Goal: Information Seeking & Learning: Find specific fact

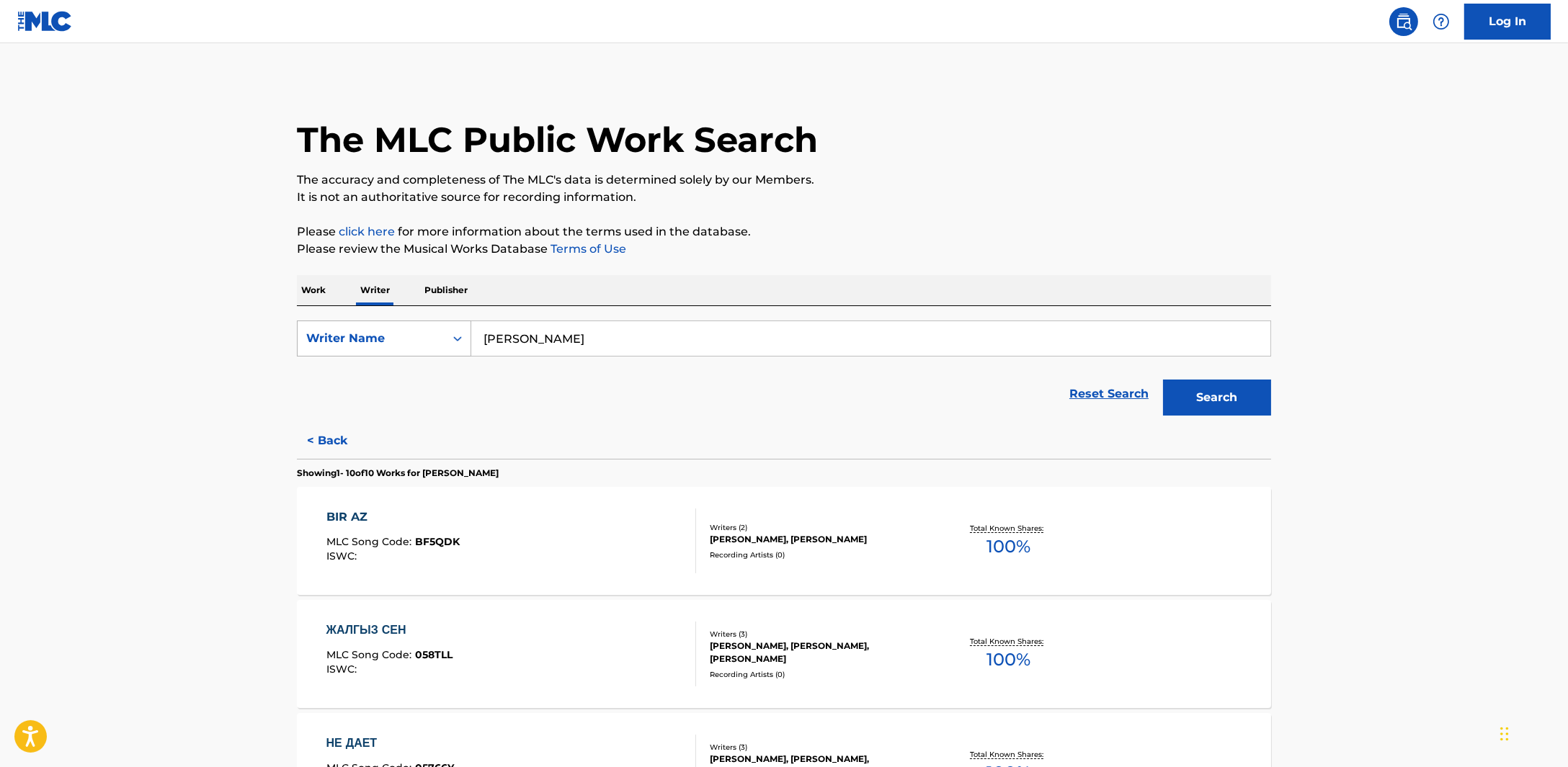
drag, startPoint x: 889, startPoint y: 347, endPoint x: 452, endPoint y: 348, distance: 437.0
click at [452, 348] on div "SearchWithCriteriaec0e00ae-4281-4274-a8f6-328671f923cd Writer Name нурсултан эр…" at bounding box center [783, 339] width 974 height 36
click at [615, 360] on div "ramzan abitov" at bounding box center [870, 371] width 797 height 26
click at [1238, 390] on button "Search" at bounding box center [1216, 397] width 108 height 36
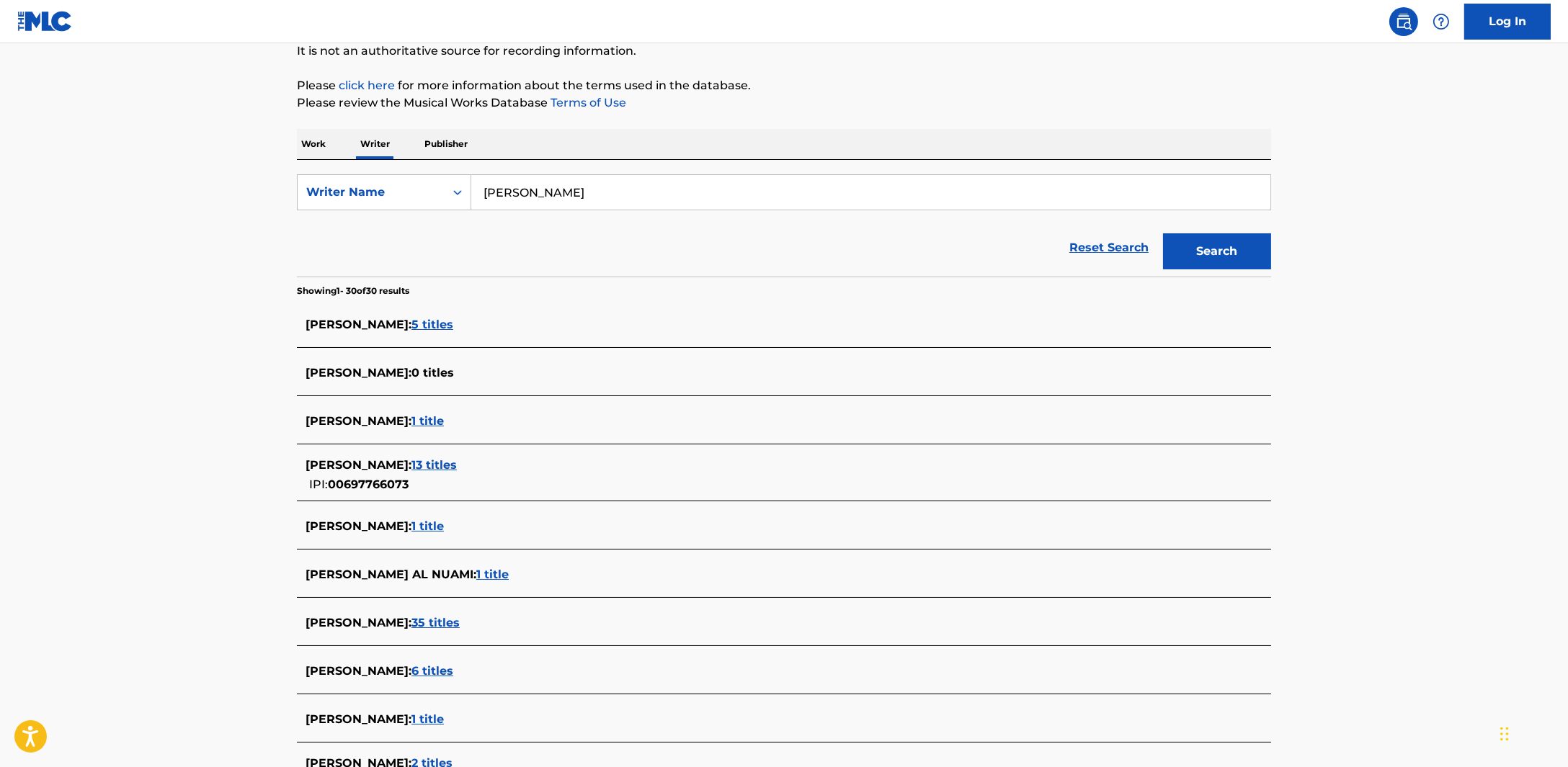
scroll to position [89, 0]
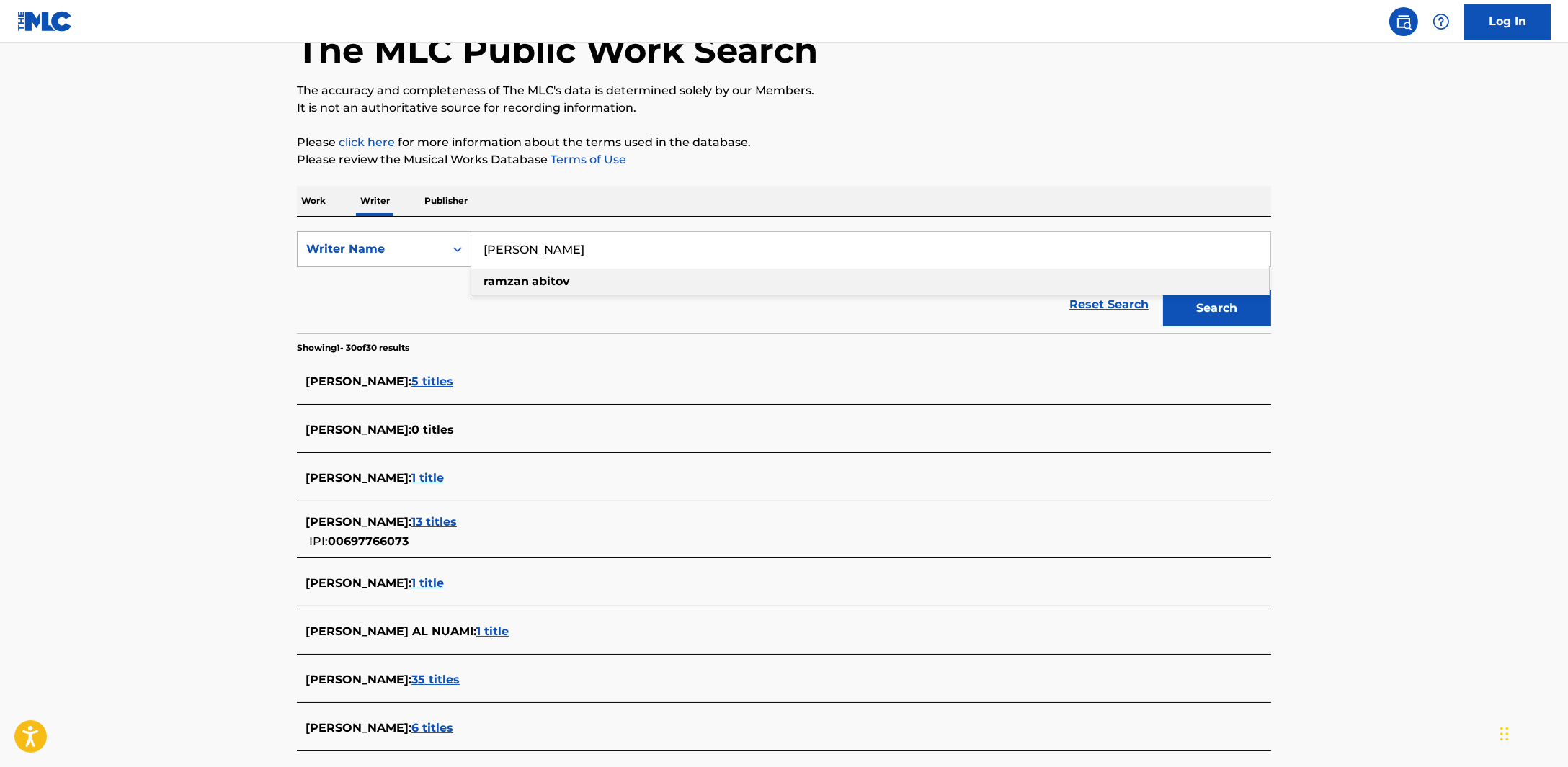
drag, startPoint x: 529, startPoint y: 250, endPoint x: 435, endPoint y: 262, distance: 94.8
click at [435, 262] on div "SearchWithCriteriaec0e00ae-4281-4274-a8f6-328671f923cd Writer Name ramzan abito…" at bounding box center [783, 249] width 974 height 36
click at [1246, 303] on button "Search" at bounding box center [1216, 308] width 108 height 36
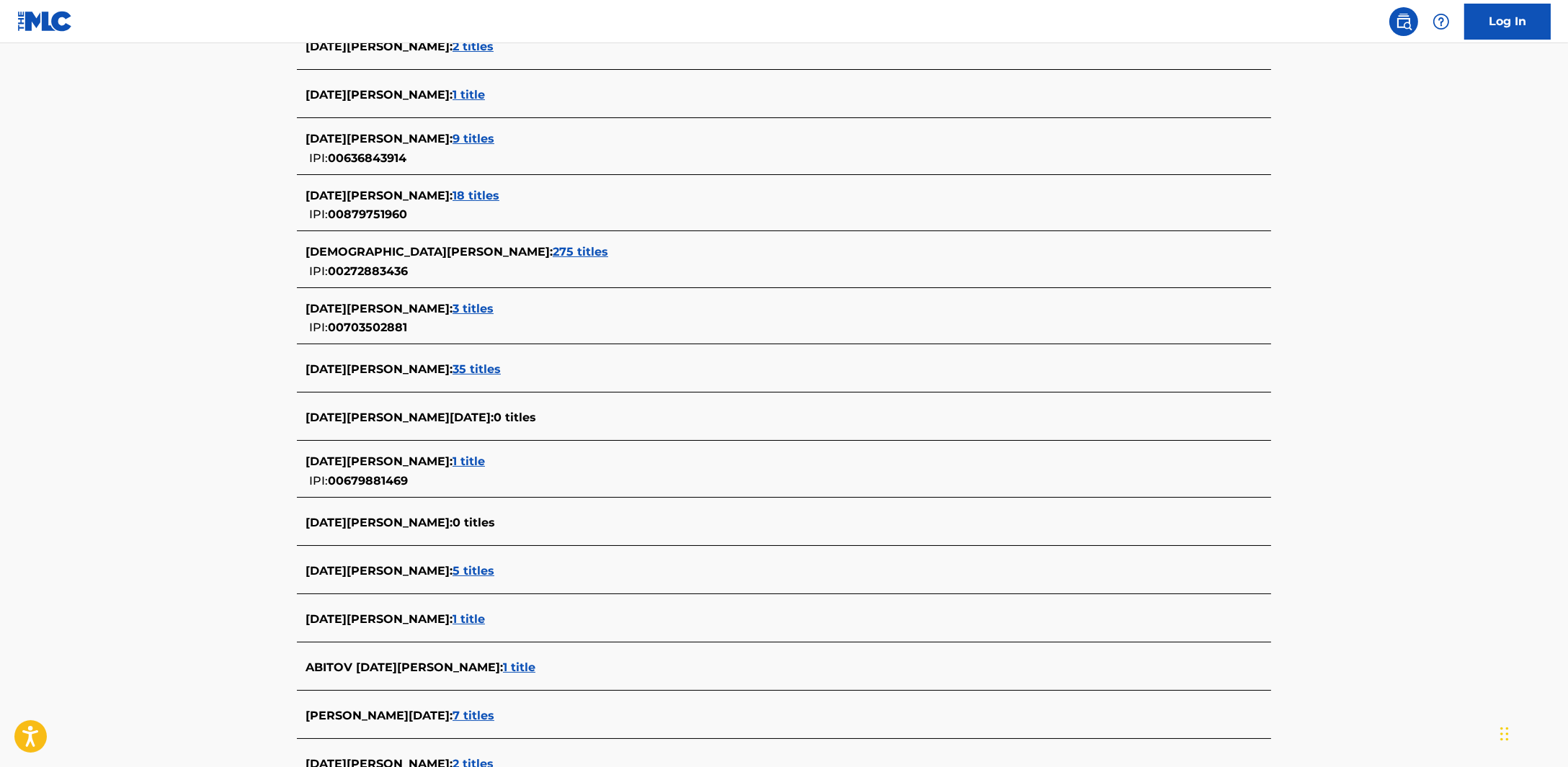
scroll to position [720, 0]
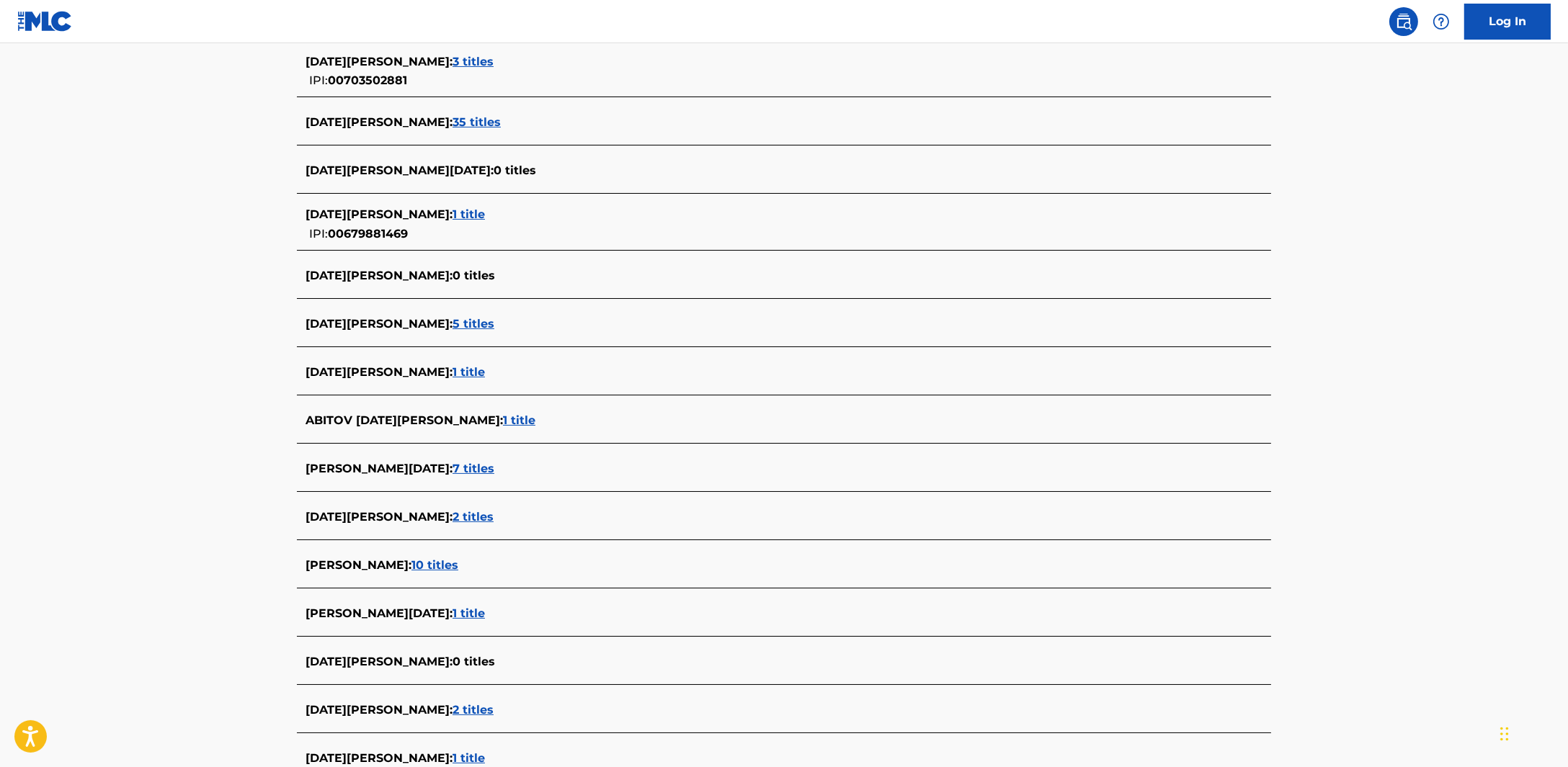
click at [535, 425] on span "1 title" at bounding box center [519, 420] width 32 height 13
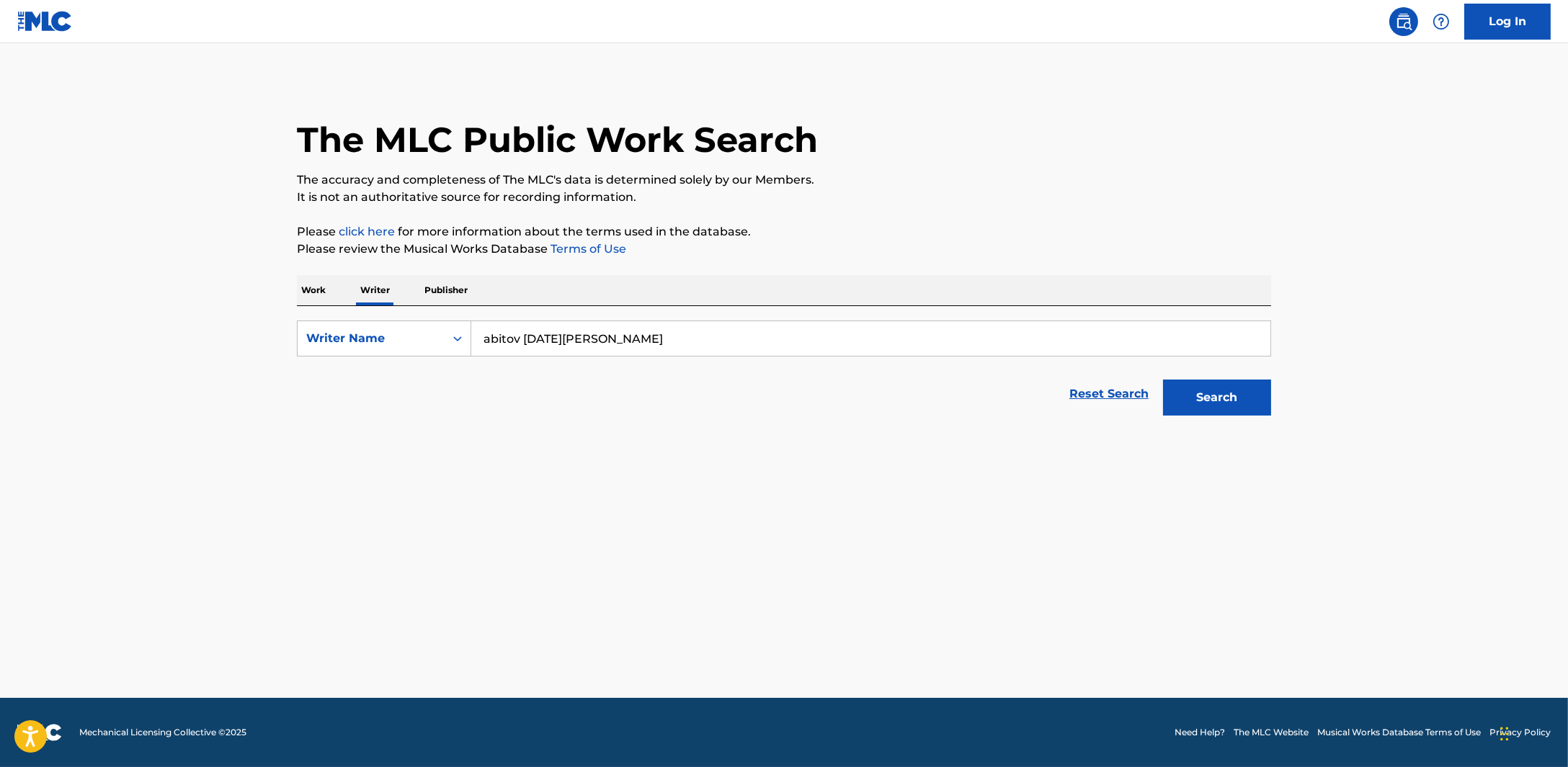
scroll to position [0, 0]
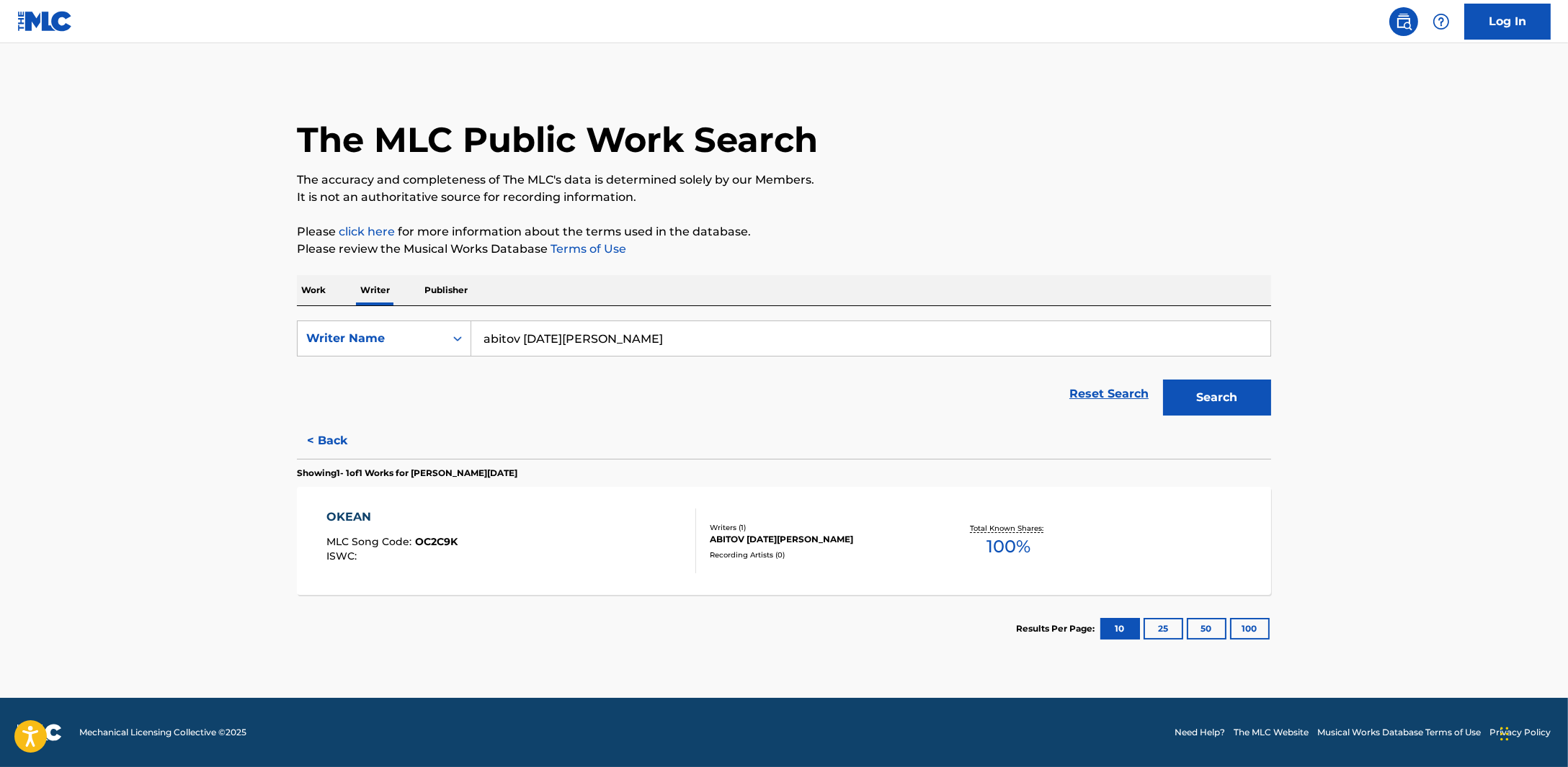
click at [306, 437] on button "< Back" at bounding box center [339, 441] width 86 height 36
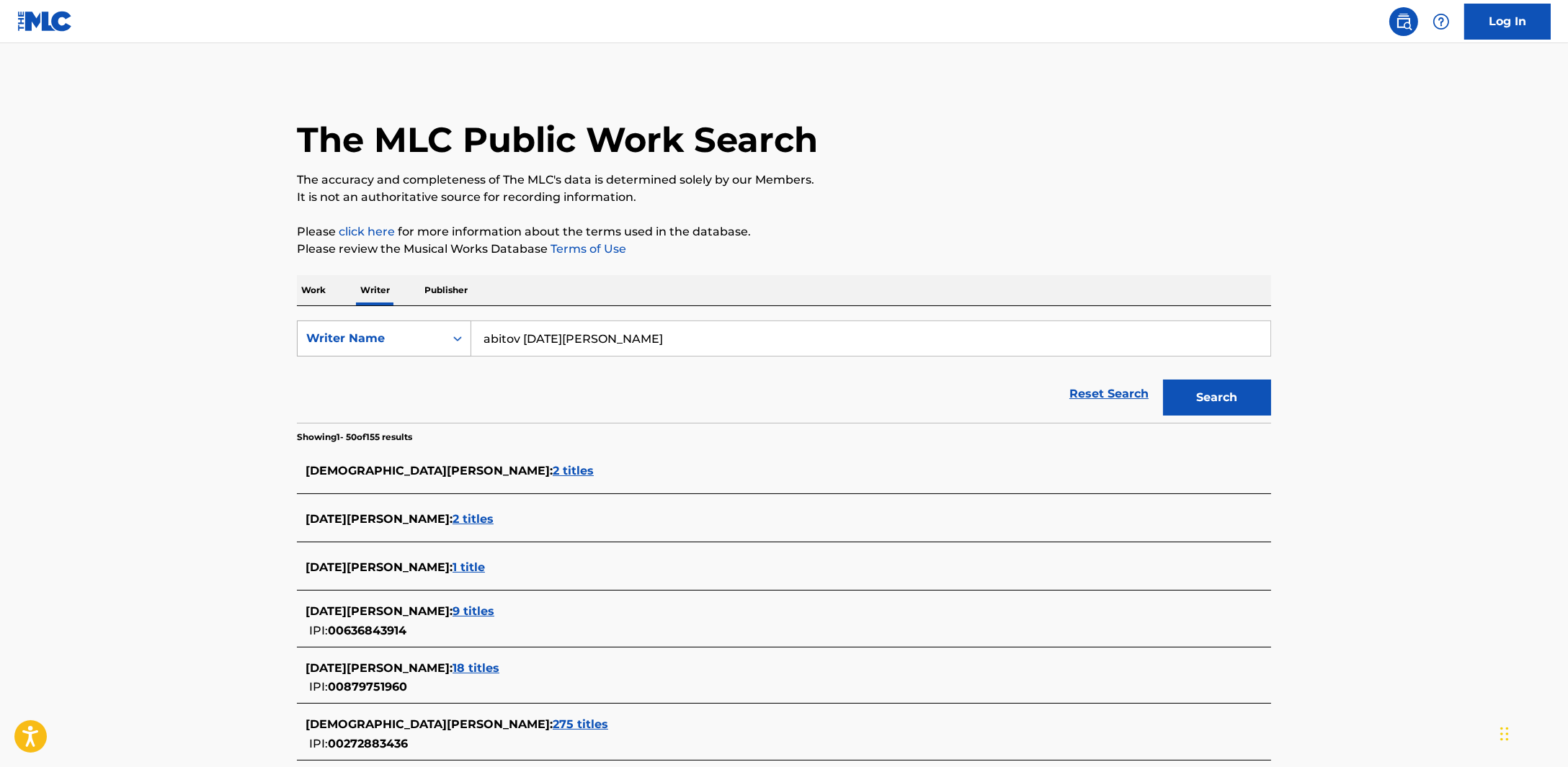
drag, startPoint x: 677, startPoint y: 337, endPoint x: 394, endPoint y: 344, distance: 283.1
click at [394, 344] on div "SearchWithCriteriaec0e00ae-4281-4274-a8f6-328671f923cd Writer Name abitov ramaz…" at bounding box center [783, 339] width 974 height 36
click at [523, 338] on input "abitov ramazan ablakhatovich" at bounding box center [870, 339] width 799 height 35
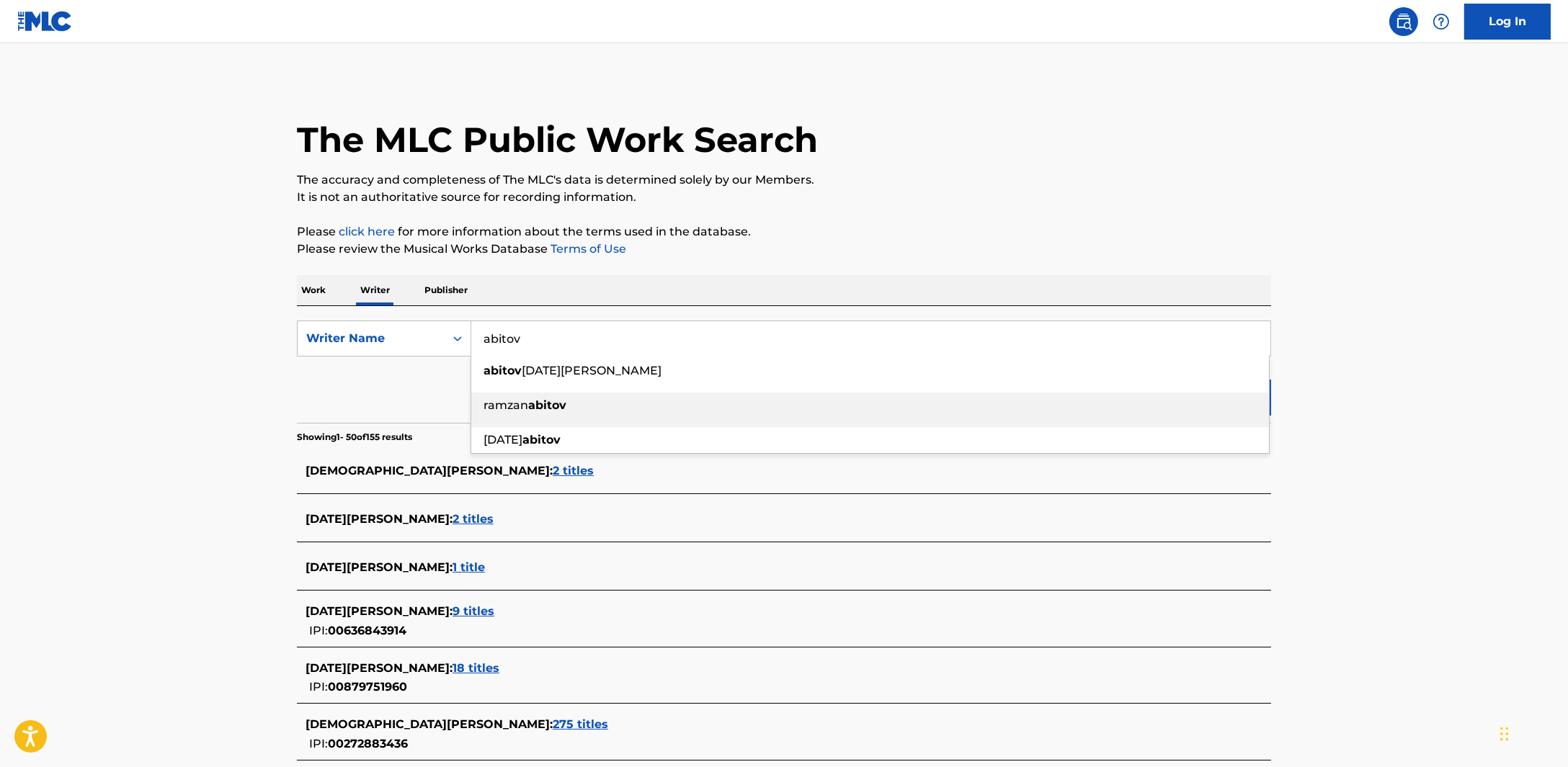
click at [548, 411] on strong "abitov" at bounding box center [547, 404] width 38 height 13
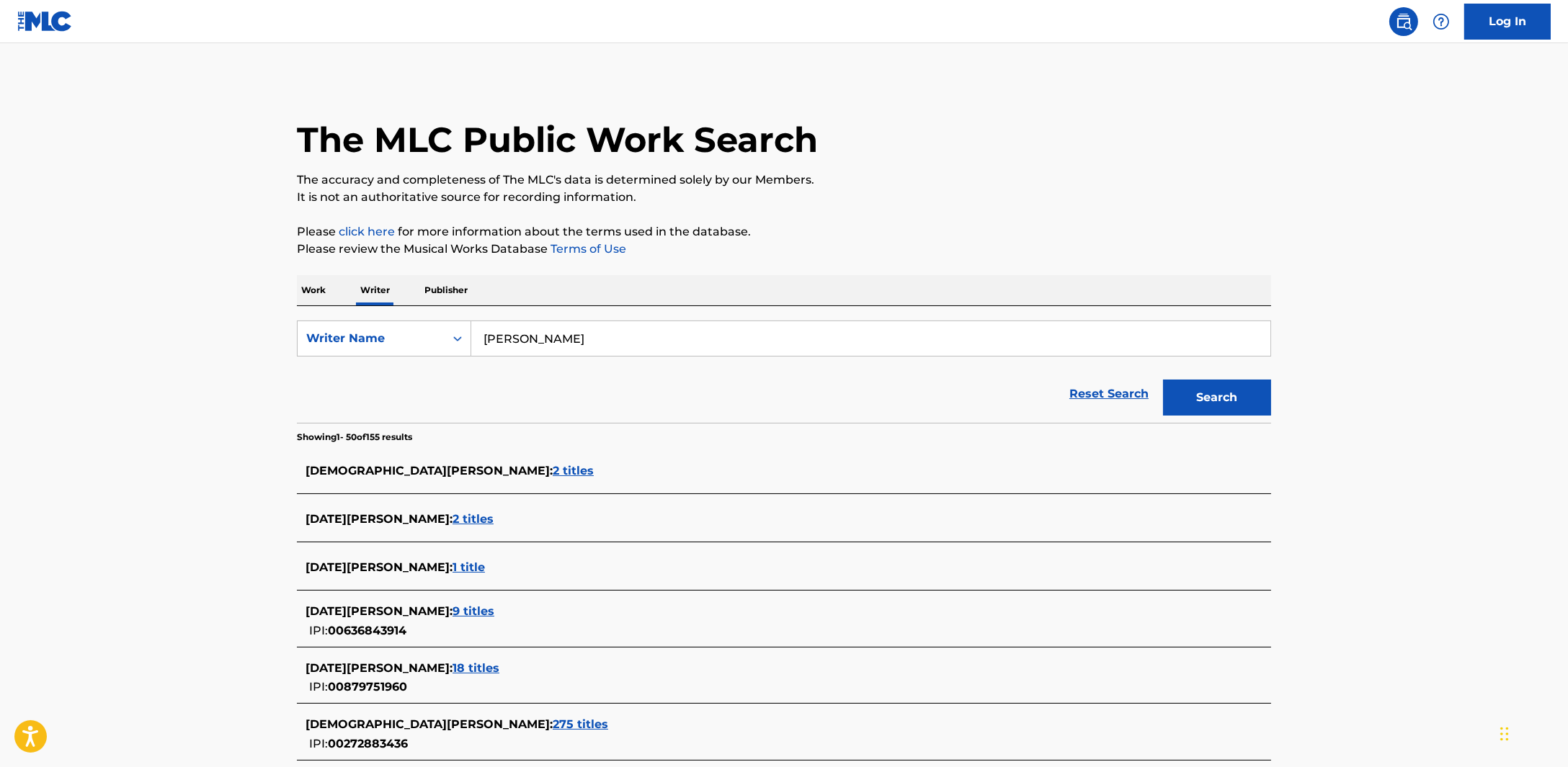
click at [1217, 390] on button "Search" at bounding box center [1216, 397] width 108 height 36
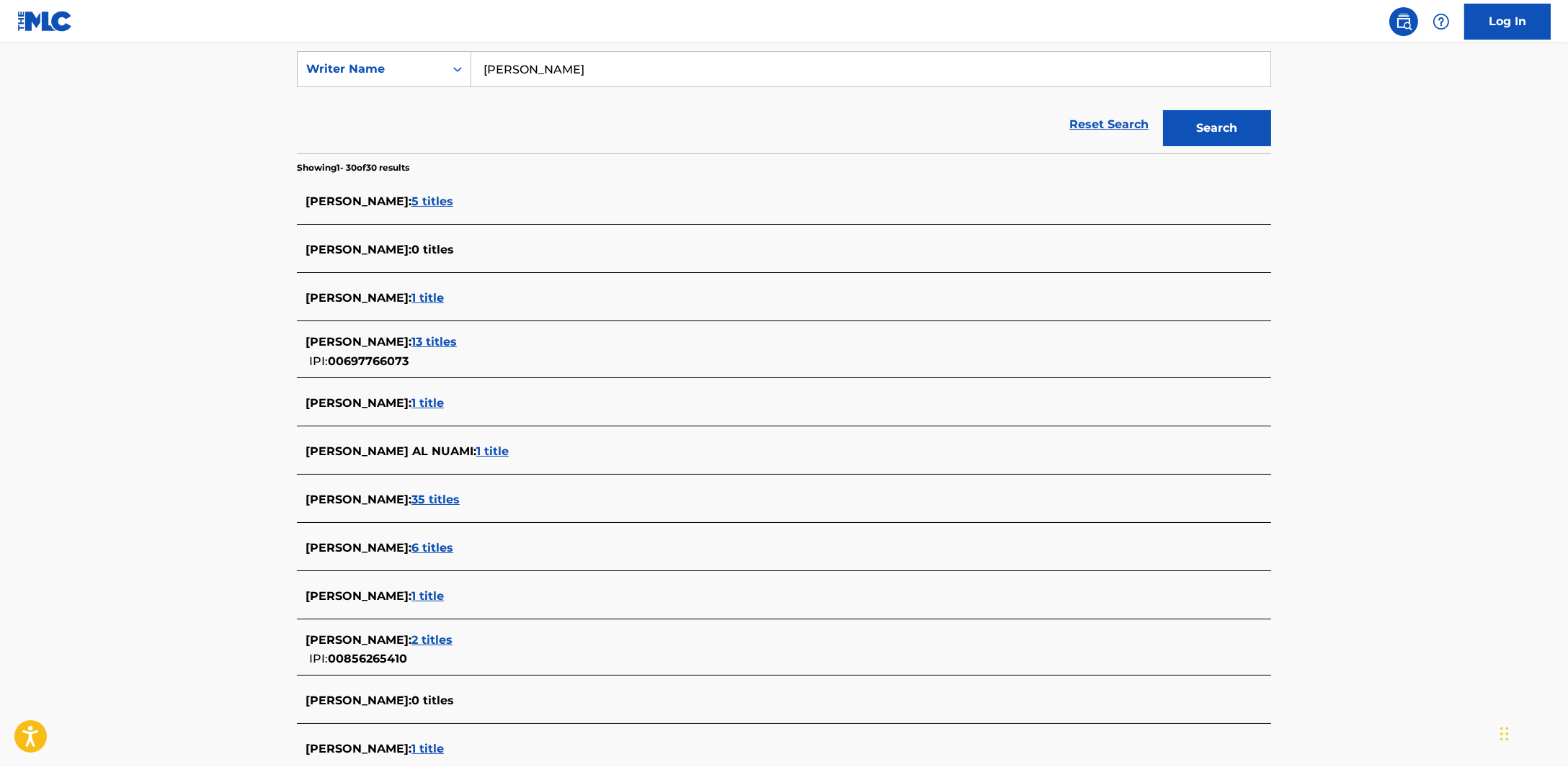
scroll to position [941, 0]
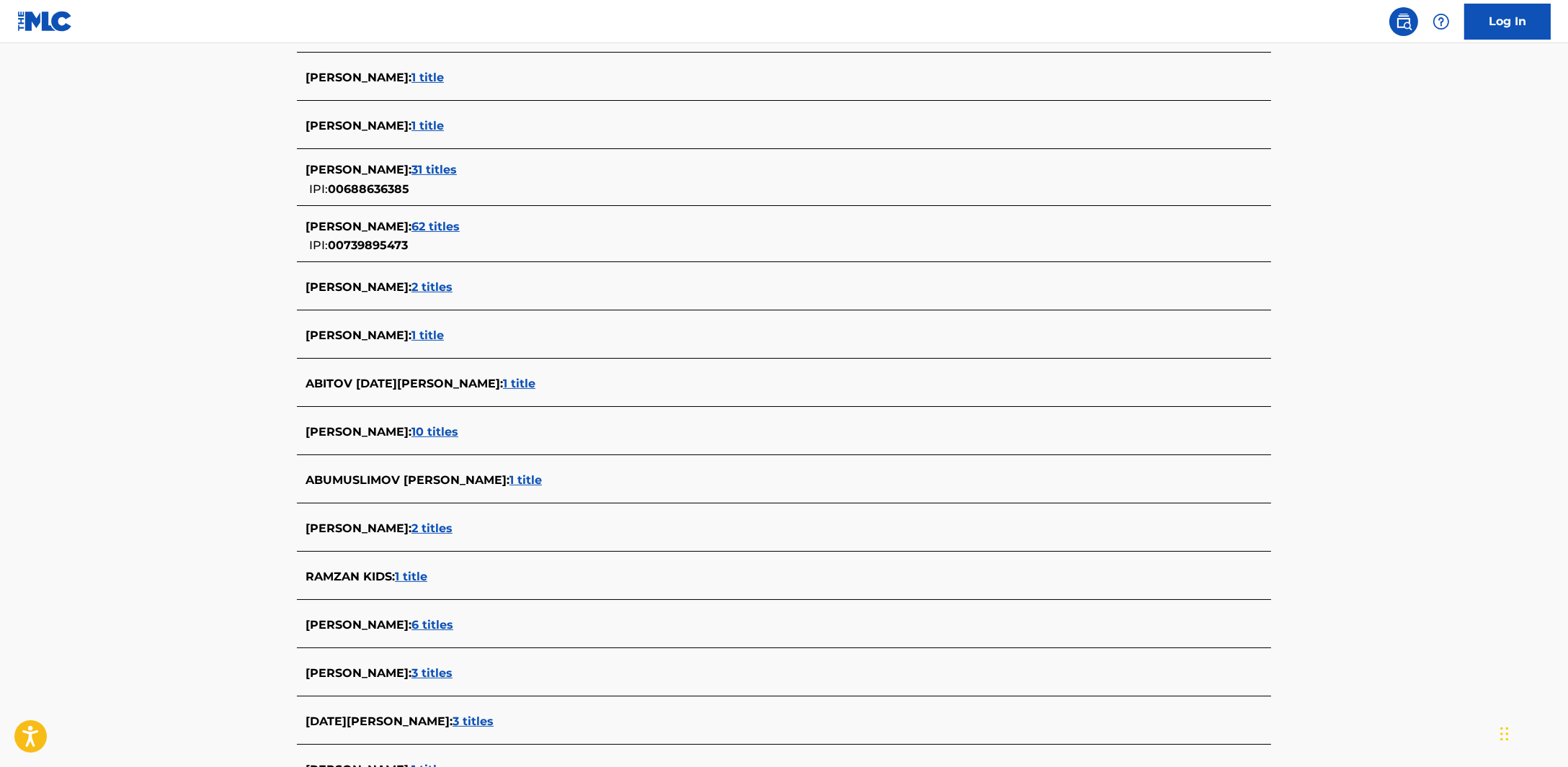
click at [445, 431] on span "10 titles" at bounding box center [435, 431] width 47 height 13
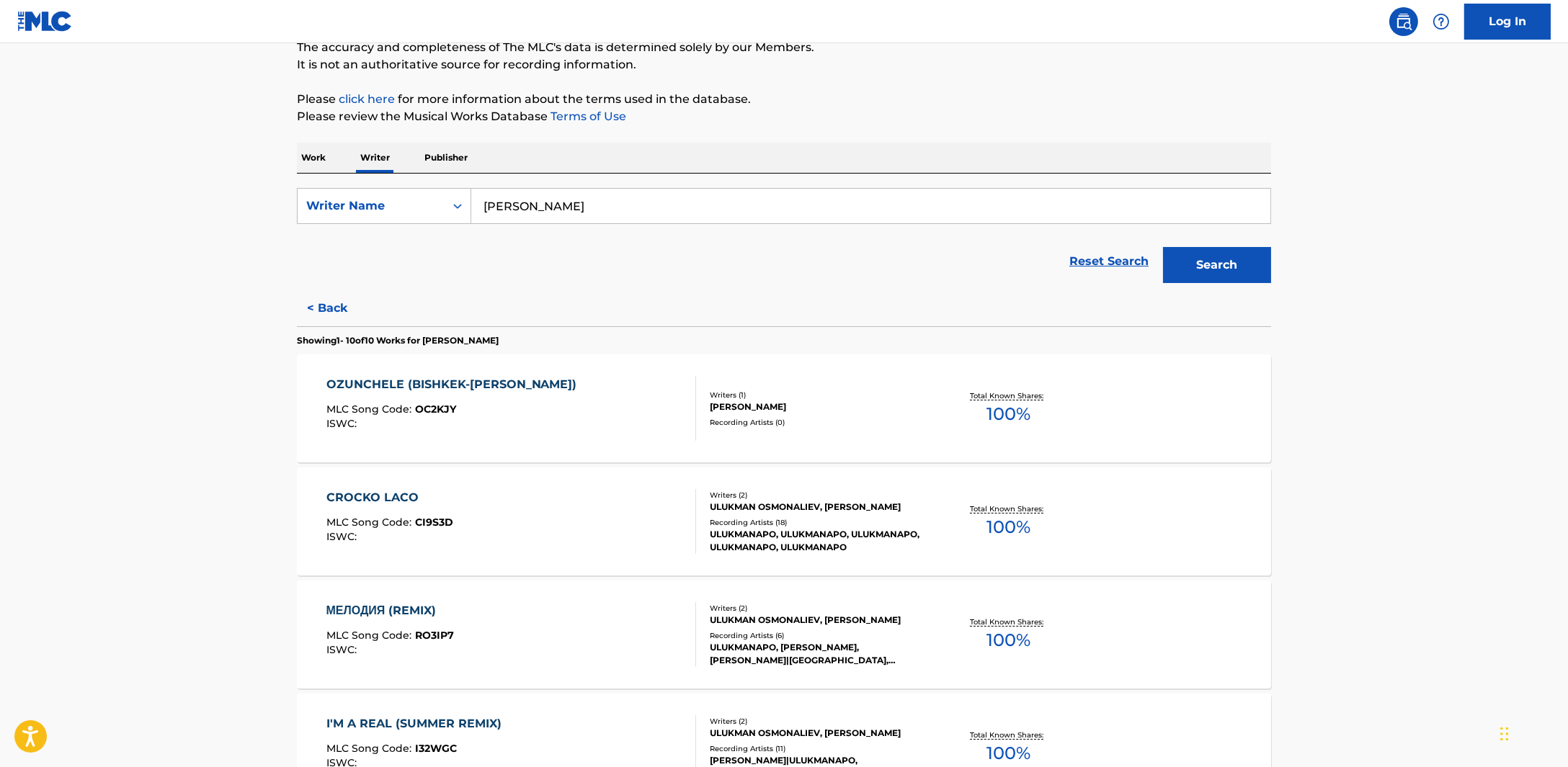
scroll to position [130, 0]
click at [333, 302] on button "< Back" at bounding box center [339, 310] width 86 height 36
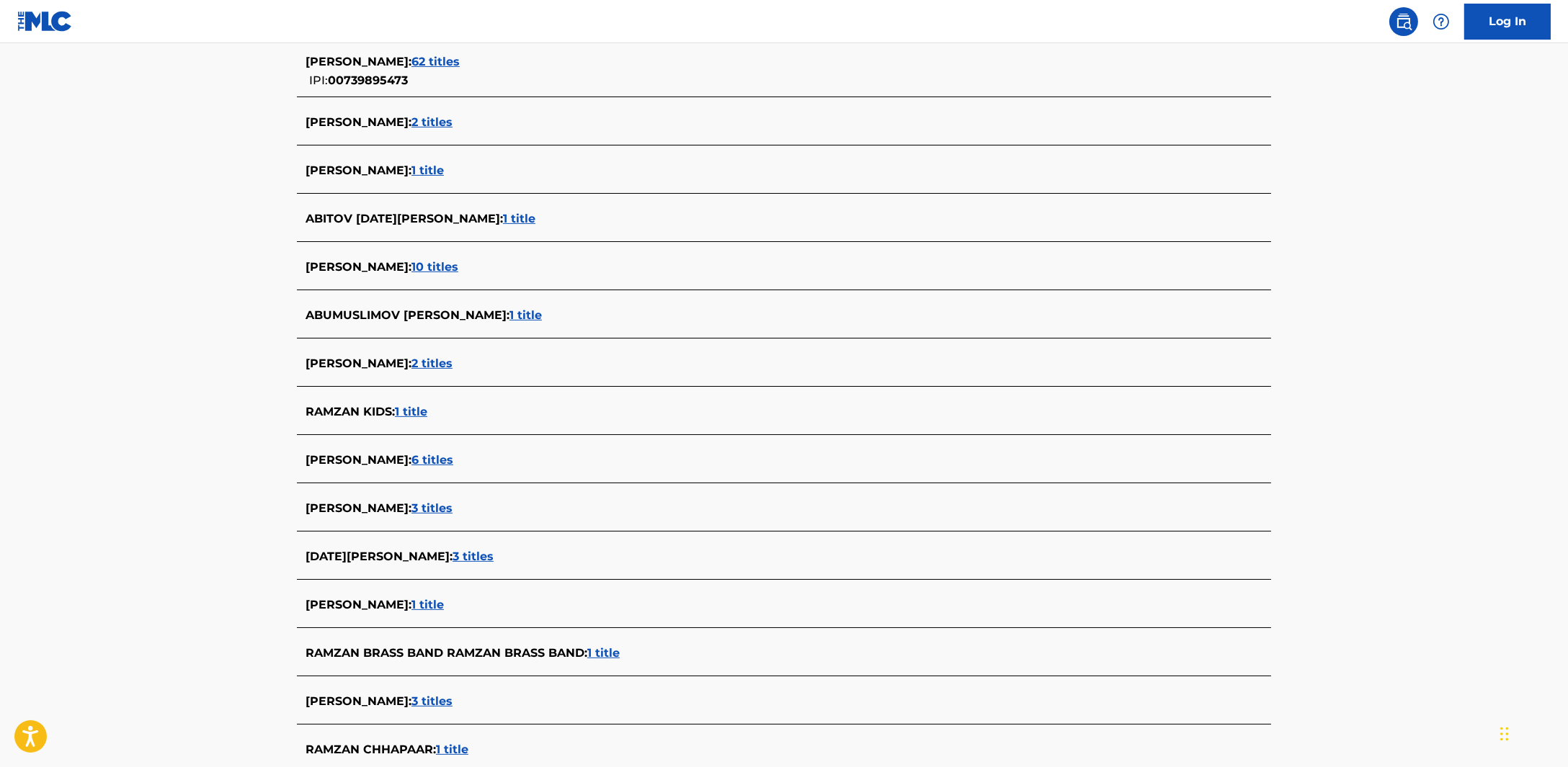
scroll to position [1211, 0]
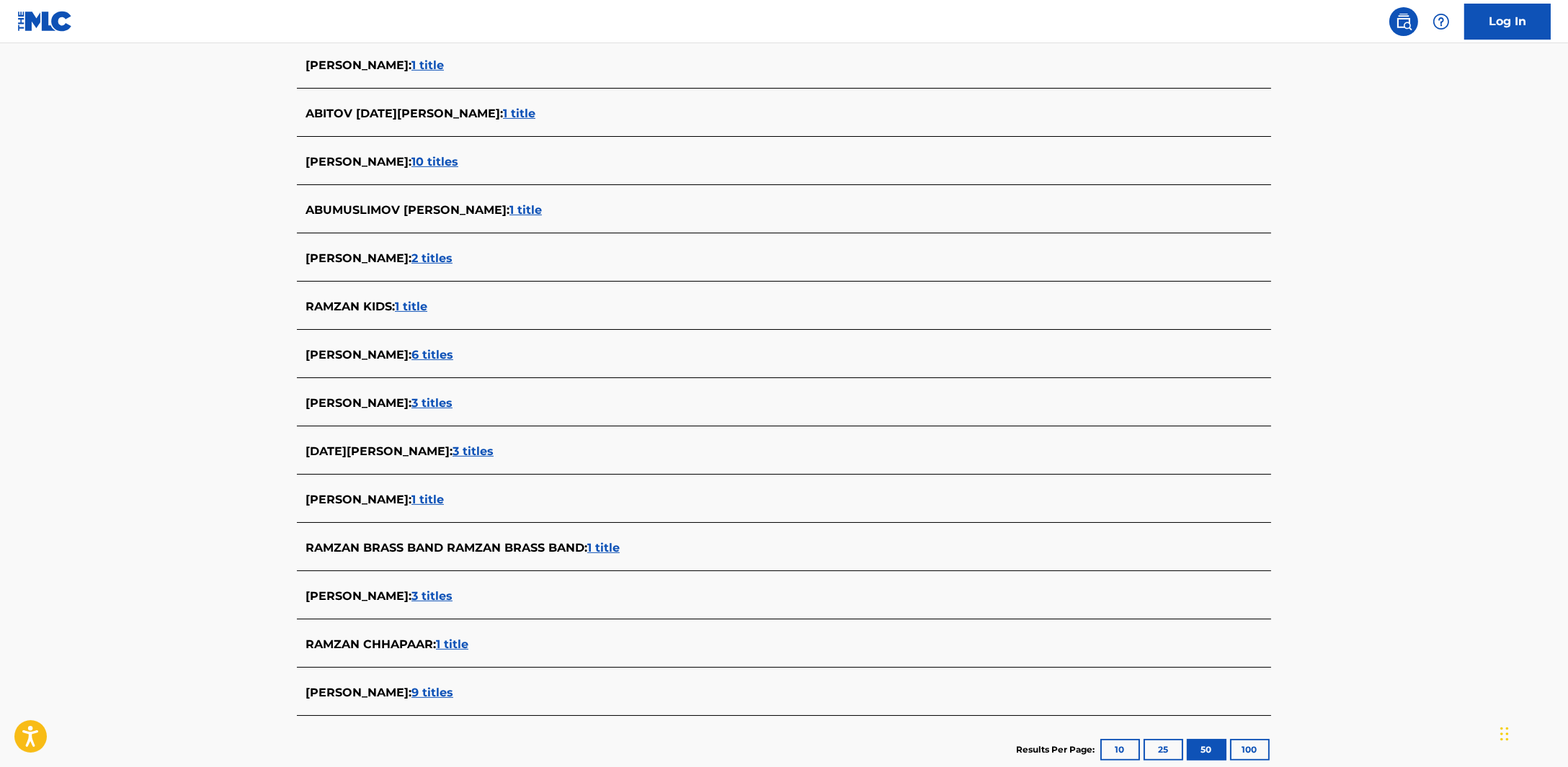
click at [453, 457] on span "3 titles" at bounding box center [473, 451] width 41 height 13
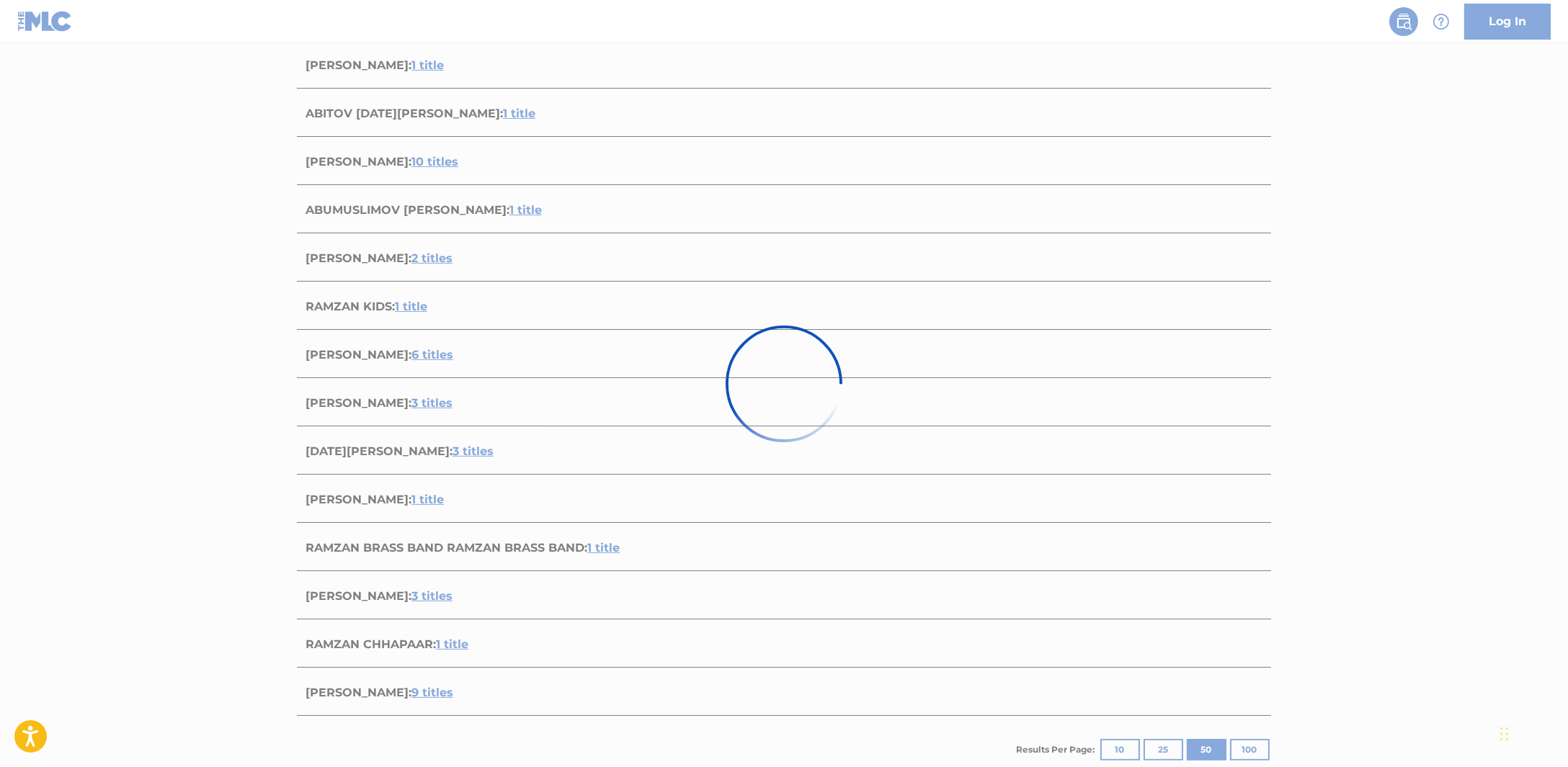
scroll to position [197, 0]
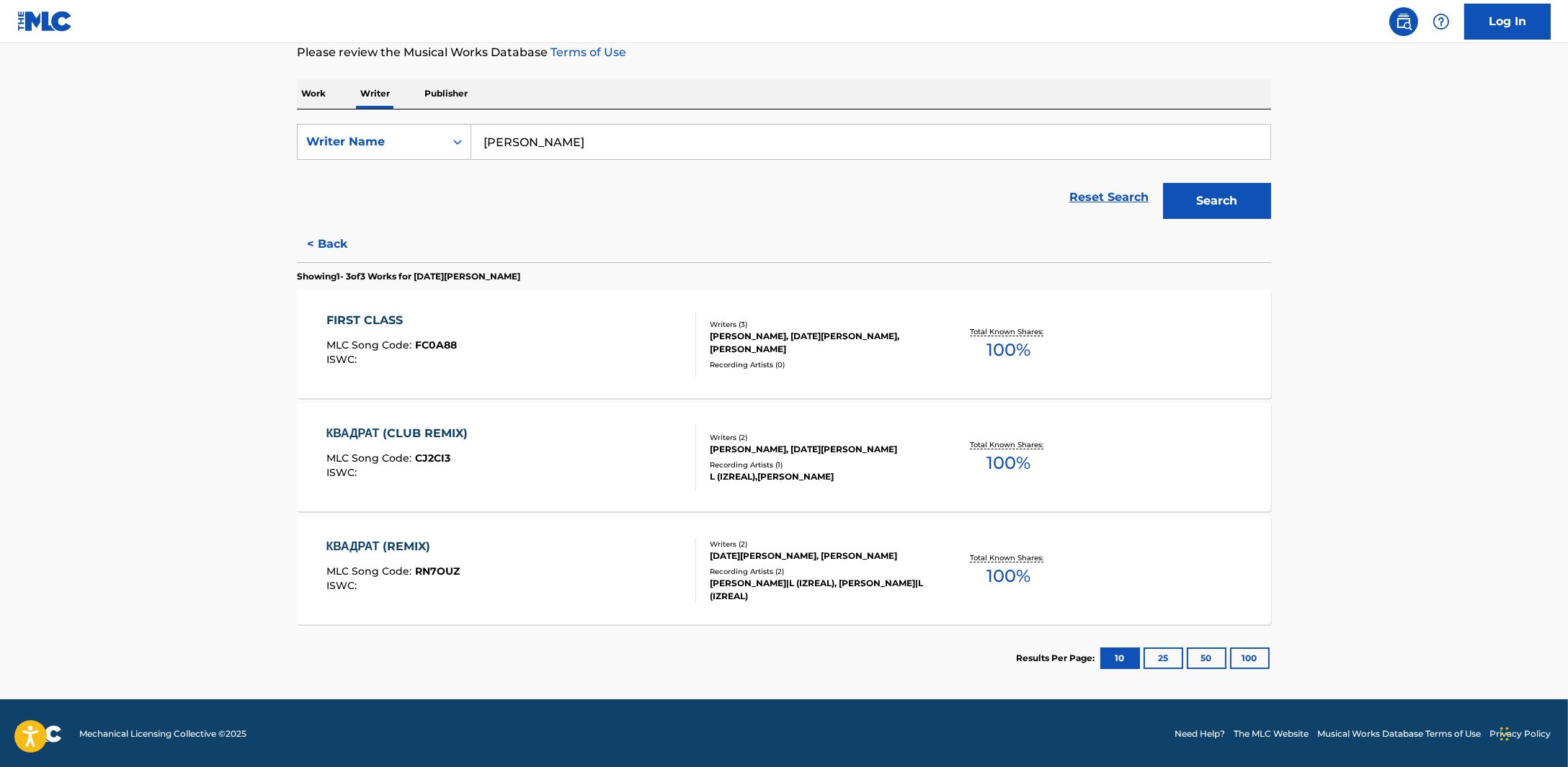
click at [317, 240] on button "< Back" at bounding box center [339, 244] width 86 height 36
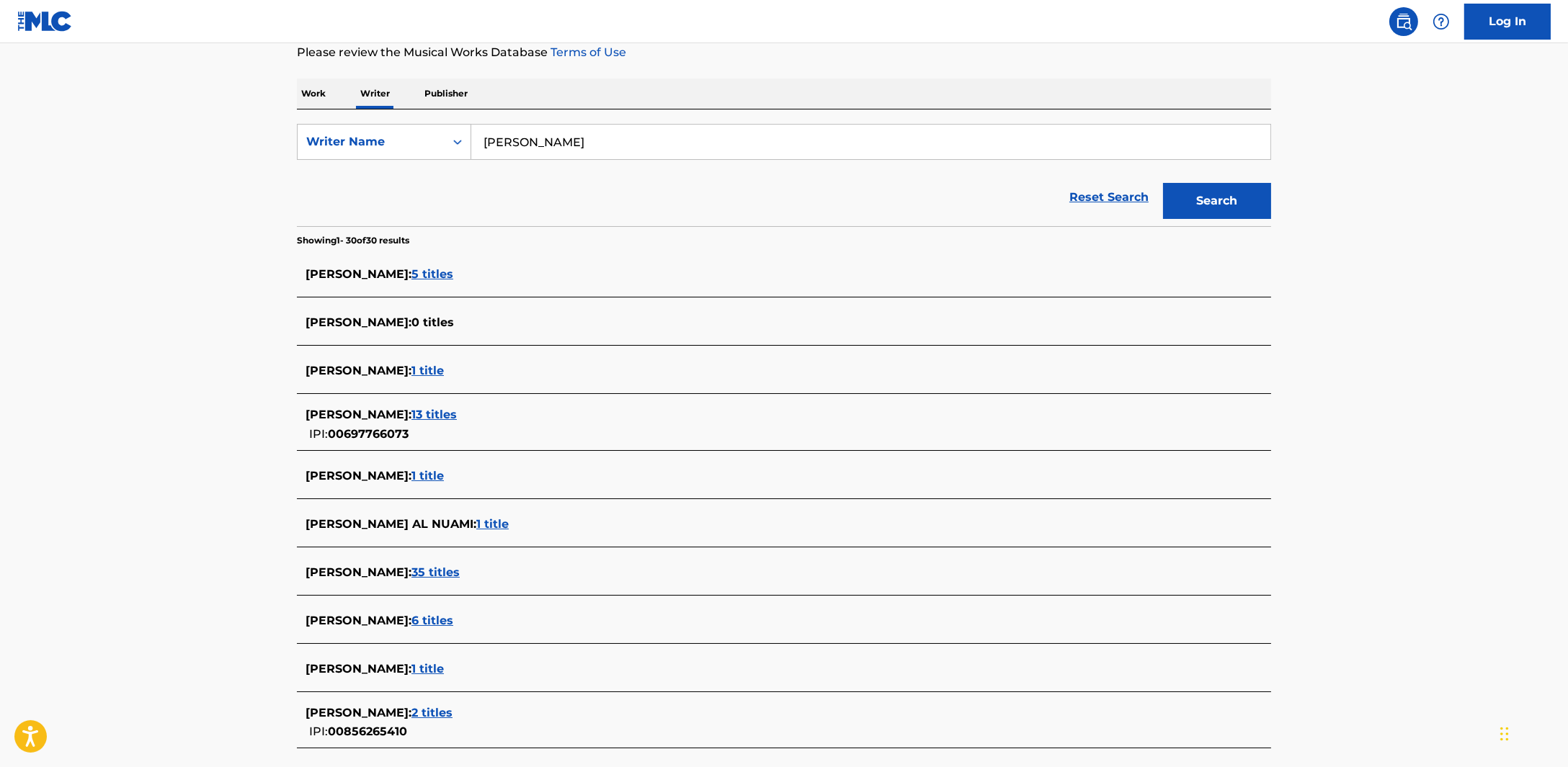
click at [567, 159] on div "ramzan abitov" at bounding box center [871, 142] width 800 height 36
drag, startPoint x: 575, startPoint y: 151, endPoint x: 477, endPoint y: 149, distance: 98.0
click at [486, 149] on input "ramzan abitov" at bounding box center [870, 142] width 799 height 35
type input "r"
click at [1173, 212] on button "Search" at bounding box center [1216, 200] width 108 height 36
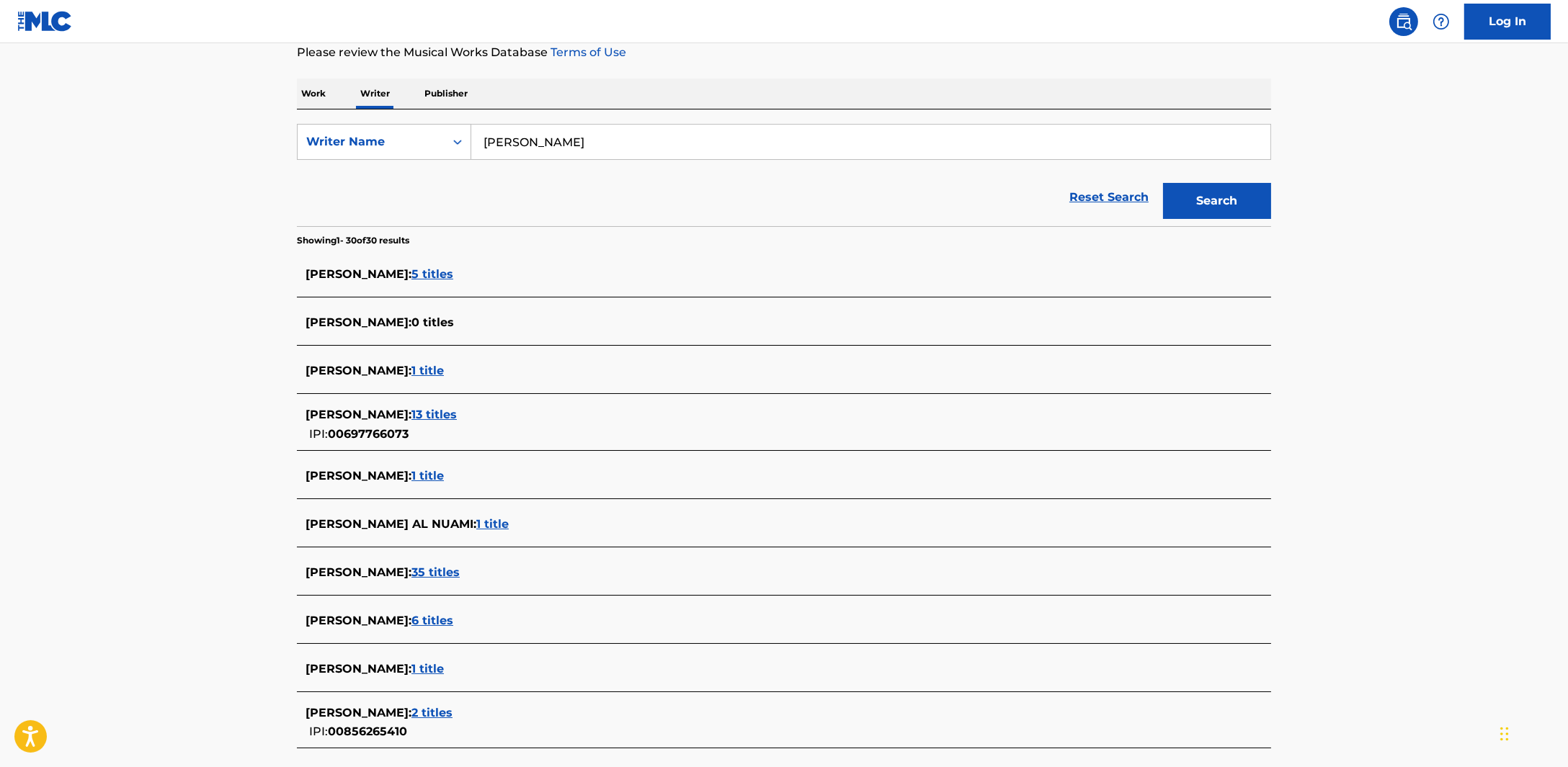
scroll to position [0, 0]
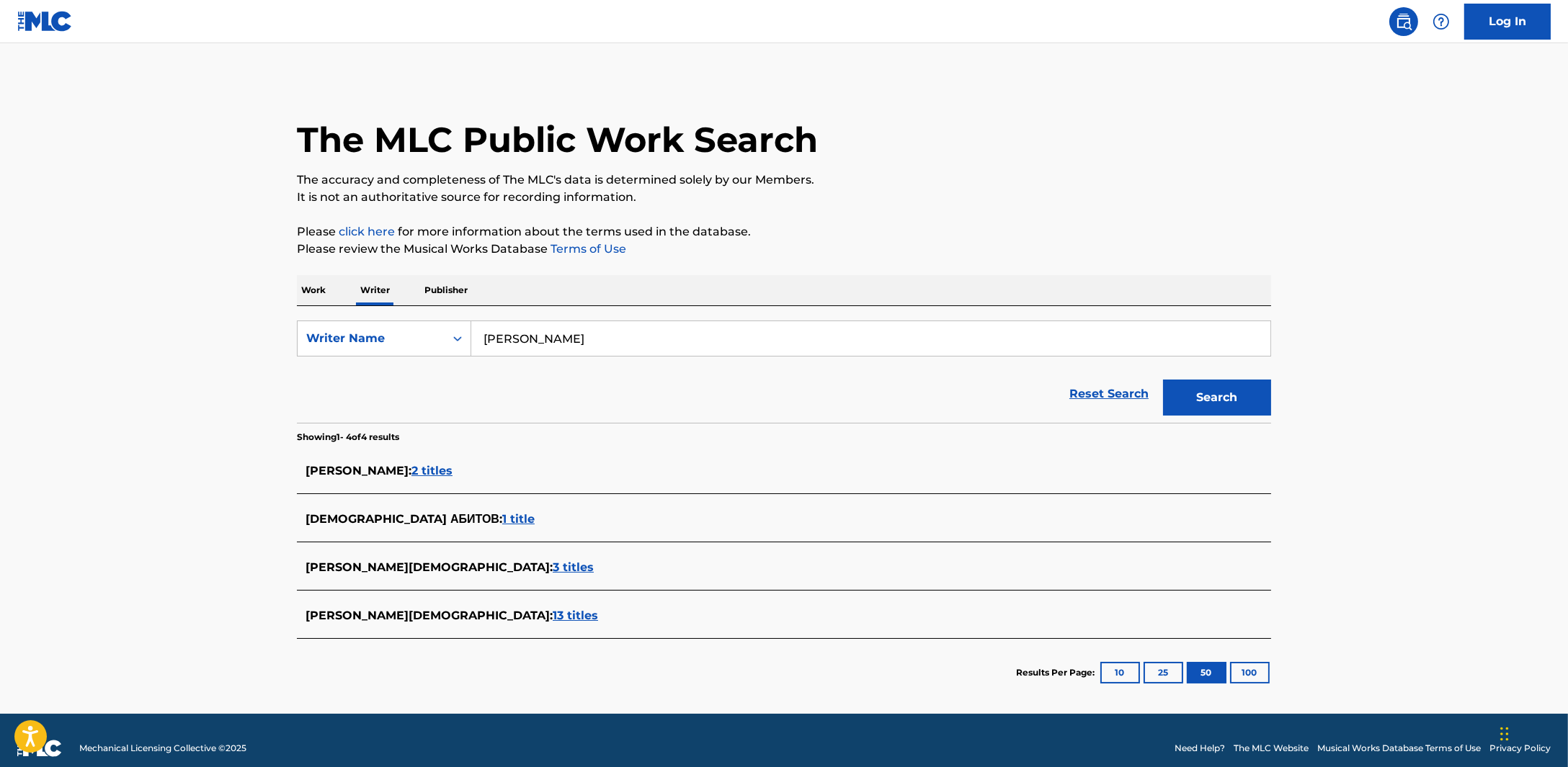
click at [552, 565] on span "3 titles" at bounding box center [573, 567] width 41 height 13
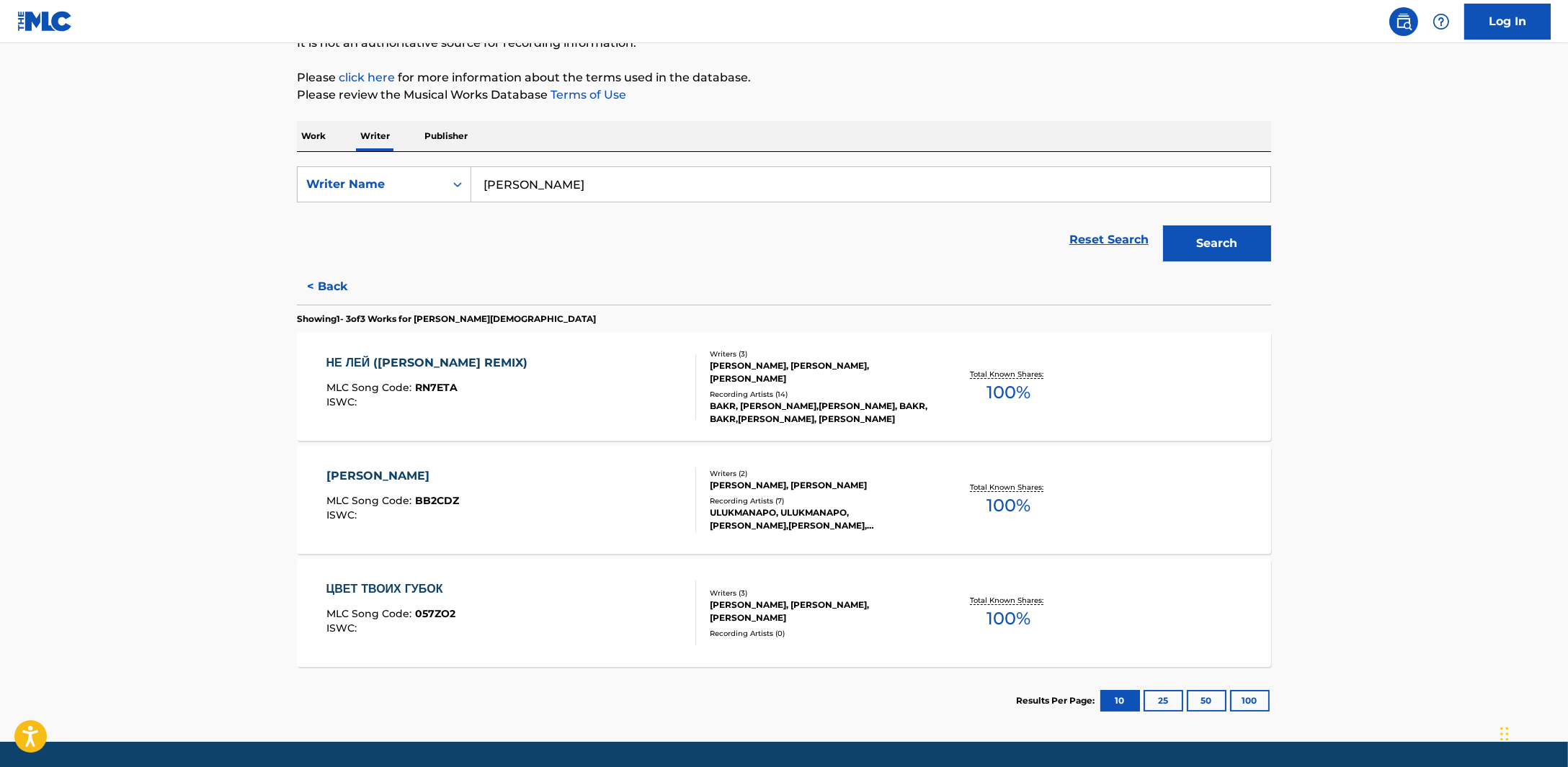
scroll to position [179, 0]
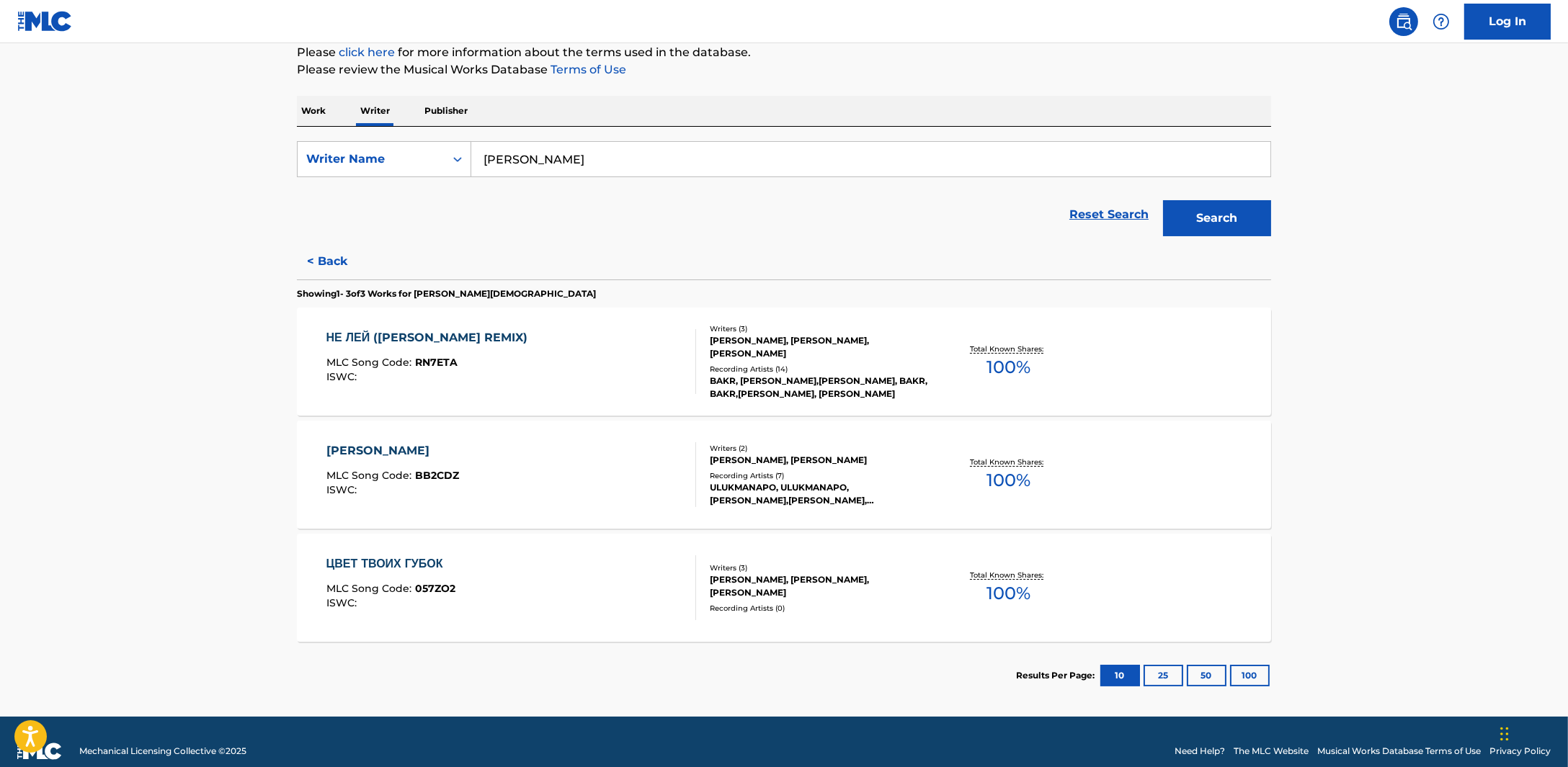
click at [325, 248] on button "< Back" at bounding box center [339, 261] width 86 height 36
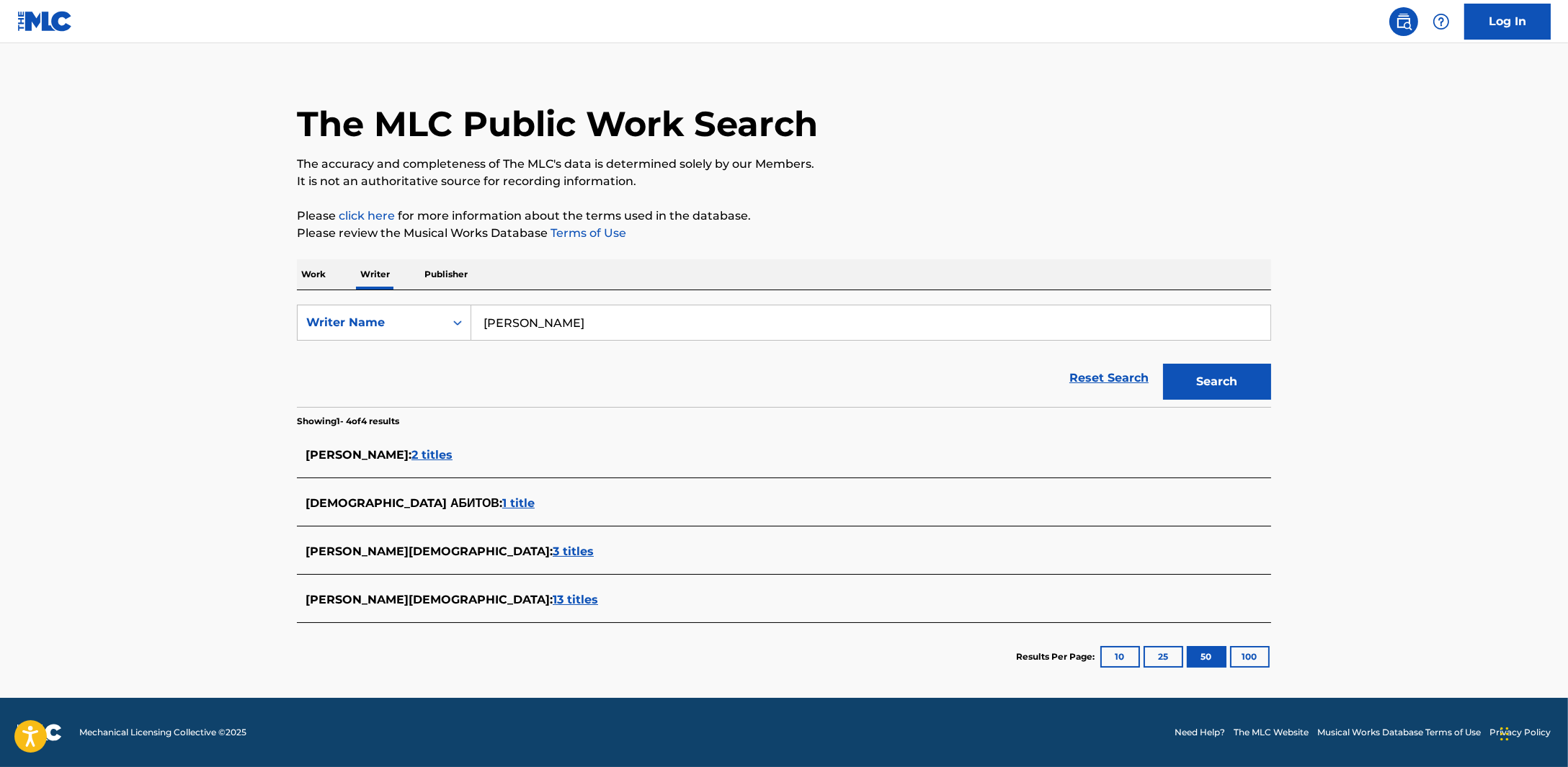
scroll to position [15, 0]
click at [552, 600] on span "13 titles" at bounding box center [575, 600] width 45 height 13
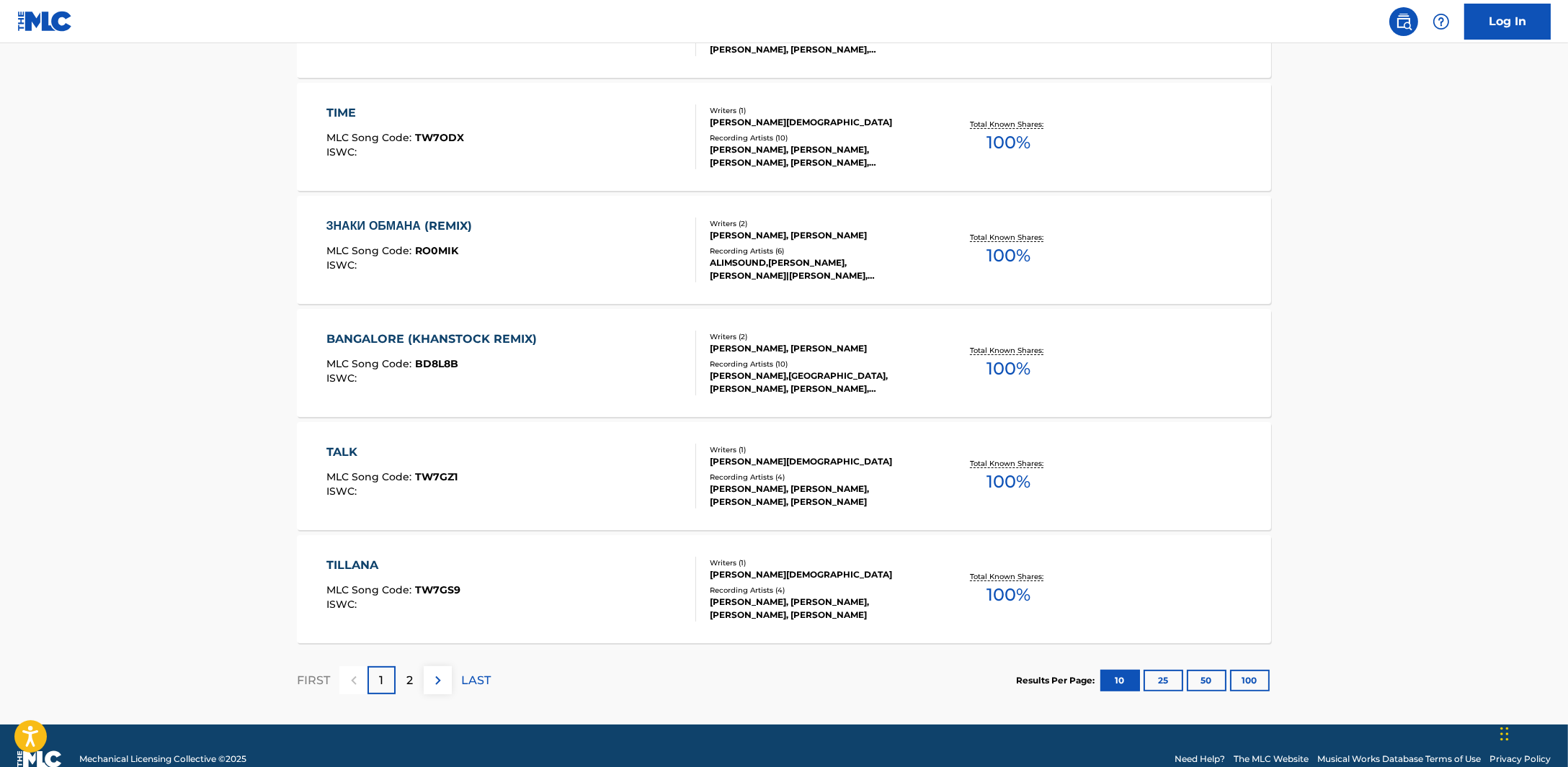
scroll to position [990, 0]
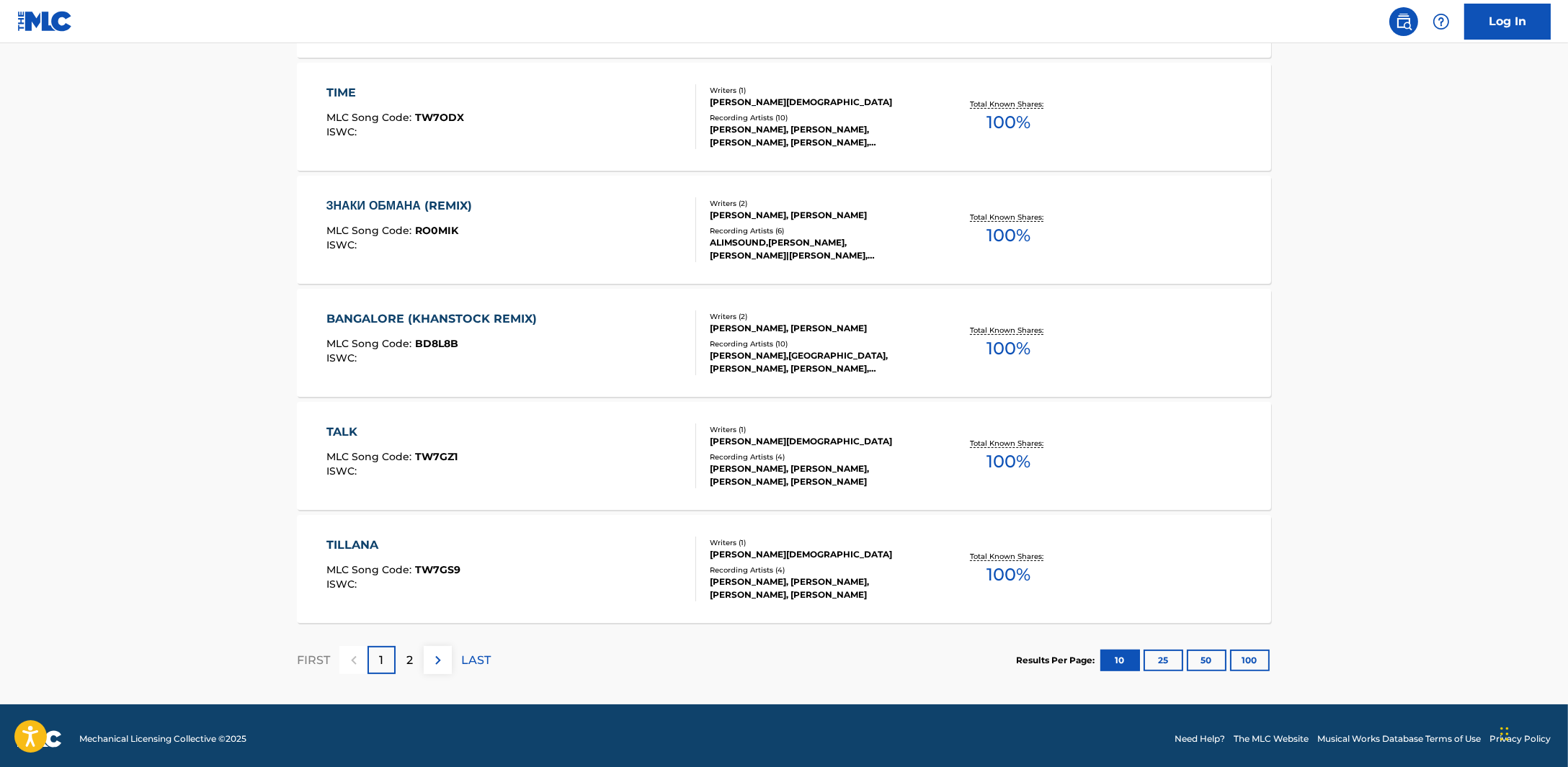
click at [443, 657] on img at bounding box center [437, 660] width 17 height 17
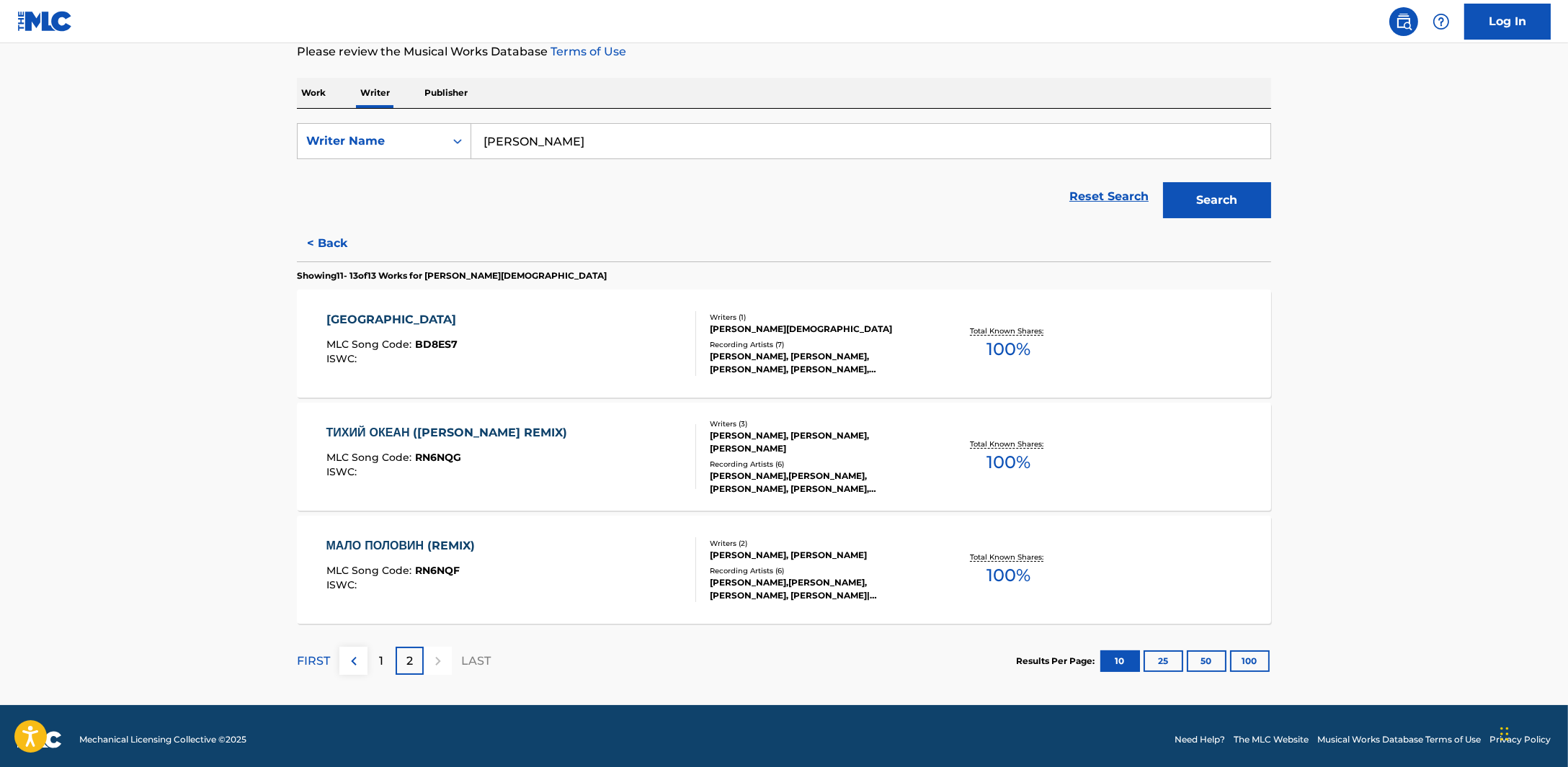
scroll to position [203, 0]
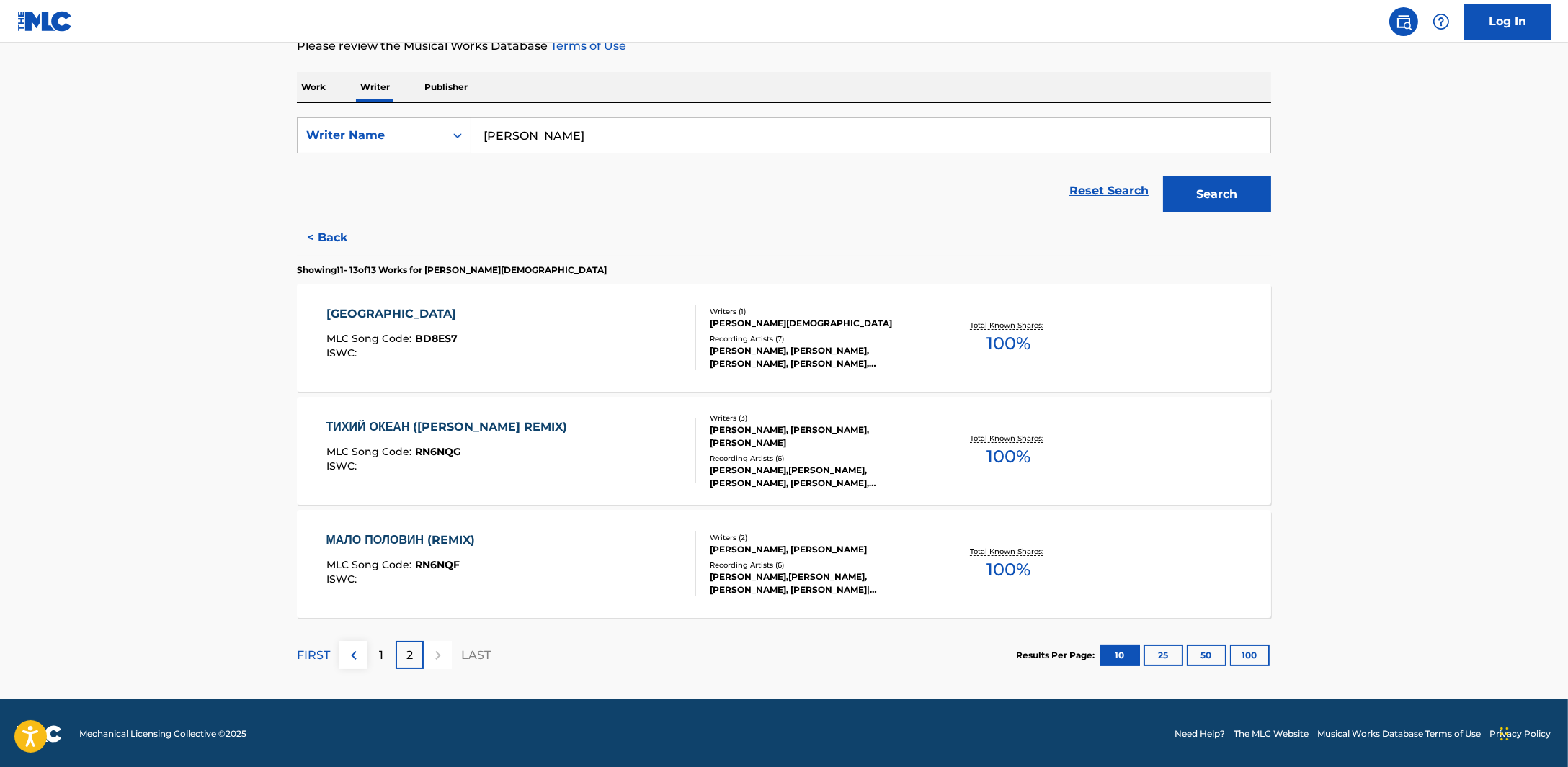
click at [334, 235] on button "< Back" at bounding box center [339, 238] width 86 height 36
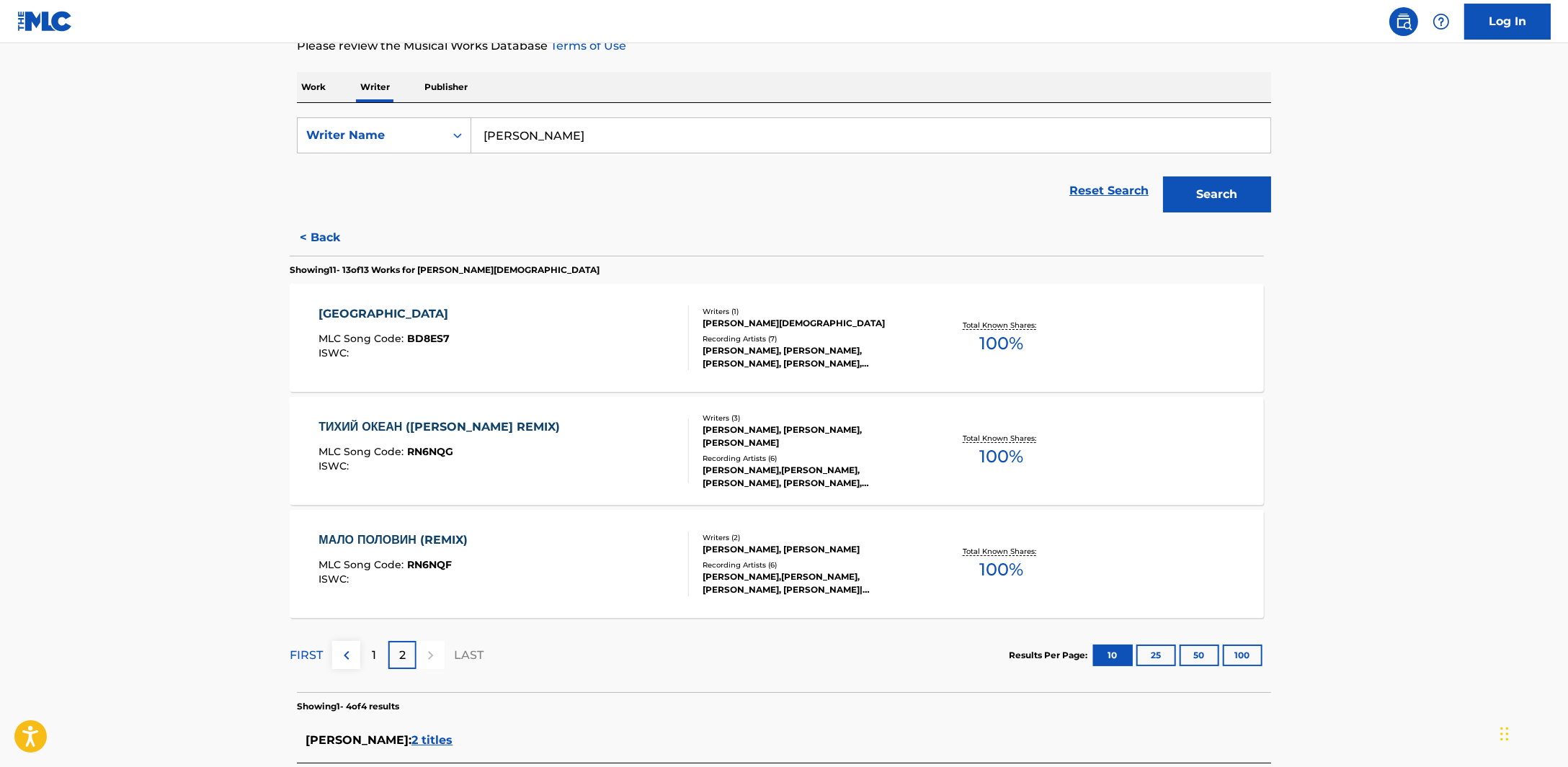
scroll to position [15, 0]
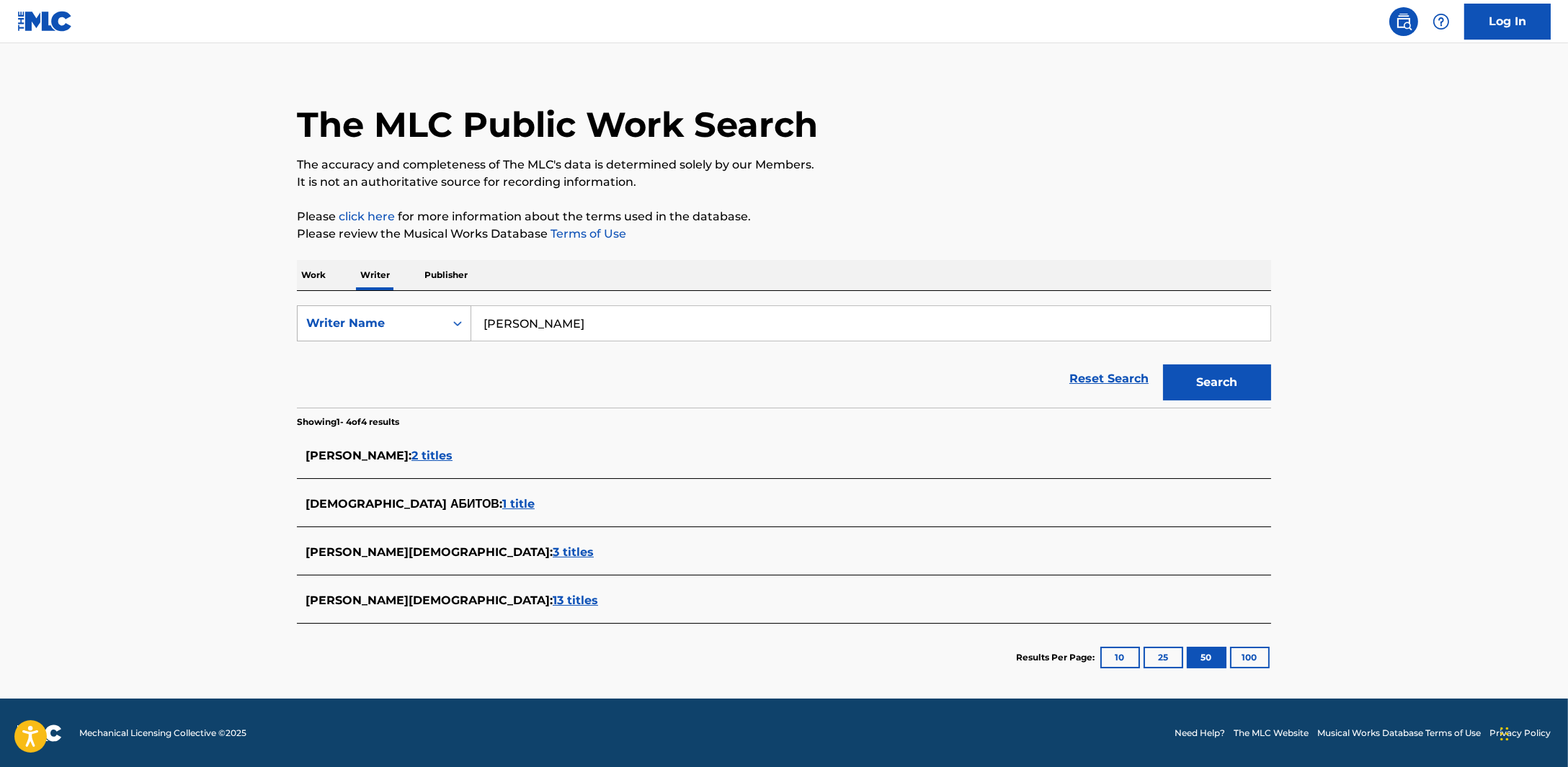
drag, startPoint x: 599, startPoint y: 321, endPoint x: 454, endPoint y: 324, distance: 145.0
click at [455, 329] on div "SearchWithCriteriaec0e00ae-4281-4274-a8f6-328671f923cd Writer Name рамзан абитов" at bounding box center [783, 323] width 974 height 36
type input "artis kekars"
click at [1221, 384] on button "Search" at bounding box center [1216, 382] width 108 height 36
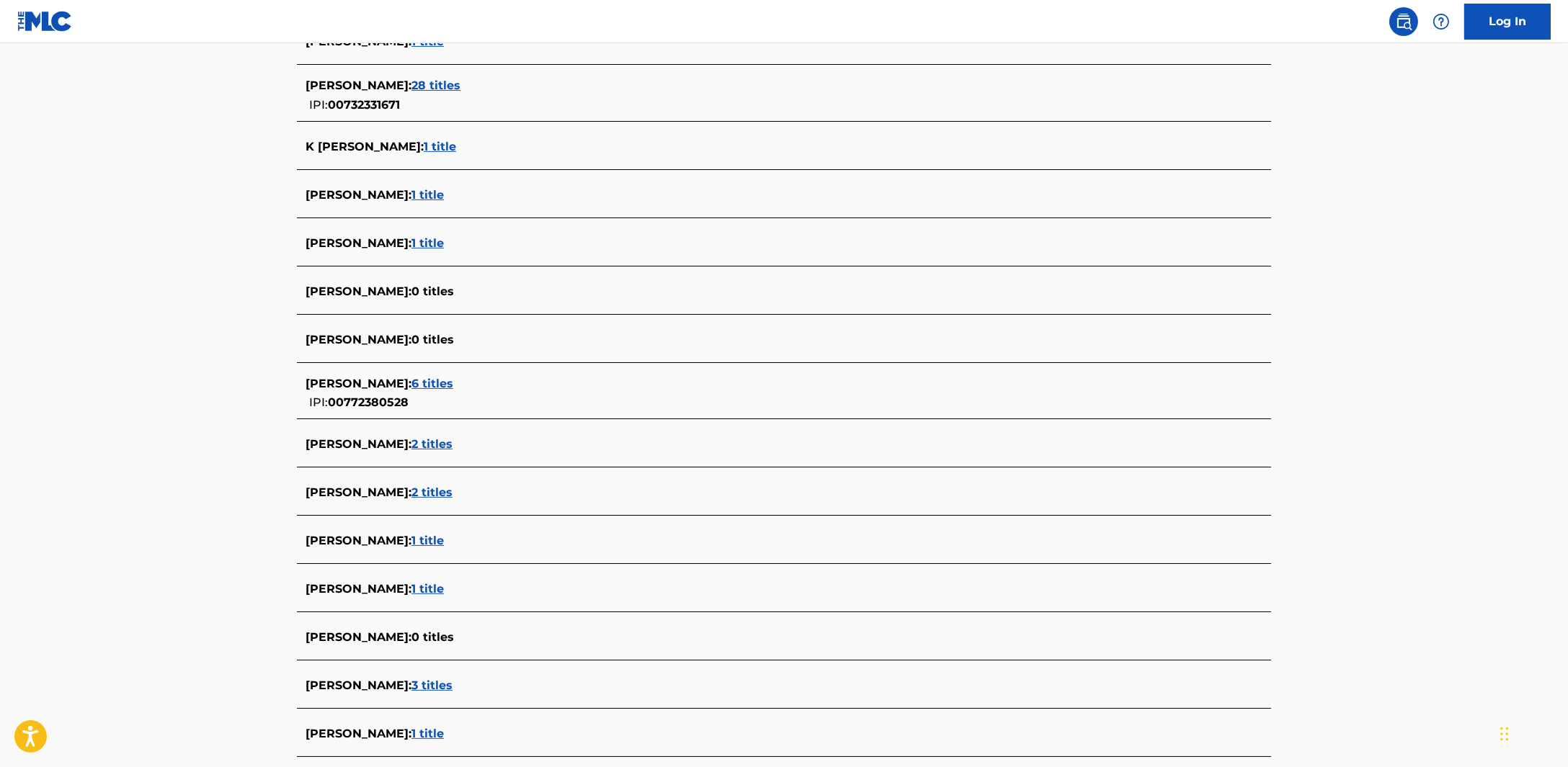
scroll to position [1718, 0]
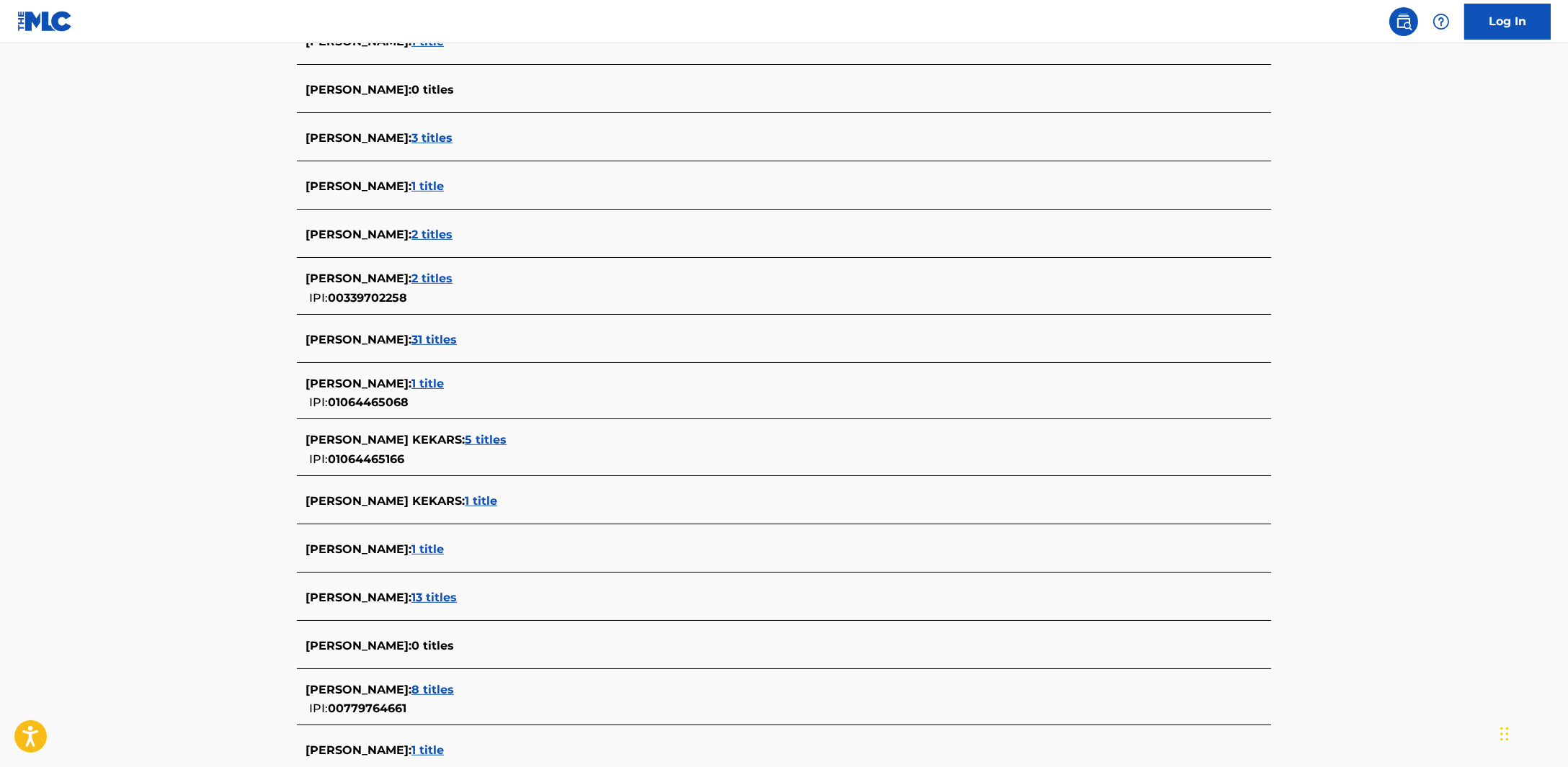
click at [444, 380] on span "1 title" at bounding box center [428, 383] width 32 height 13
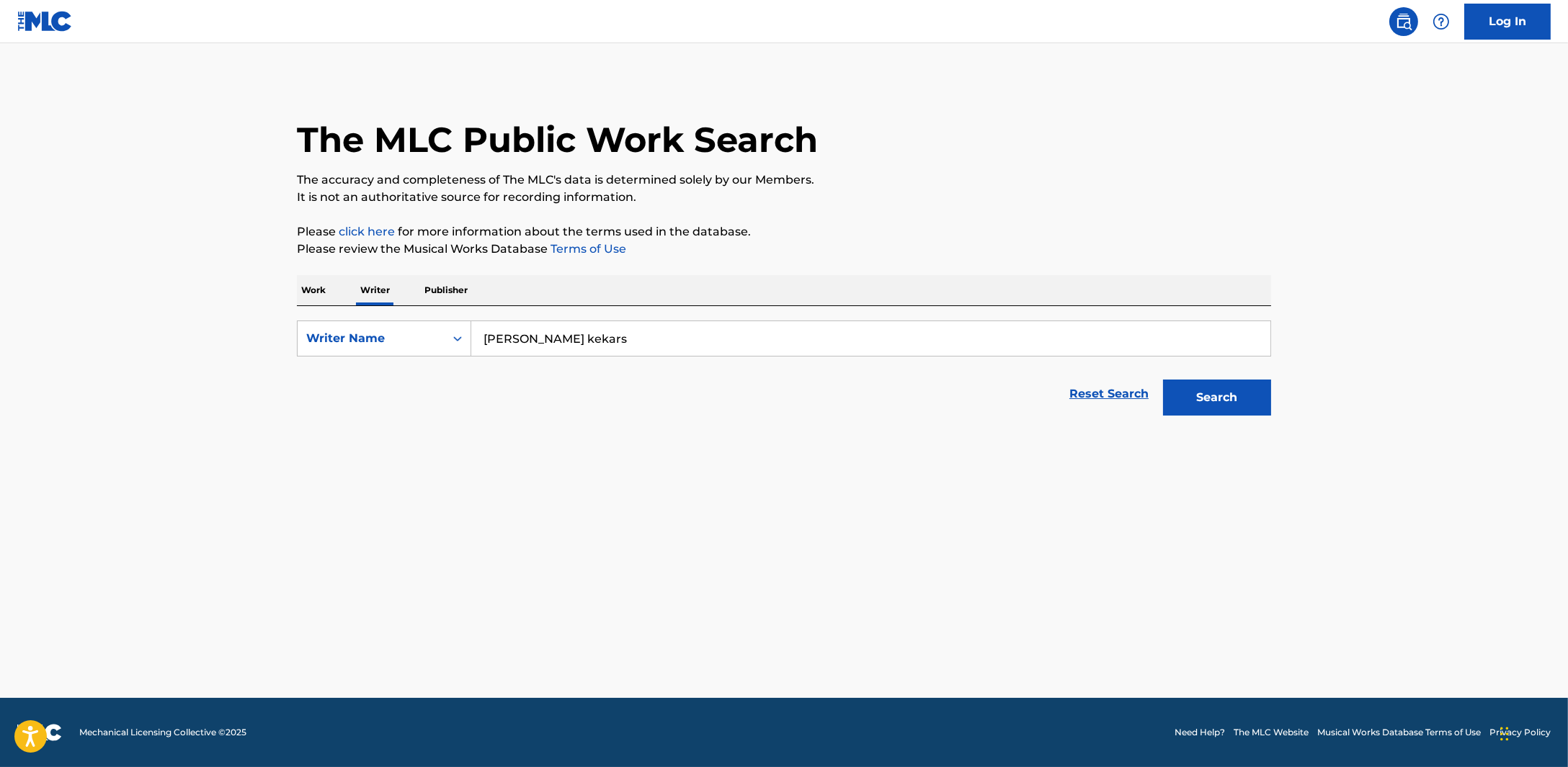
scroll to position [0, 0]
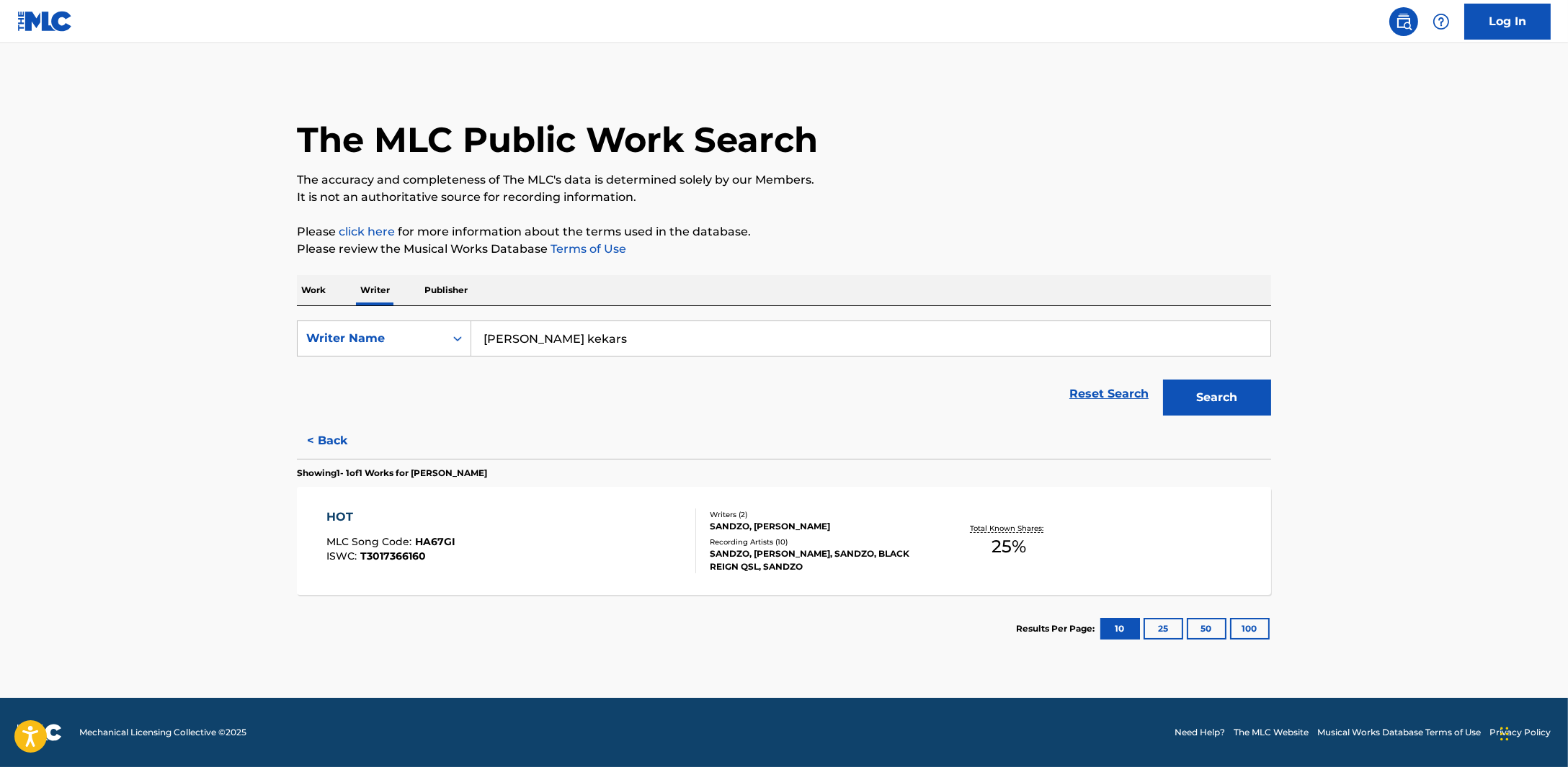
click at [341, 435] on button "< Back" at bounding box center [339, 441] width 86 height 36
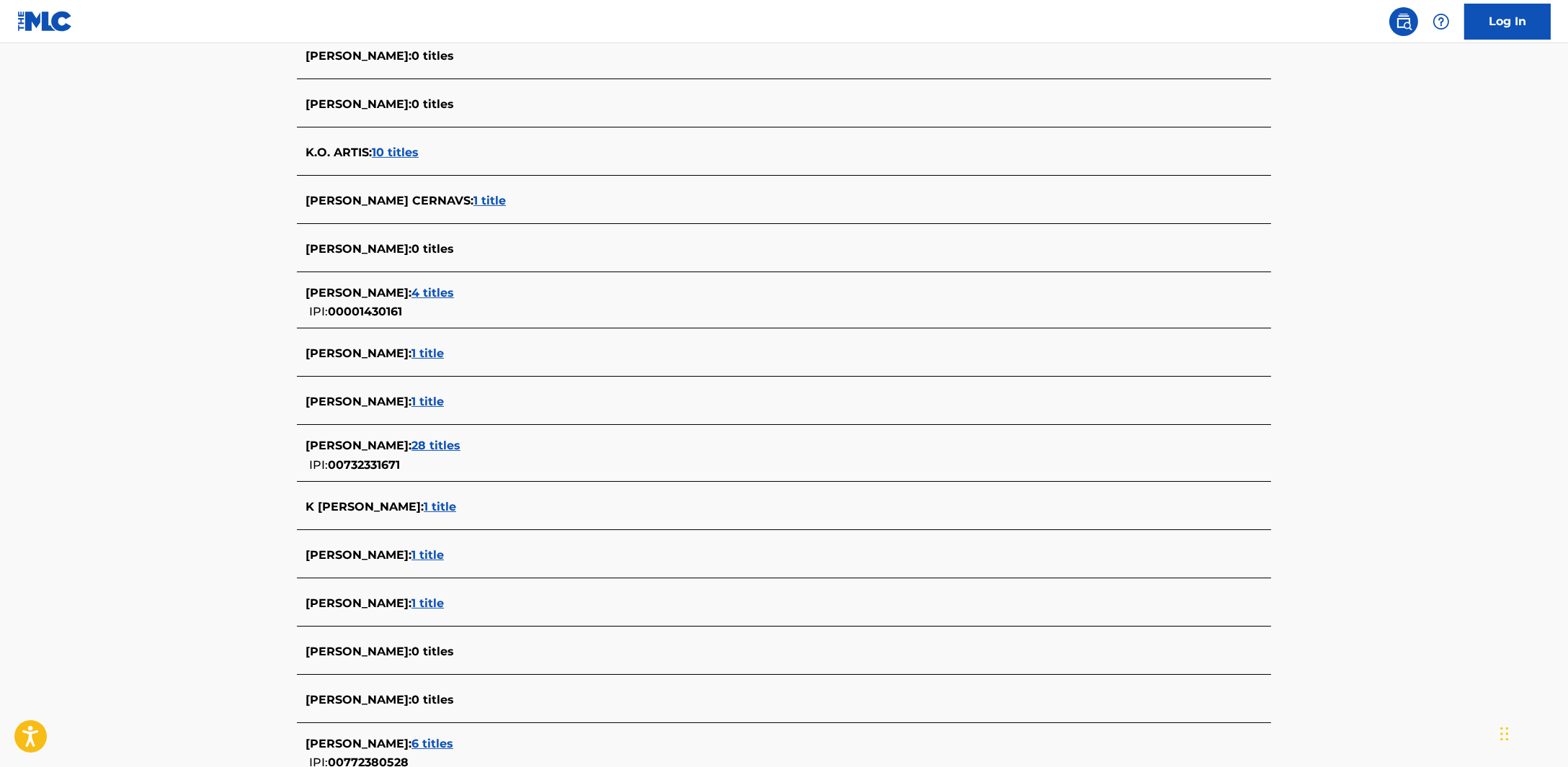
scroll to position [1718, 0]
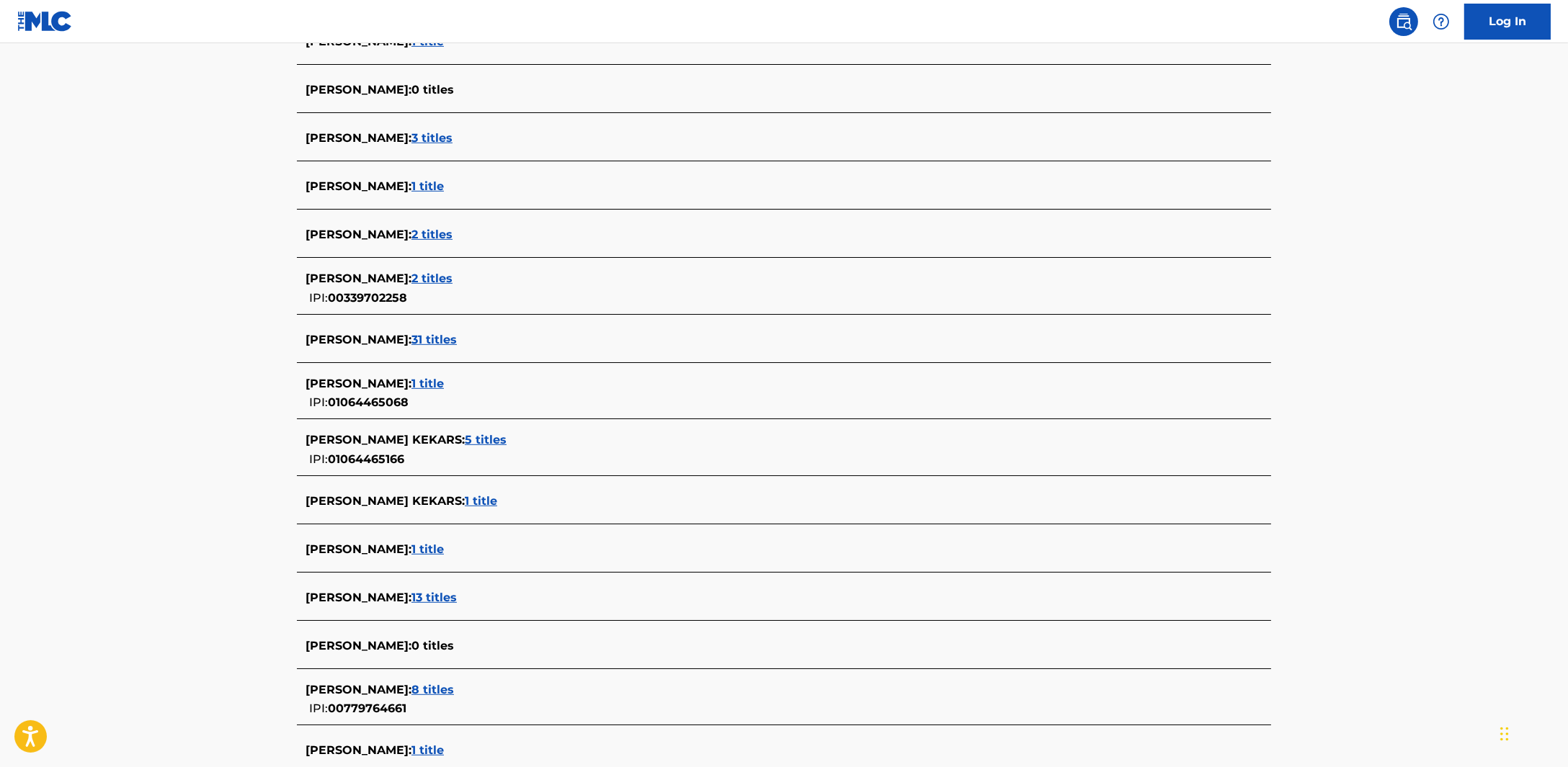
click at [465, 439] on span "5 titles" at bounding box center [486, 439] width 42 height 13
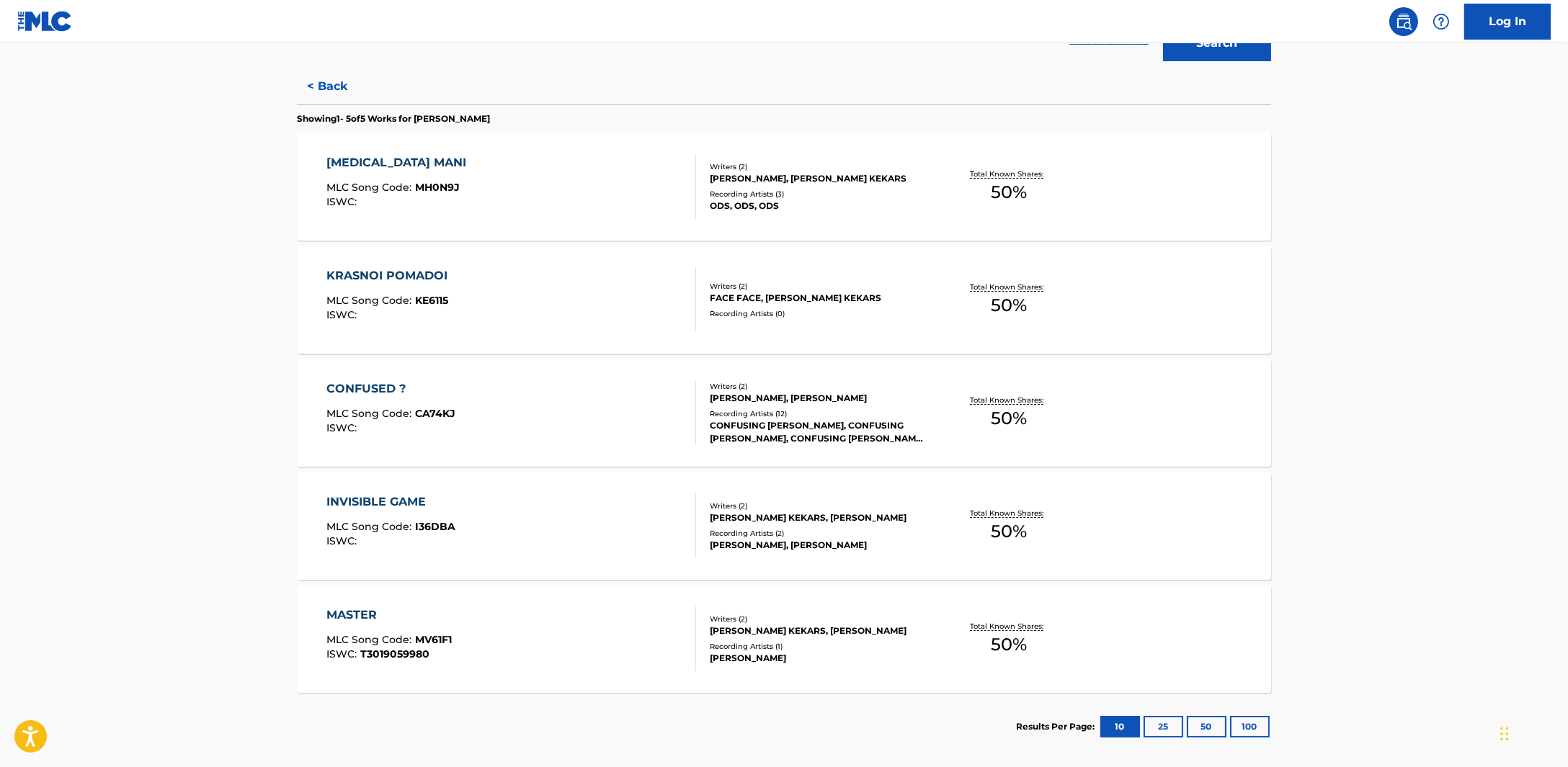
scroll to position [333, 0]
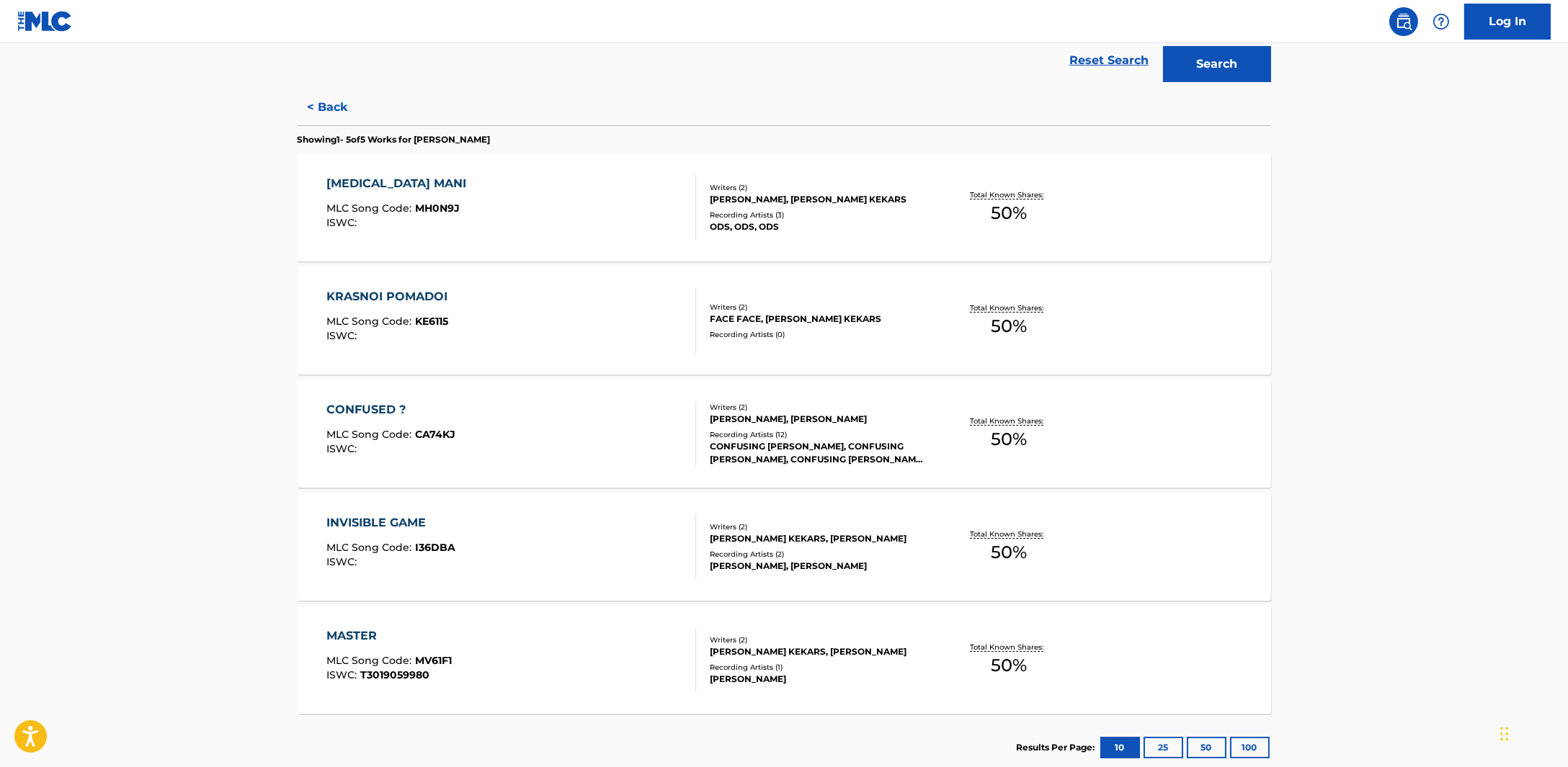
click at [339, 116] on button "< Back" at bounding box center [339, 107] width 86 height 36
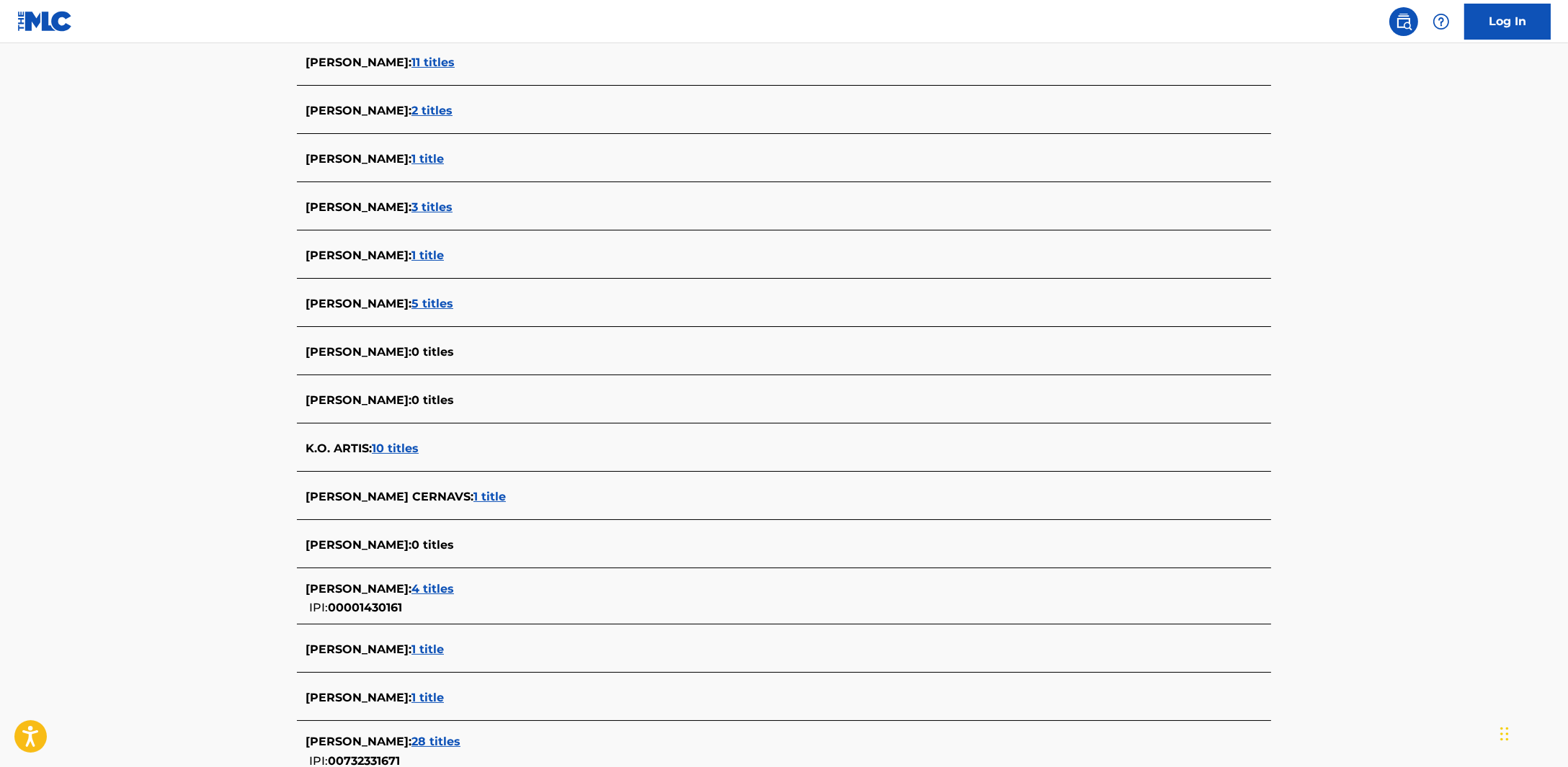
scroll to position [1718, 0]
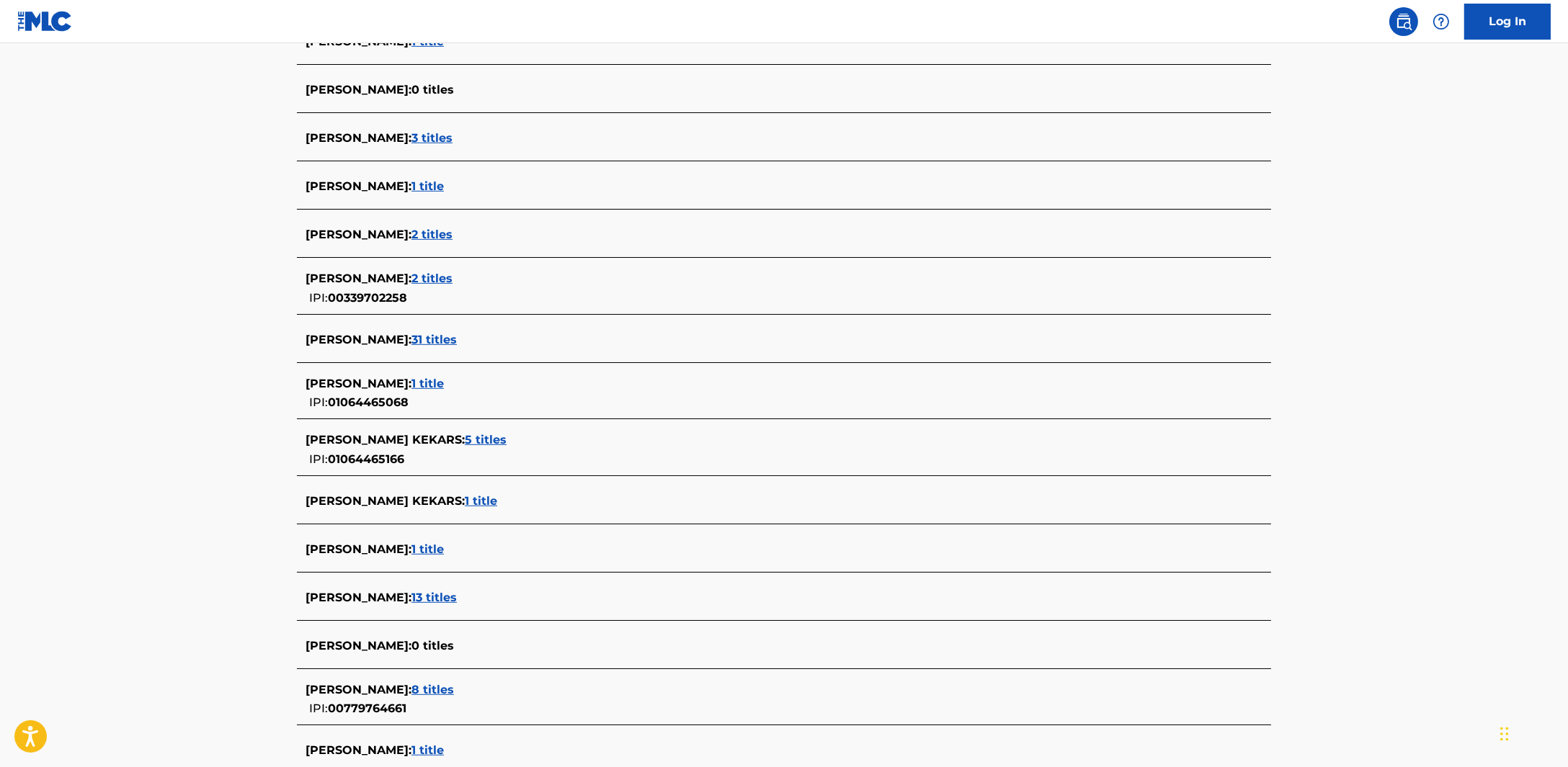
click at [465, 497] on span "1 title" at bounding box center [481, 501] width 32 height 13
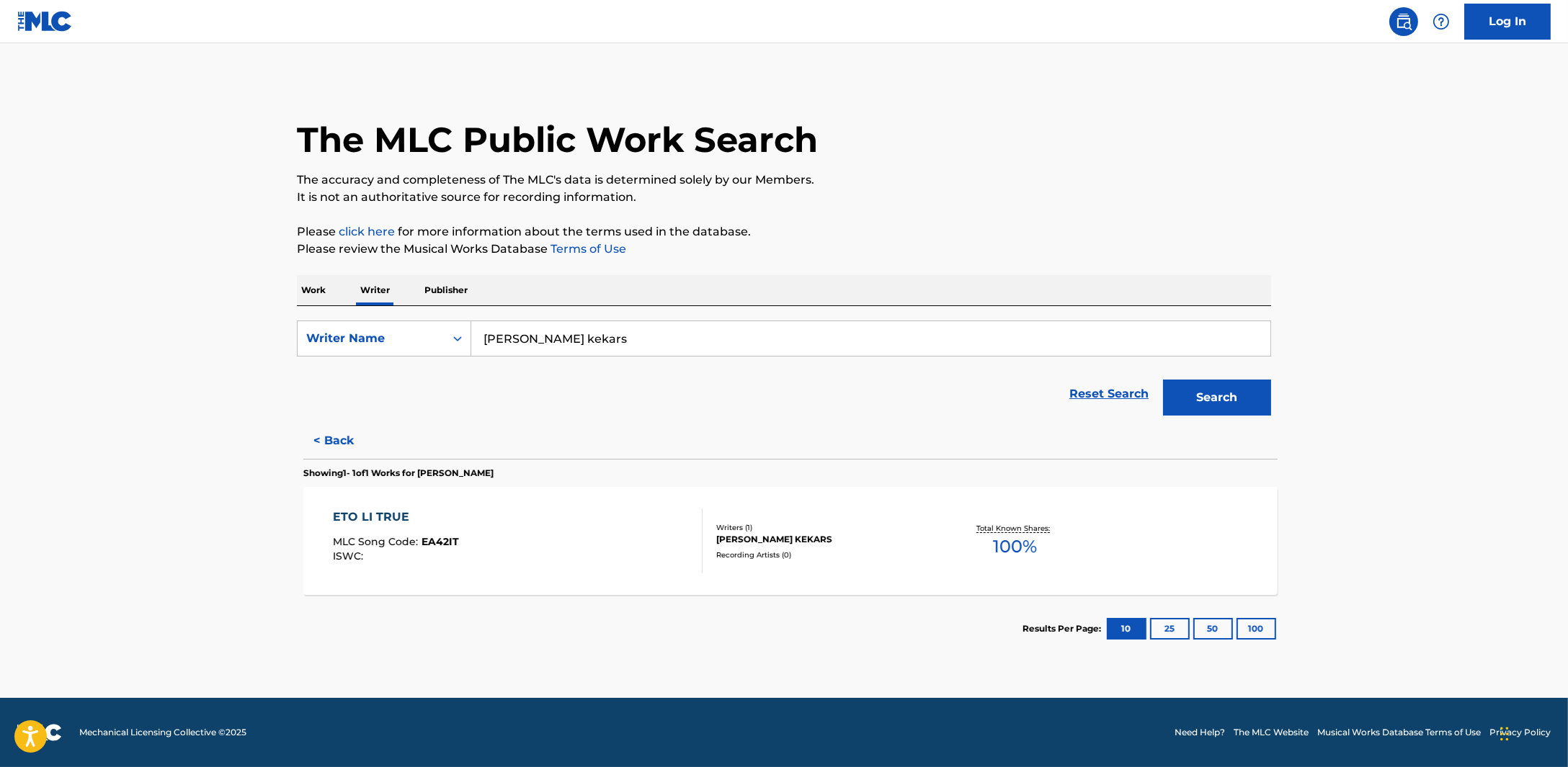
scroll to position [0, 0]
click at [356, 516] on div "ETO LI TRUE" at bounding box center [389, 517] width 127 height 17
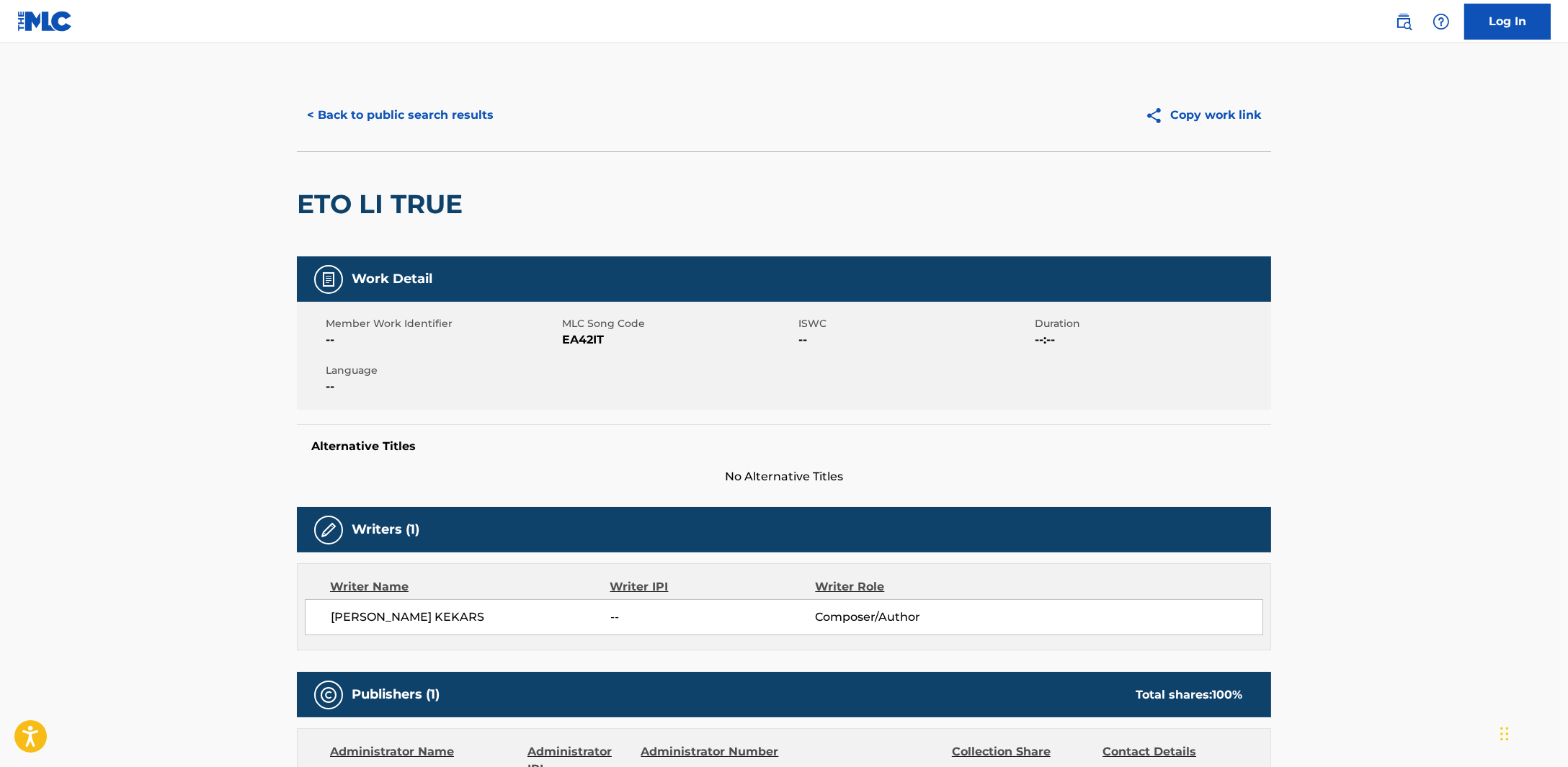
click at [481, 107] on button "< Back to public search results" at bounding box center [400, 115] width 207 height 36
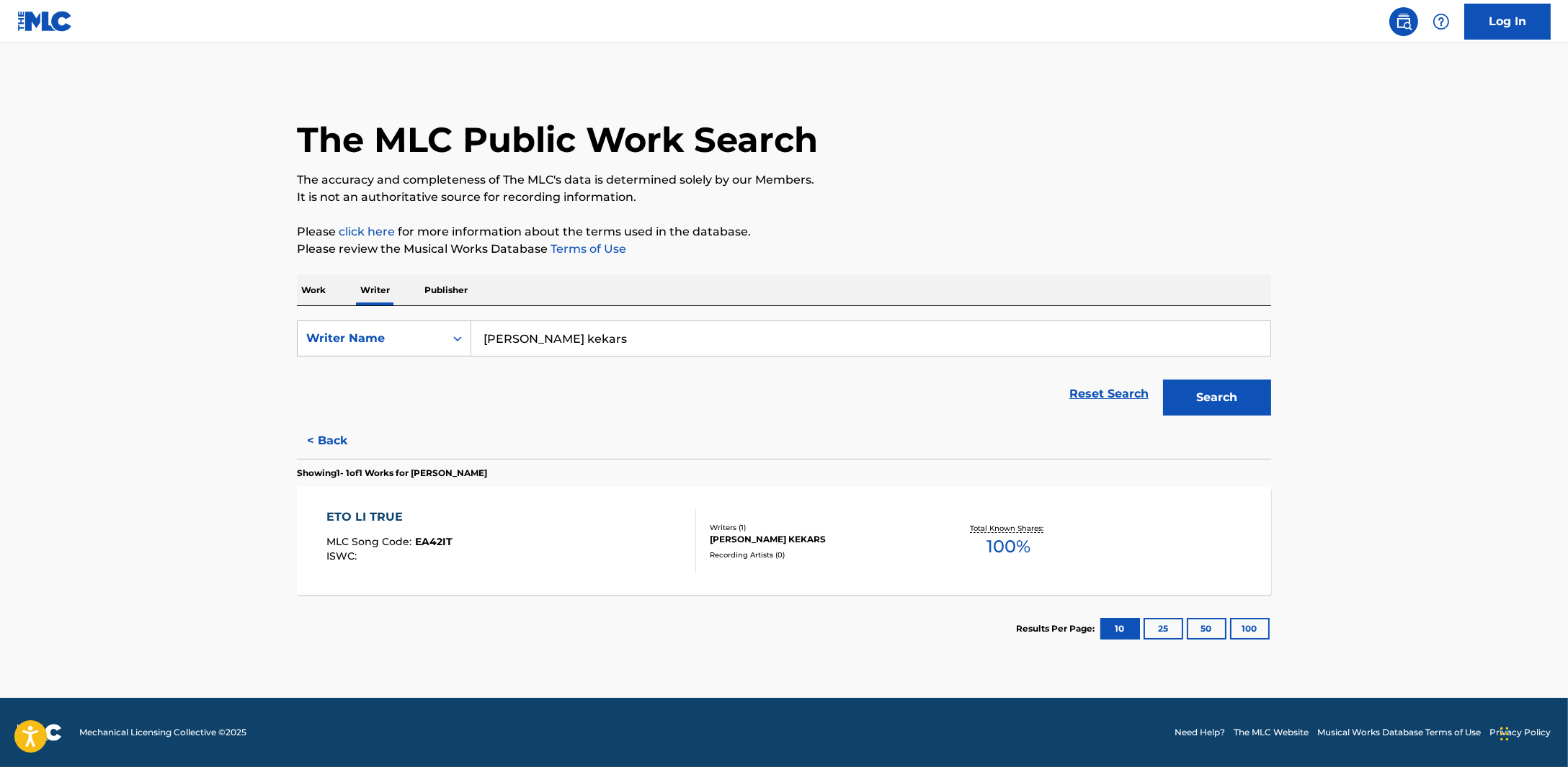
click at [333, 442] on button "< Back" at bounding box center [339, 441] width 86 height 36
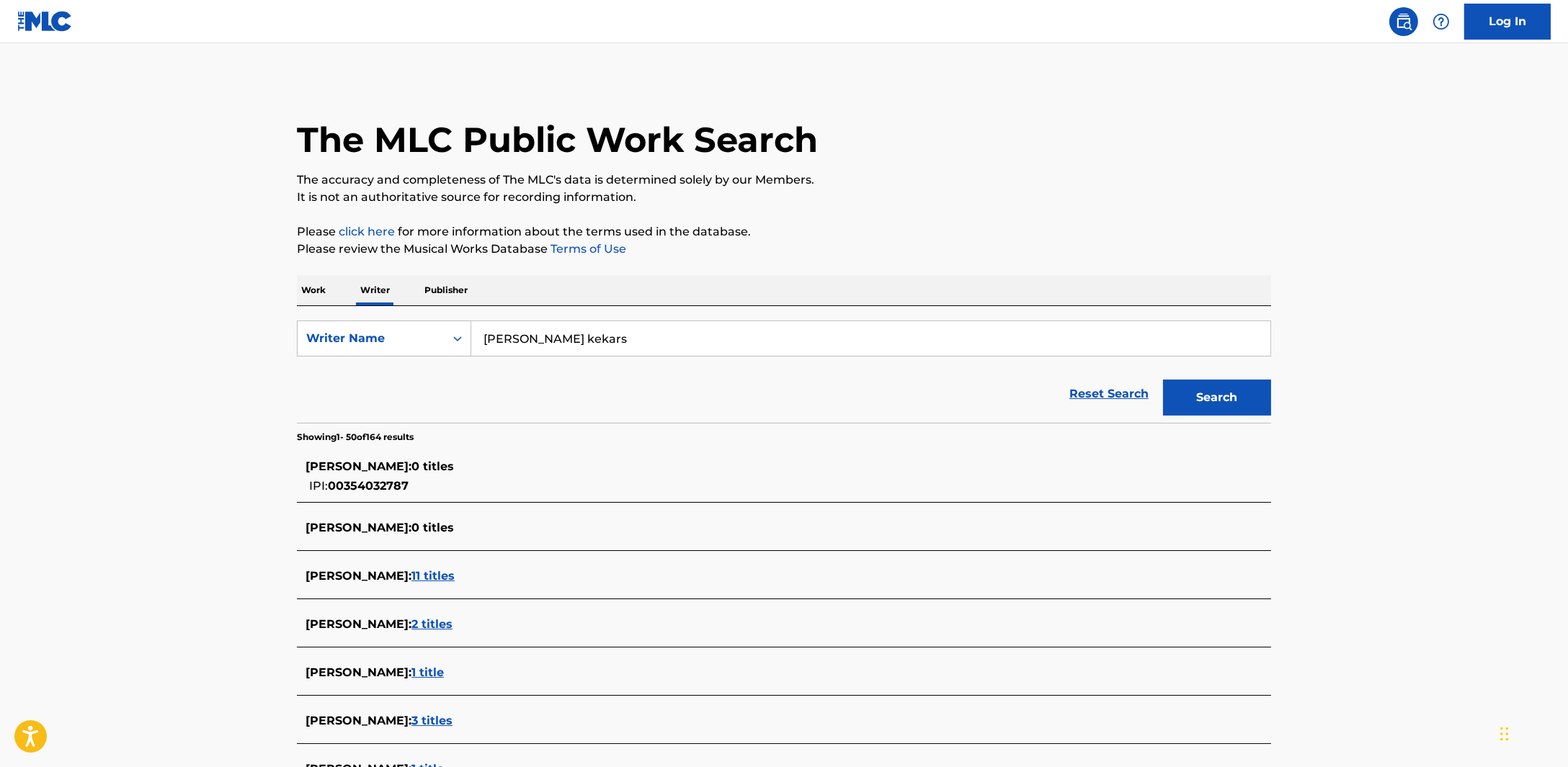
scroll to position [1718, 0]
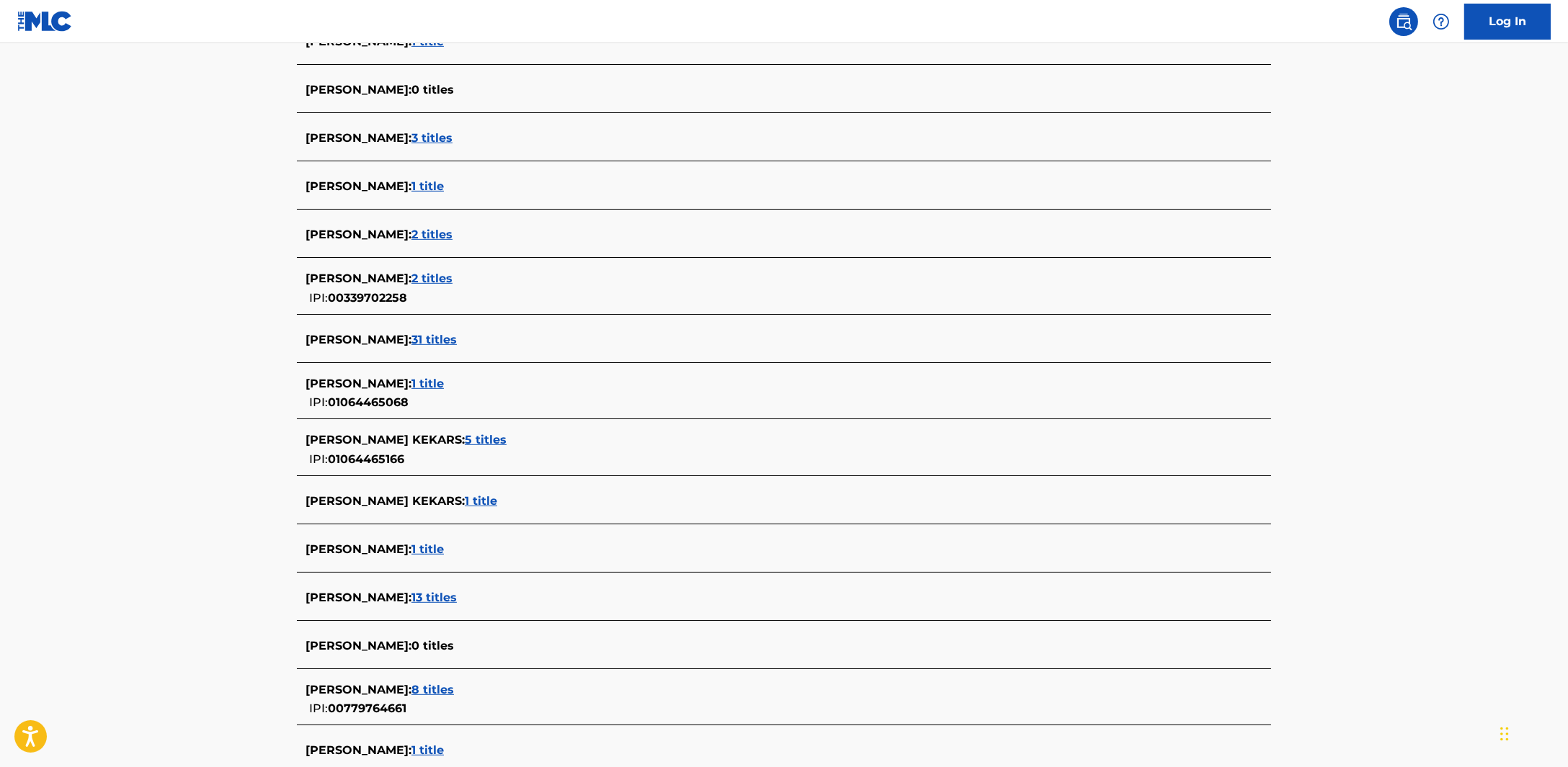
click at [465, 499] on span "1 title" at bounding box center [481, 501] width 32 height 13
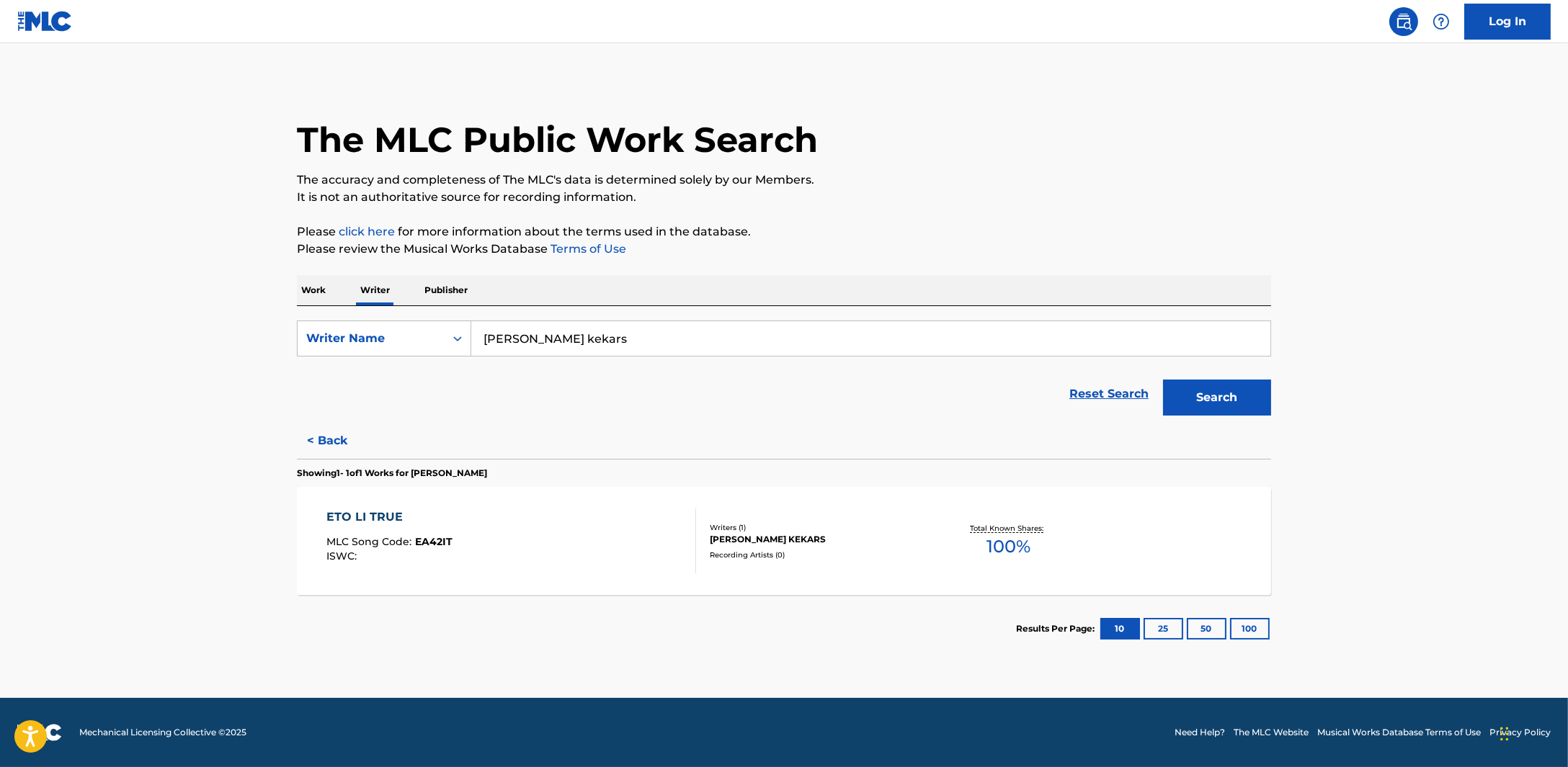
click at [390, 519] on div "ETO LI TRUE" at bounding box center [389, 517] width 127 height 17
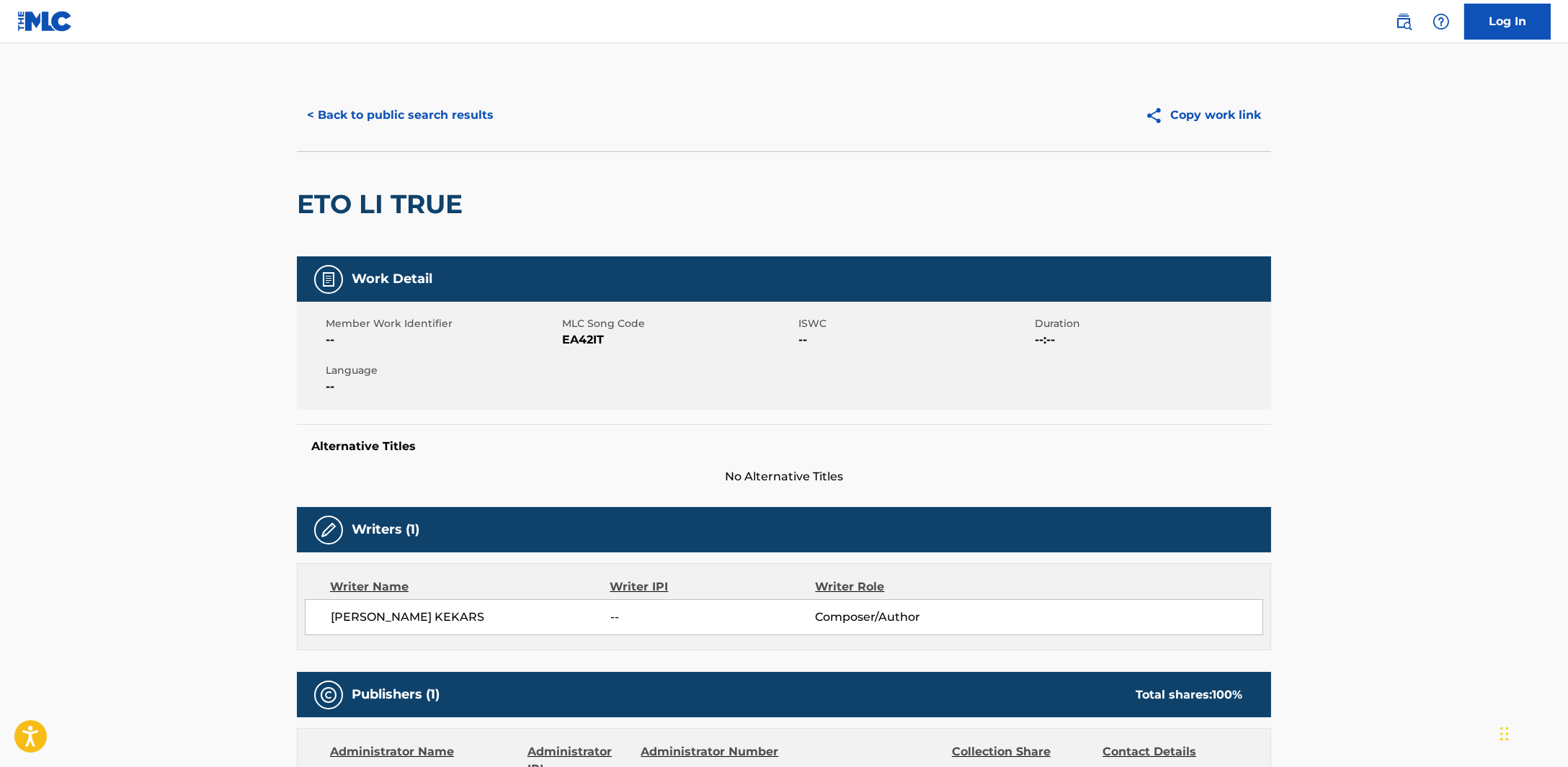
click at [429, 103] on button "< Back to public search results" at bounding box center [400, 115] width 207 height 36
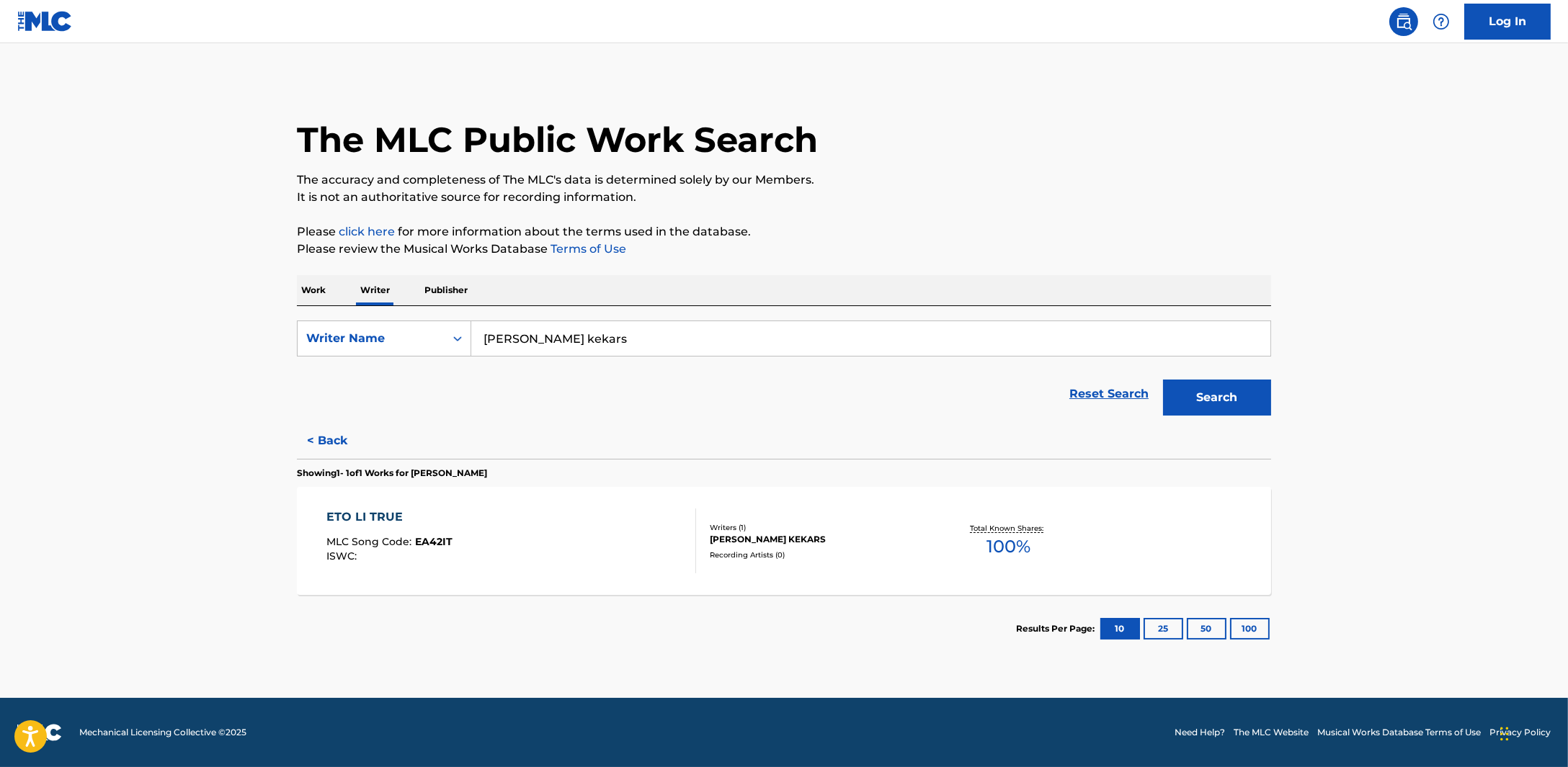
click at [331, 289] on div "Work Writer Publisher" at bounding box center [783, 290] width 974 height 30
click at [322, 289] on p "Work" at bounding box center [313, 290] width 33 height 30
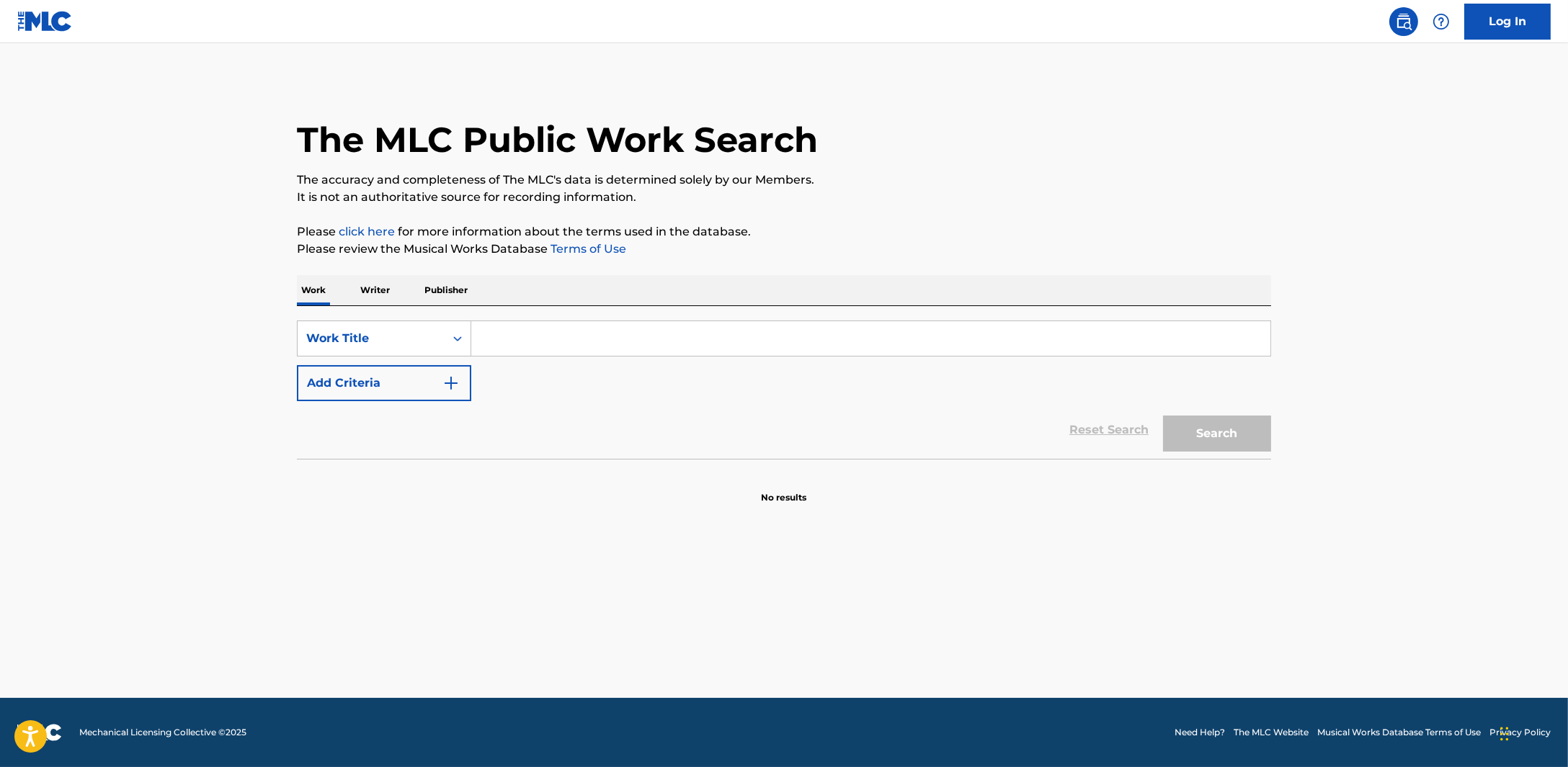
click at [542, 335] on input "Search Form" at bounding box center [870, 339] width 799 height 35
paste input "БЕЙБИЖАН"
type input "бейбижан"
click at [1180, 432] on button "Search" at bounding box center [1216, 434] width 108 height 36
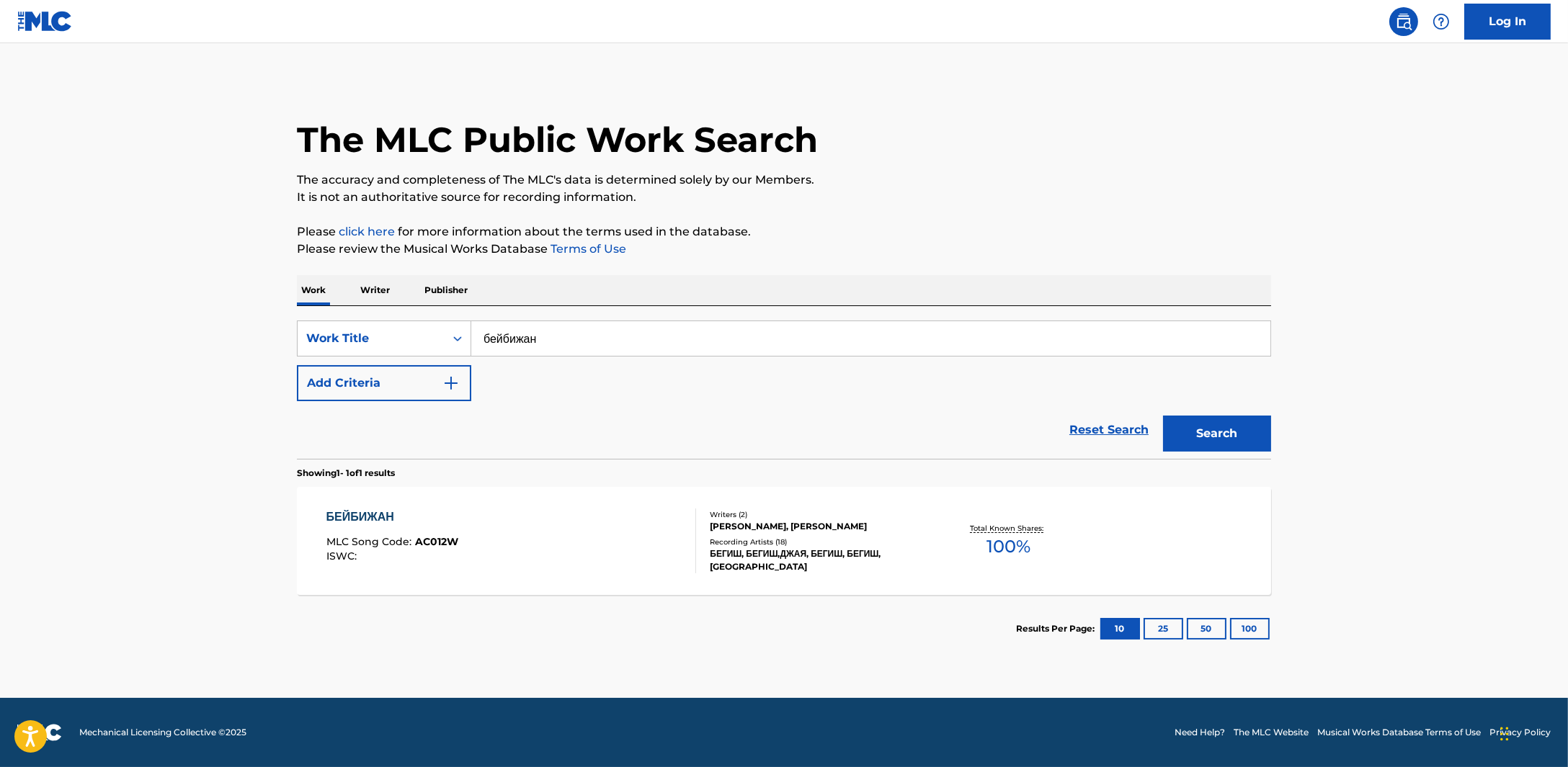
click at [404, 535] on span "MLC Song Code :" at bounding box center [370, 542] width 88 height 13
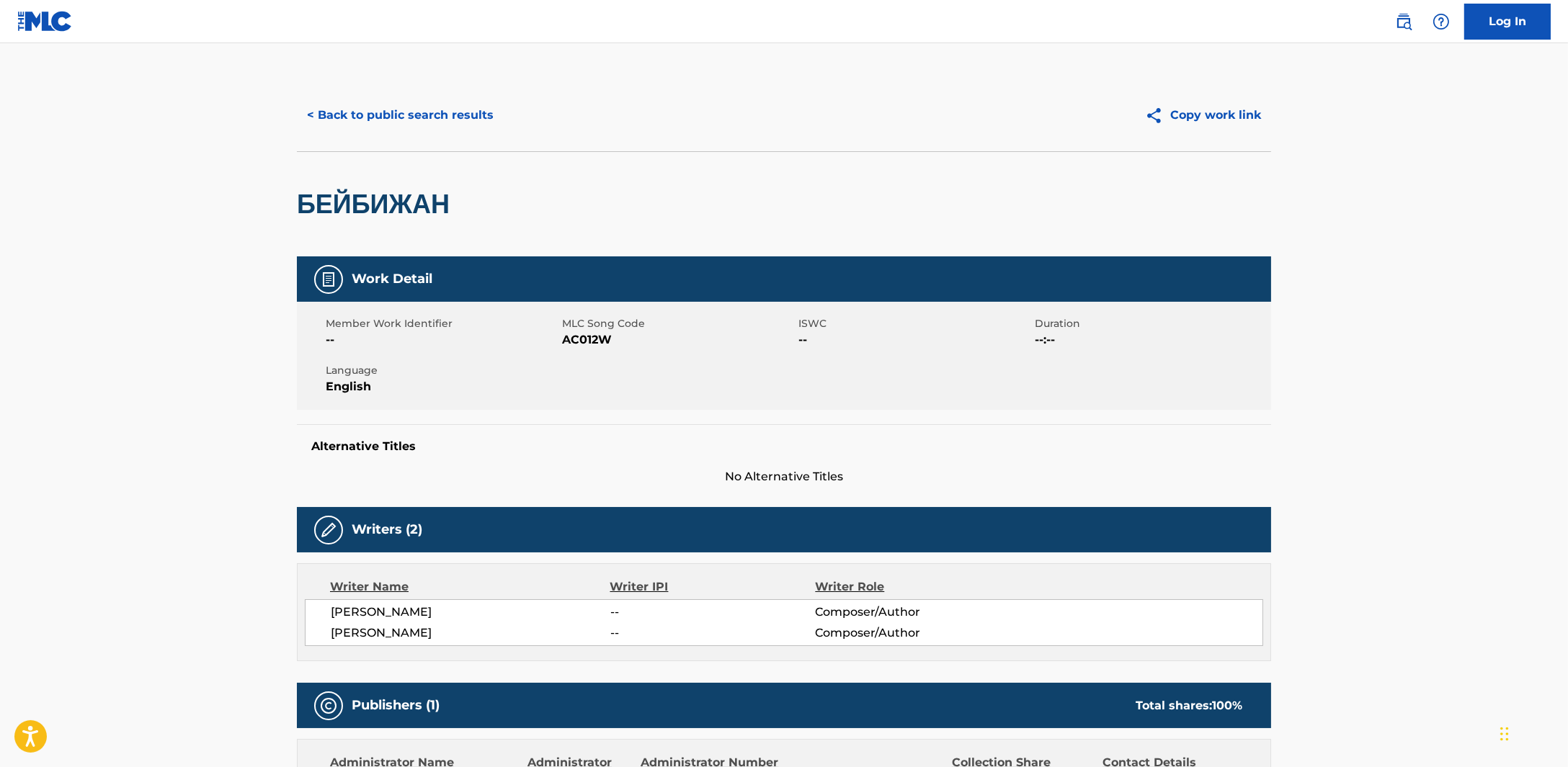
click at [407, 116] on button "< Back to public search results" at bounding box center [400, 115] width 207 height 36
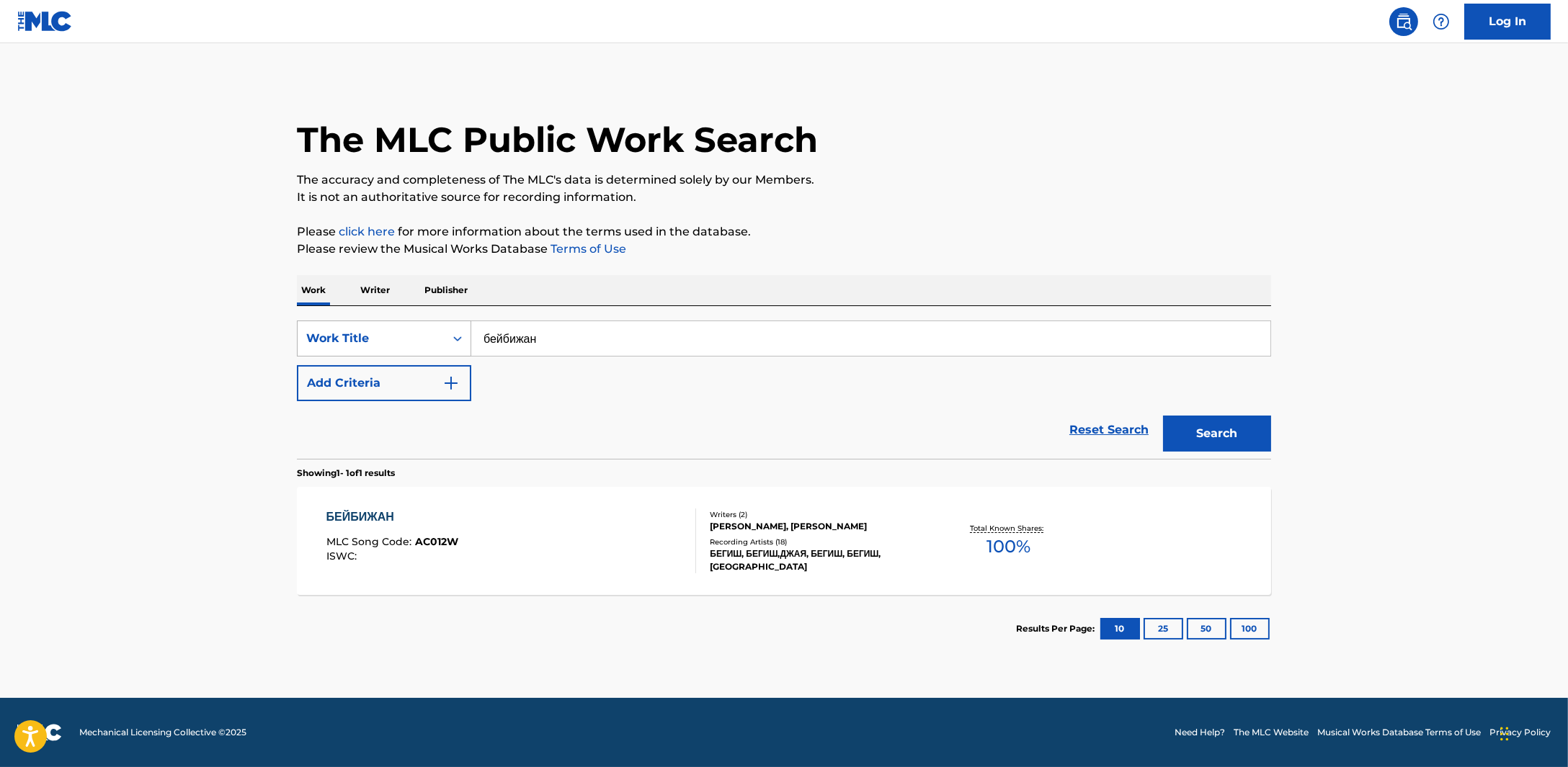
drag, startPoint x: 582, startPoint y: 339, endPoint x: 412, endPoint y: 330, distance: 170.2
click at [412, 330] on div "SearchWithCriteriab3c3c724-213b-47f3-be04-d52215e843f0 Work Title бейбижан" at bounding box center [783, 339] width 974 height 36
paste input "митрий Шейним"
type input "[PERSON_NAME]"
click at [1163, 416] on button "Search" at bounding box center [1216, 434] width 108 height 36
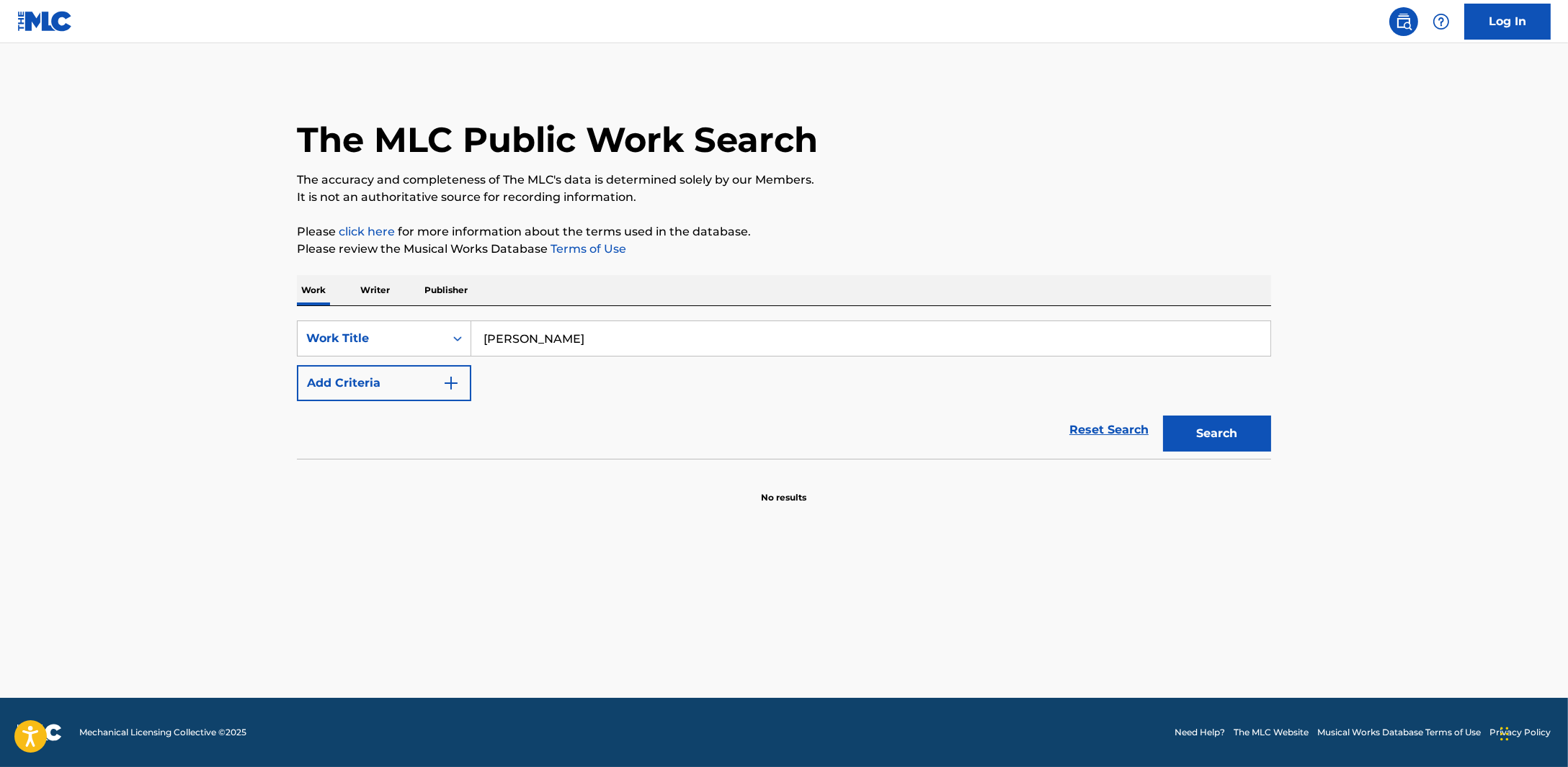
click at [386, 295] on p "Writer" at bounding box center [375, 290] width 38 height 30
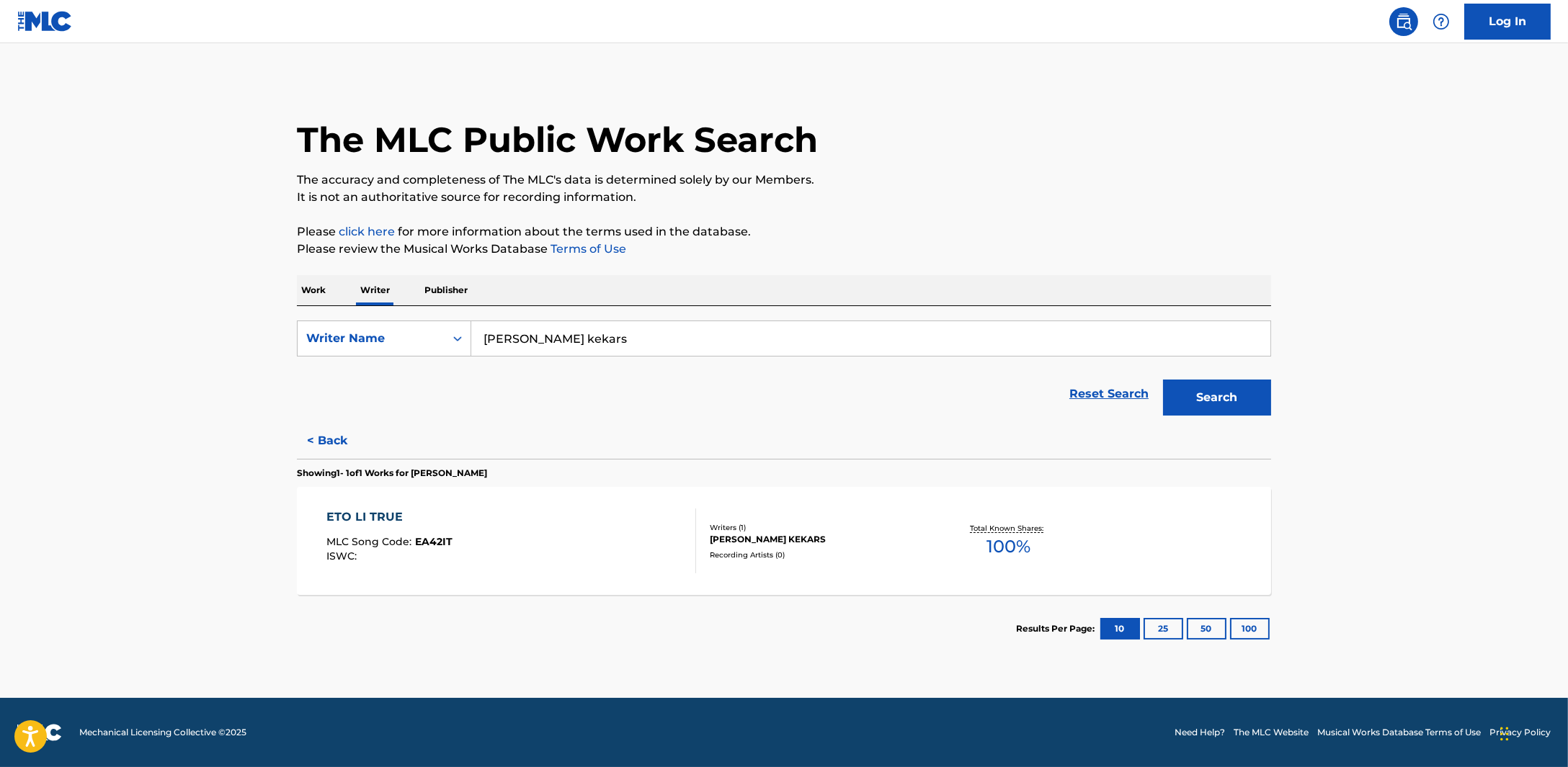
drag, startPoint x: 549, startPoint y: 345, endPoint x: 475, endPoint y: 326, distance: 76.4
click at [478, 326] on input "artis kekars" at bounding box center [870, 339] width 799 height 35
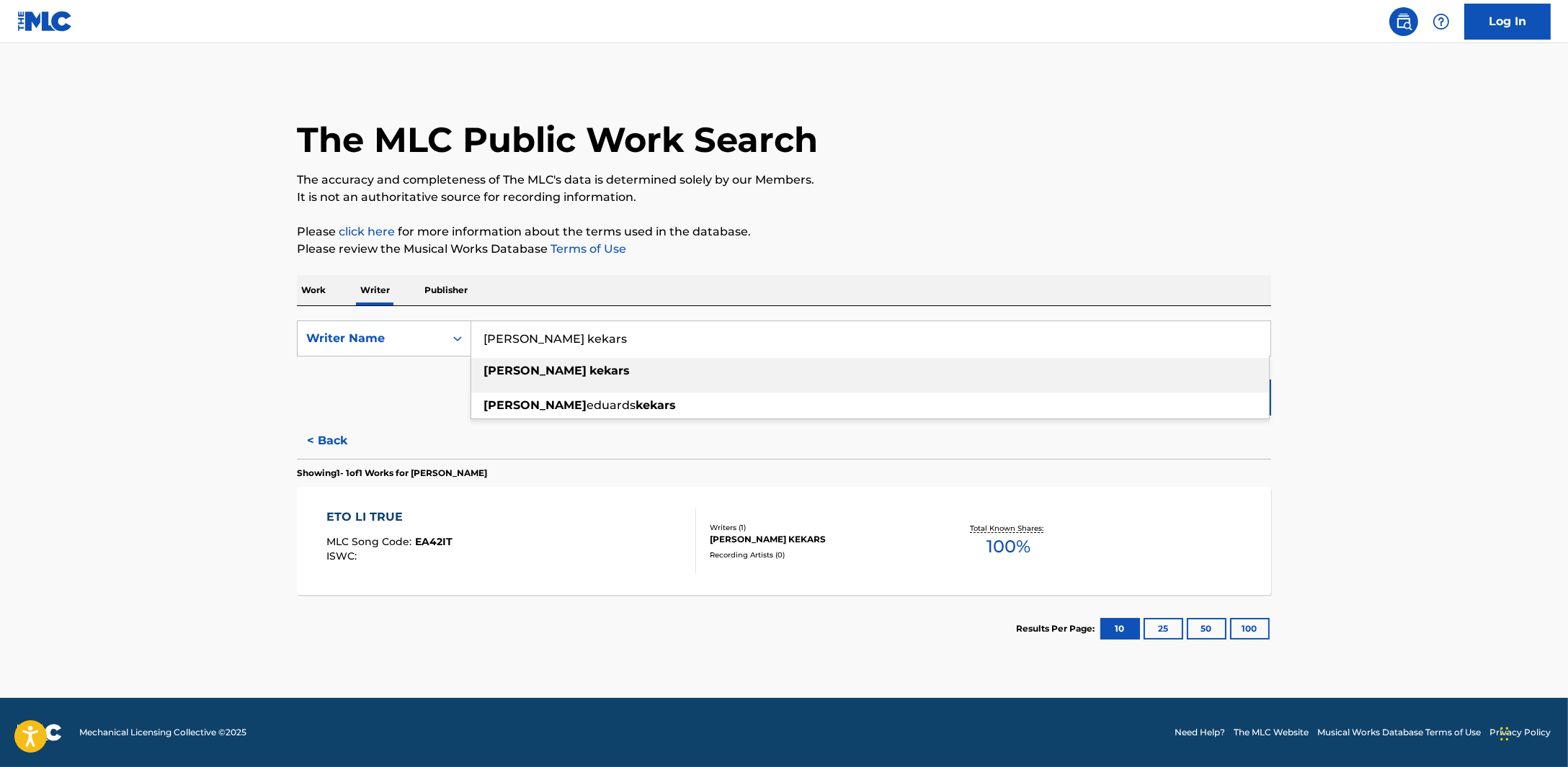
paste input "[PERSON_NAME]"
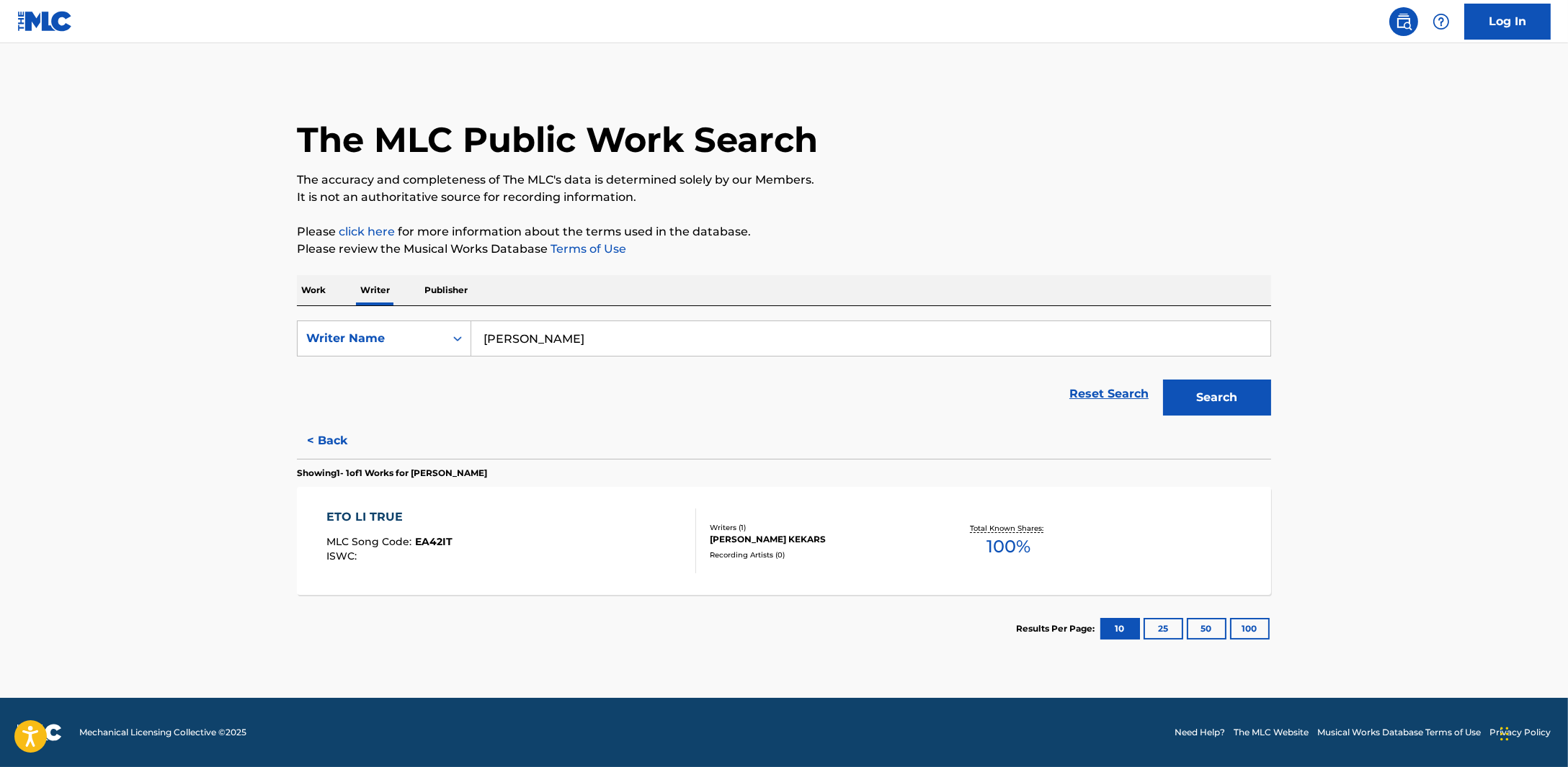
type input "дмитрий шейниман"
click at [1176, 398] on button "Search" at bounding box center [1216, 397] width 108 height 36
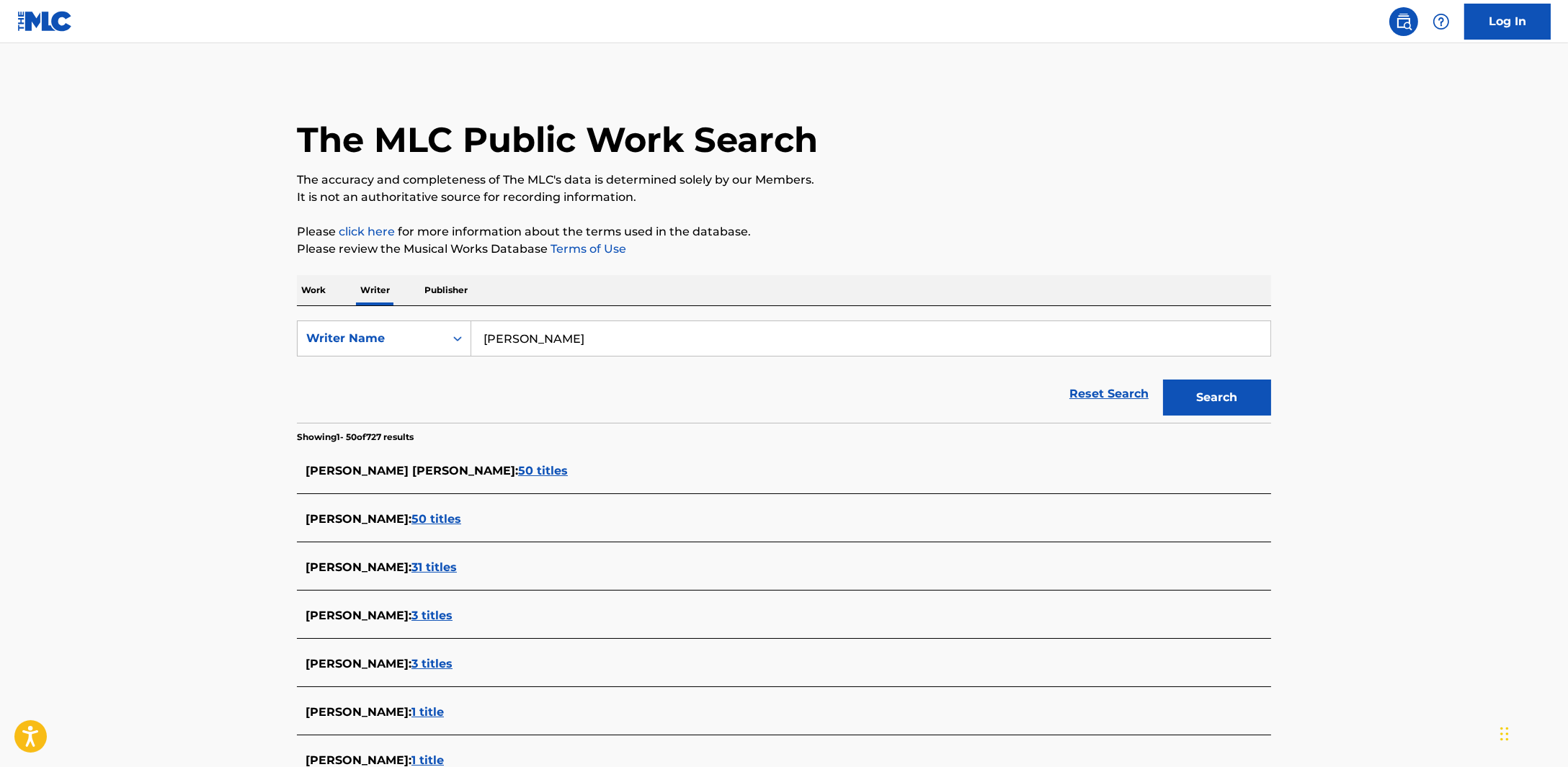
click at [461, 522] on span "50 titles" at bounding box center [437, 518] width 50 height 13
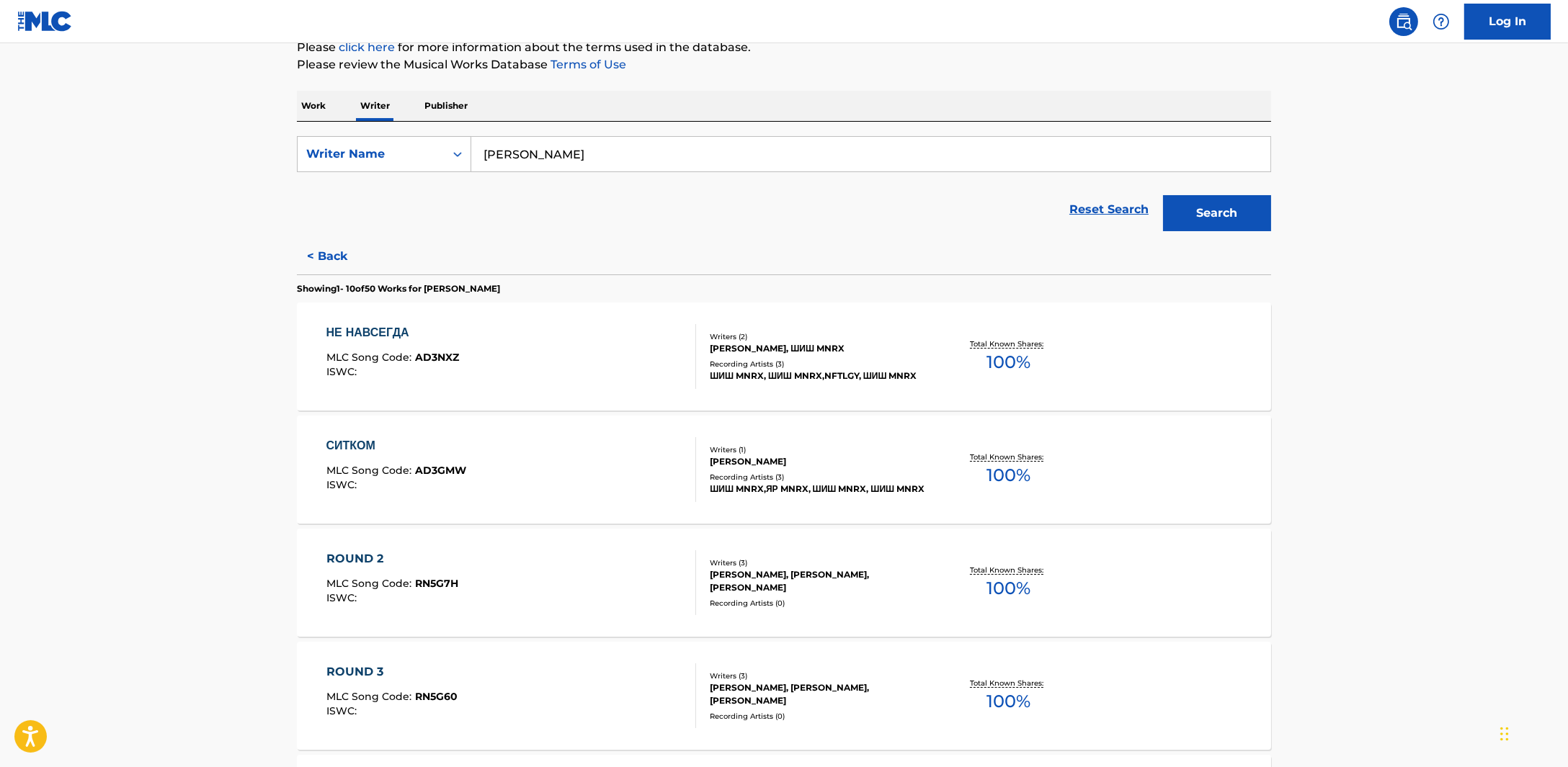
scroll to position [450, 0]
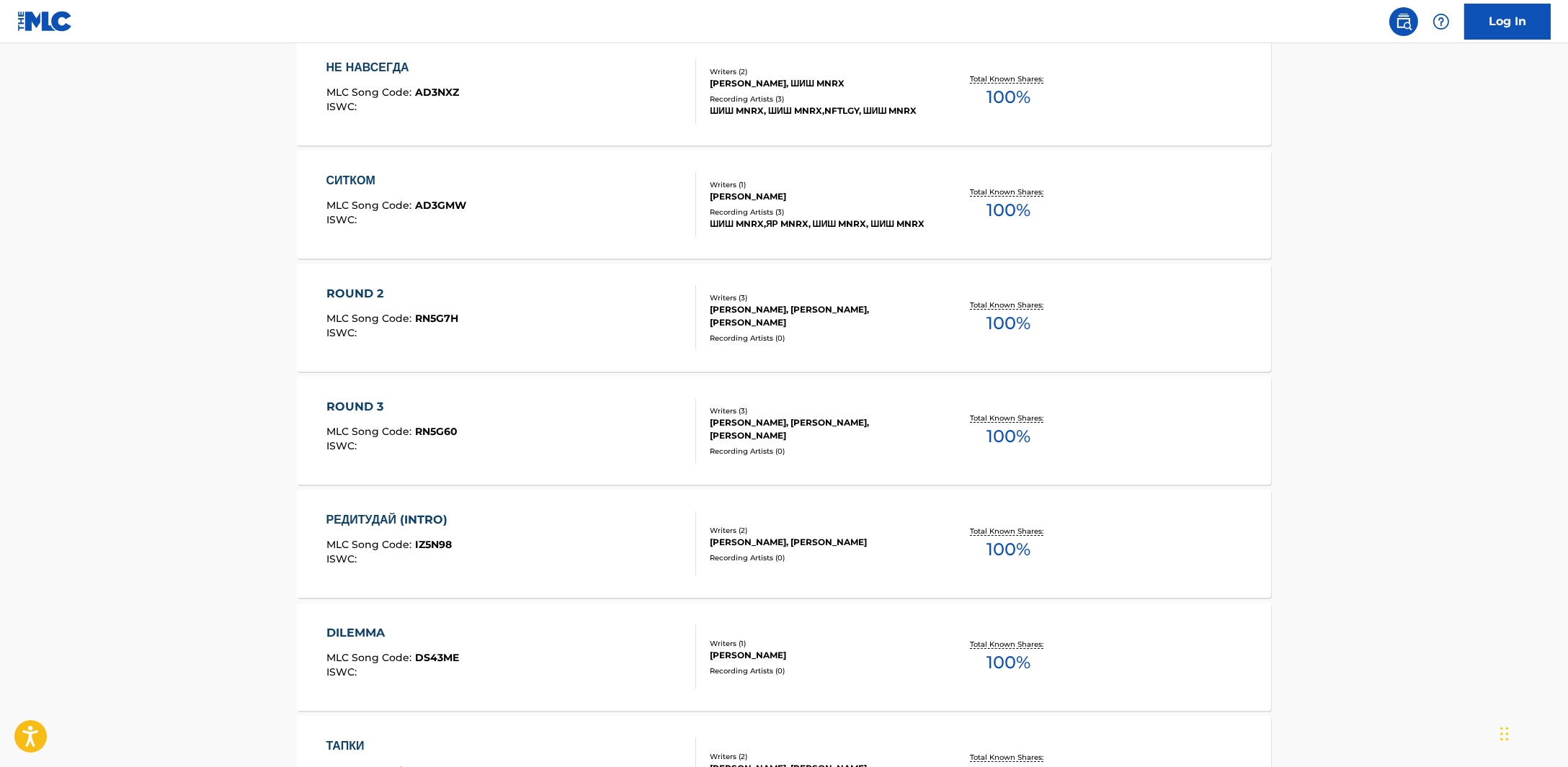
click at [574, 189] on div "СИТКОМ MLC Song Code : AD3GMW ISWC :" at bounding box center [511, 204] width 371 height 65
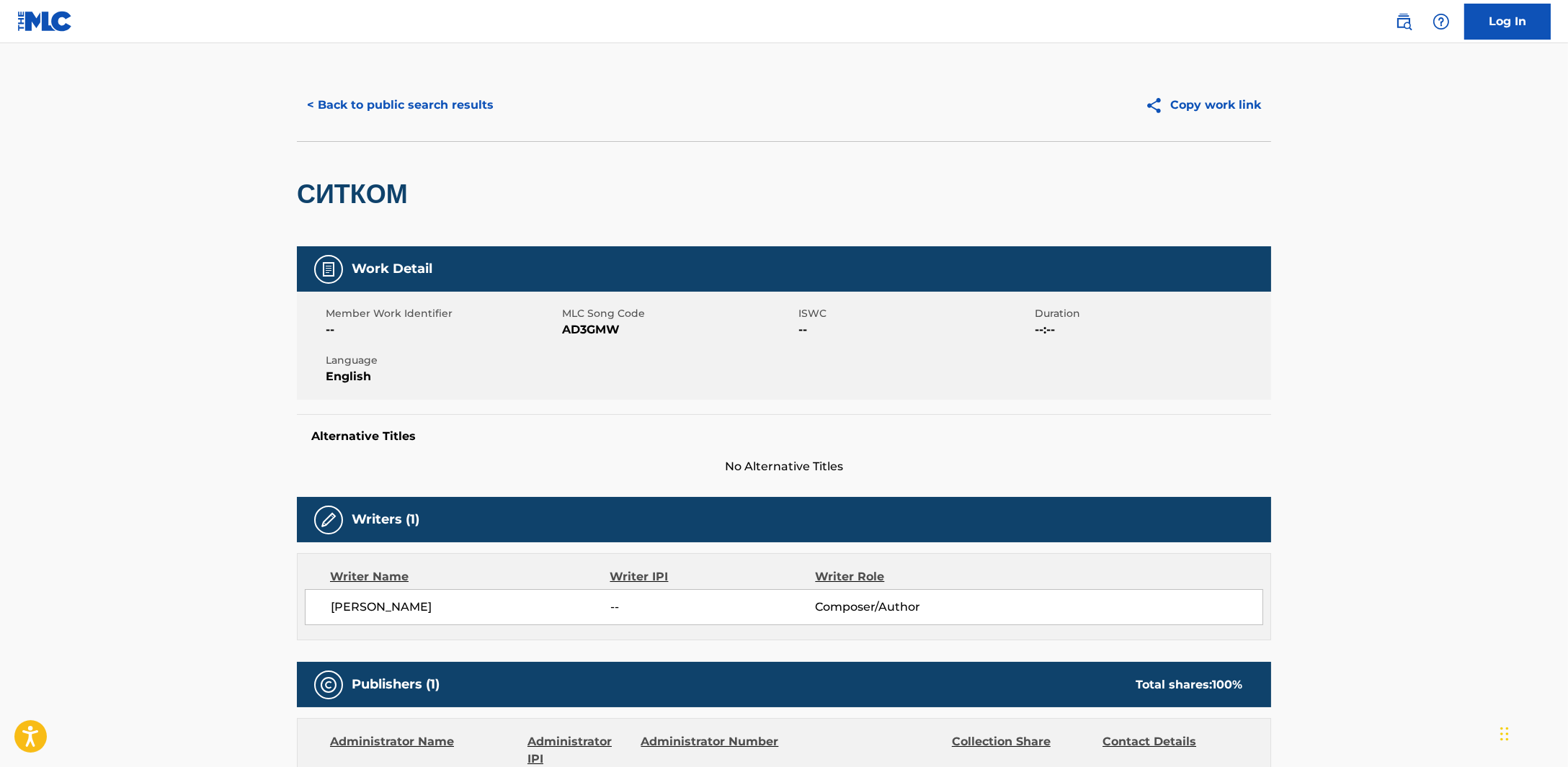
scroll to position [9, 0]
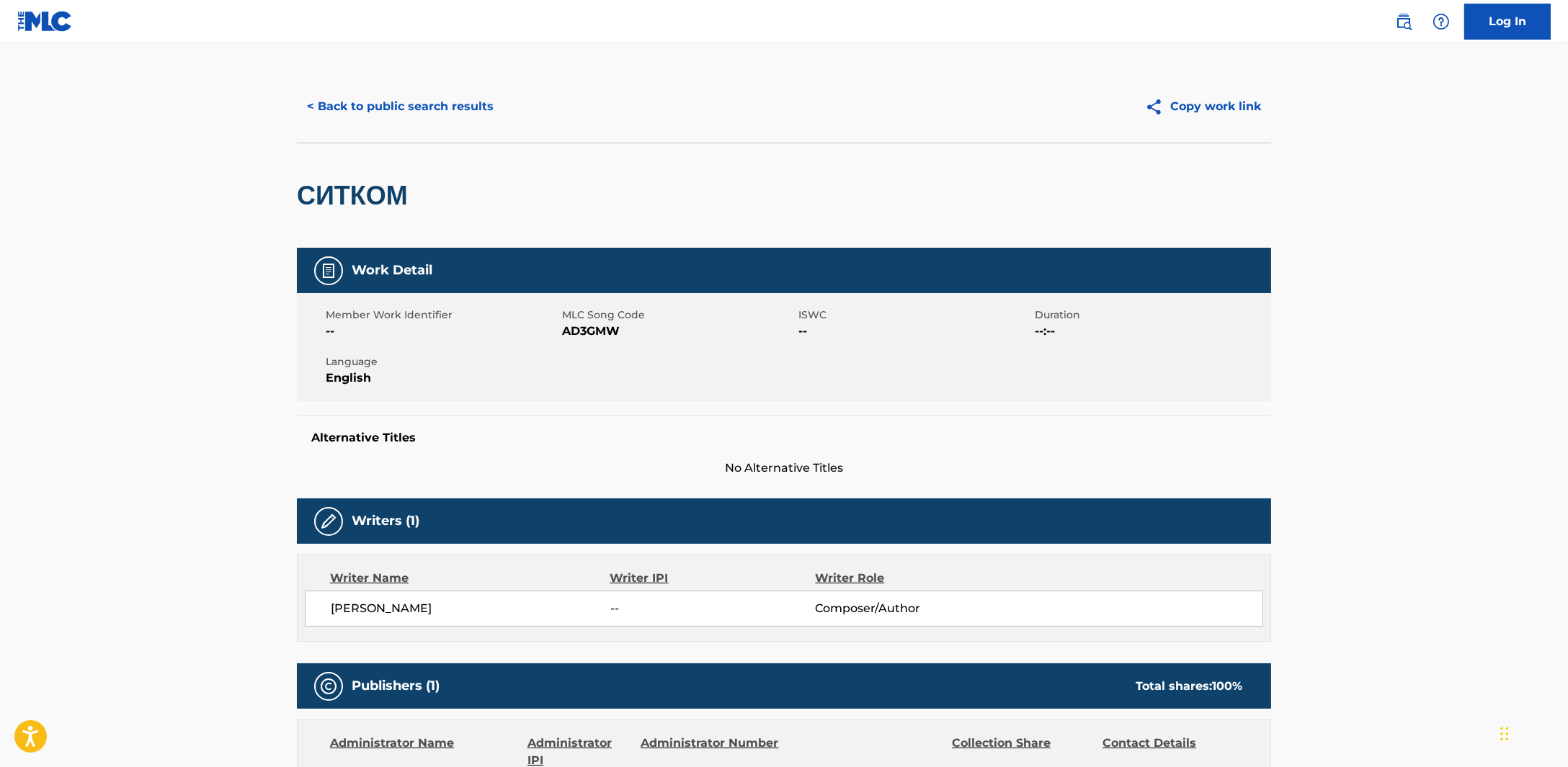
click at [320, 109] on button "< Back to public search results" at bounding box center [400, 106] width 207 height 36
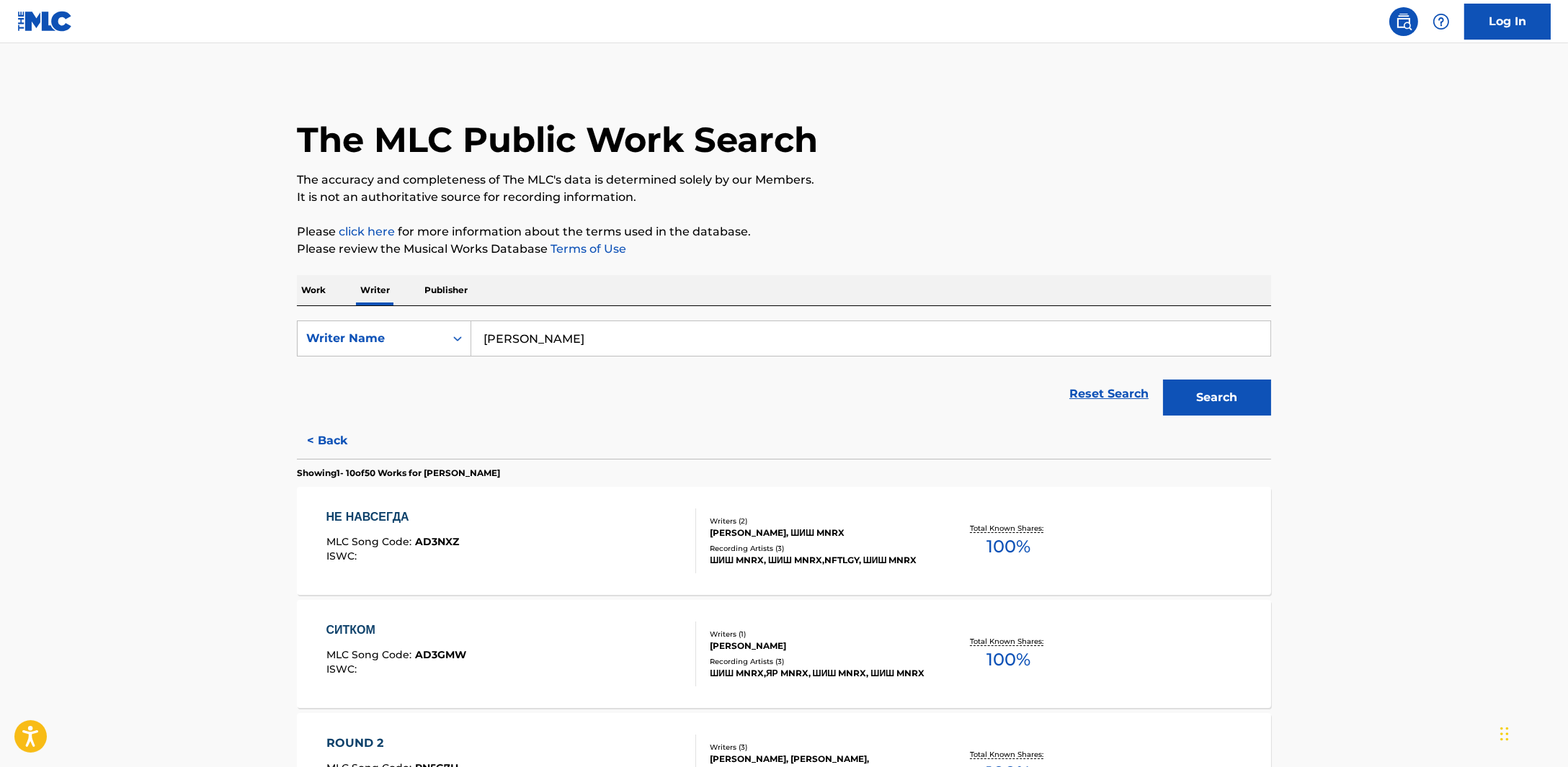
click at [383, 519] on div "НЕ НАВСЕГДА" at bounding box center [392, 517] width 133 height 17
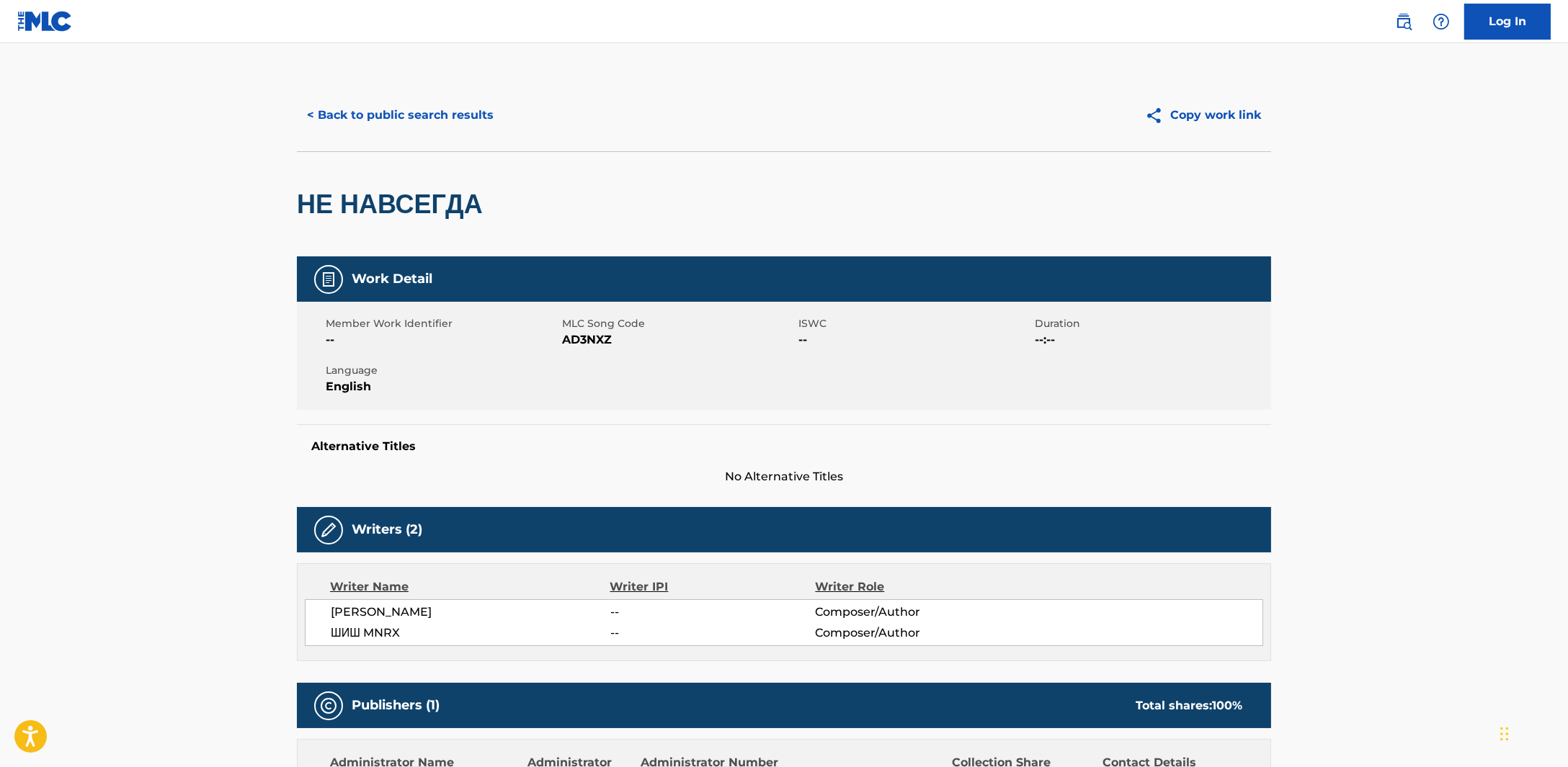
scroll to position [577, 0]
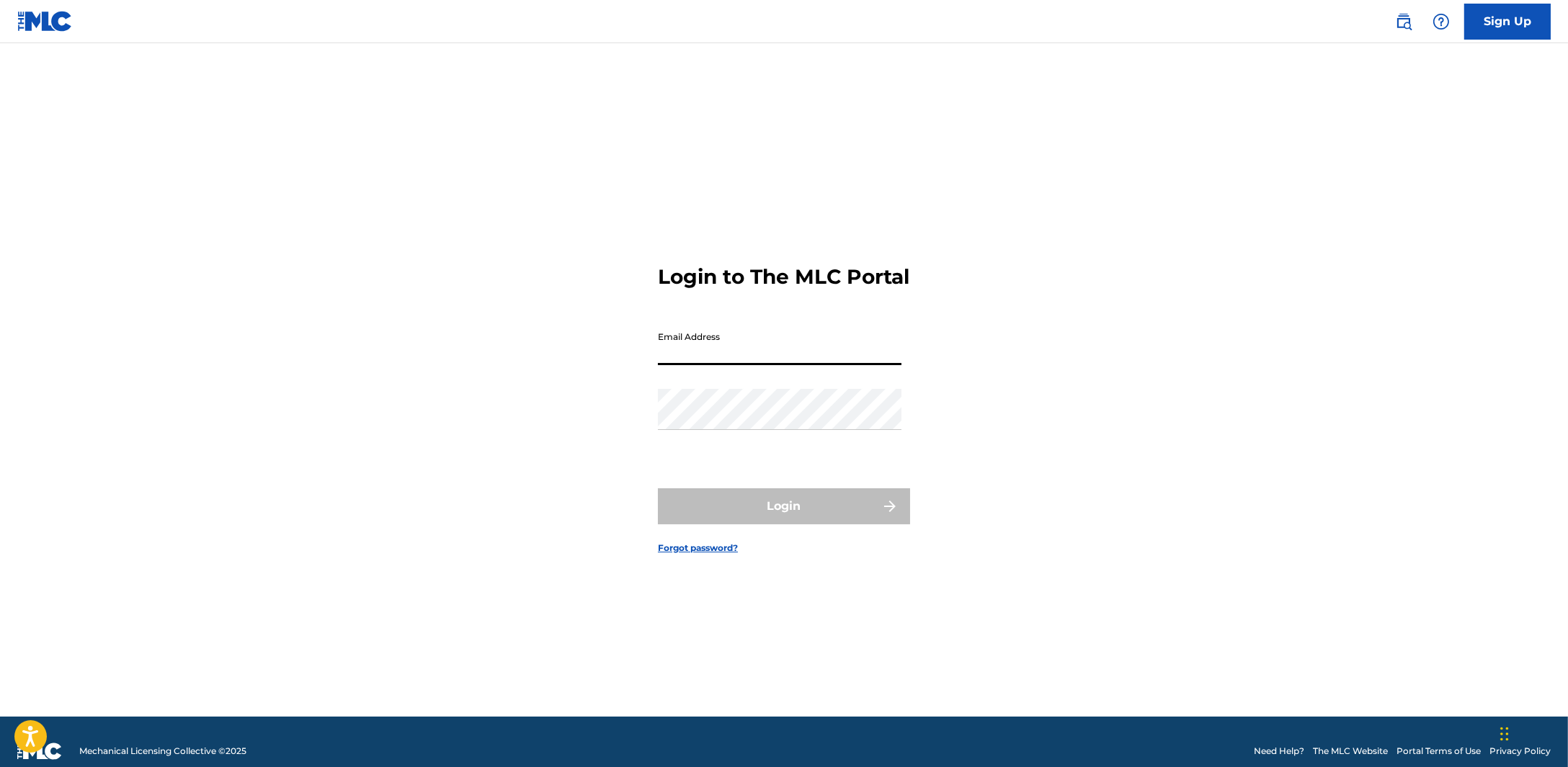
click at [830, 365] on input "Email Address" at bounding box center [779, 345] width 243 height 41
type input "[PERSON_NAME][EMAIL_ADDRESS][DOMAIN_NAME]"
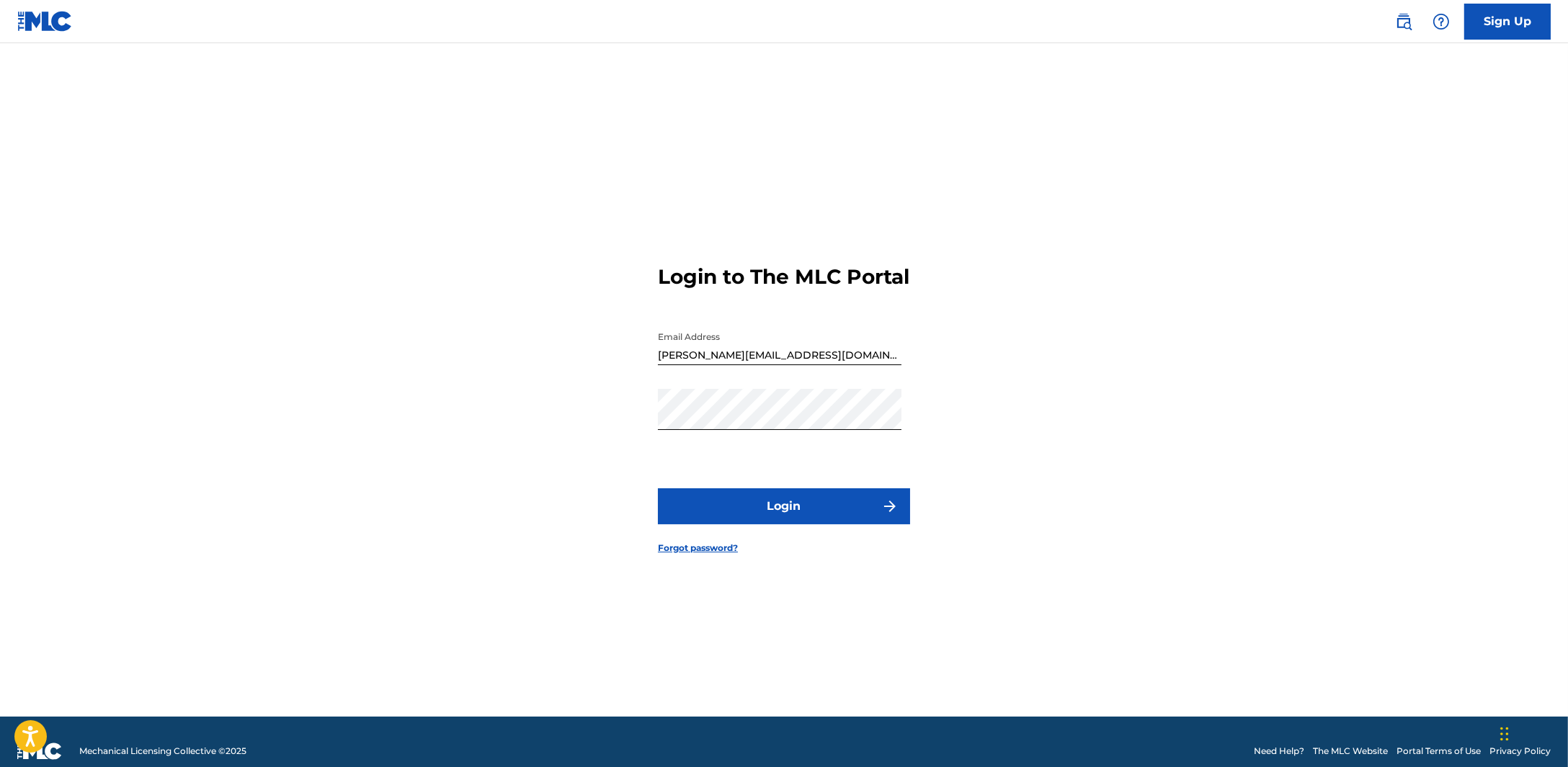
click at [778, 525] on button "Login" at bounding box center [783, 506] width 252 height 36
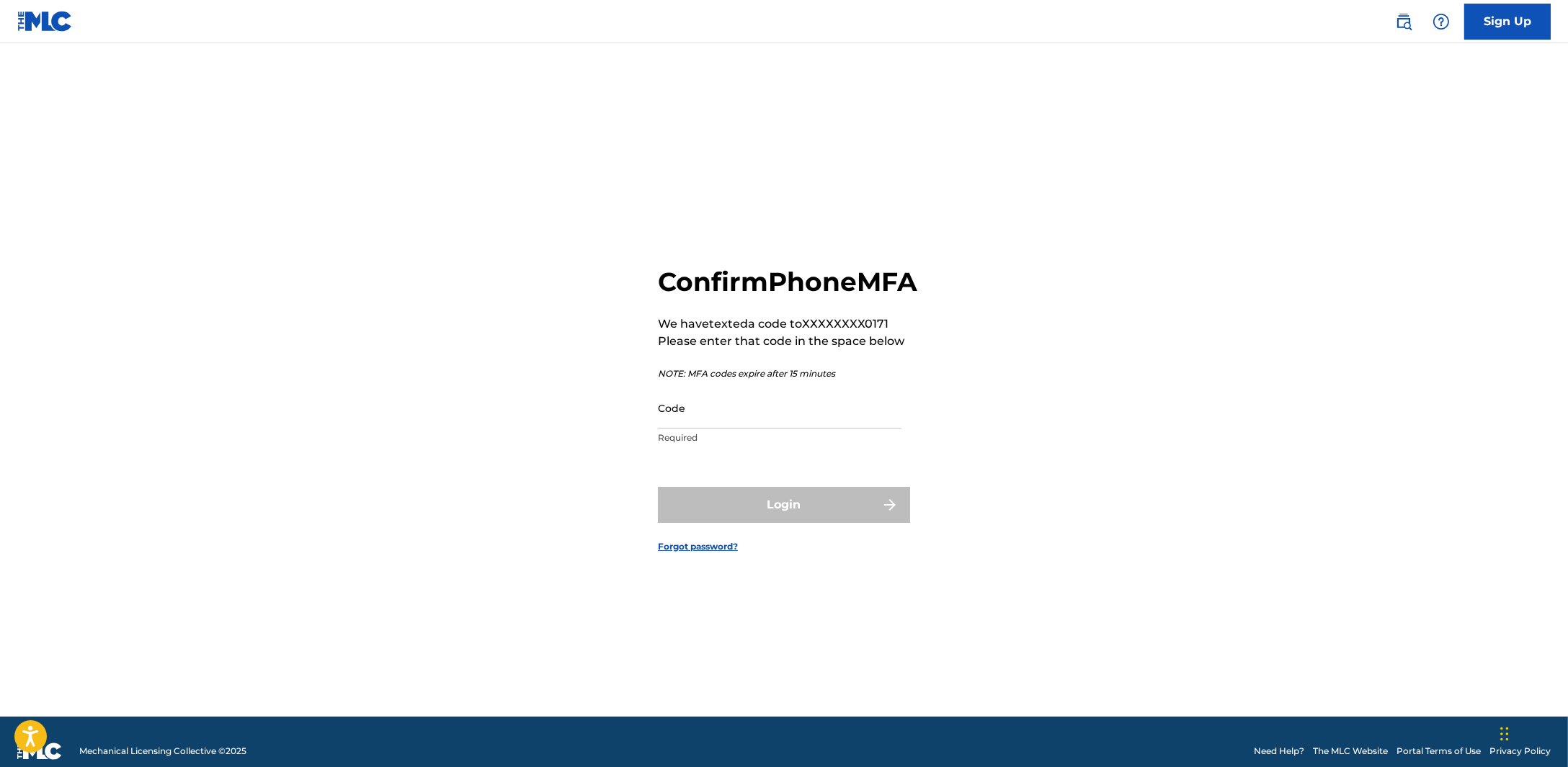
click at [783, 428] on input "Code" at bounding box center [779, 408] width 243 height 41
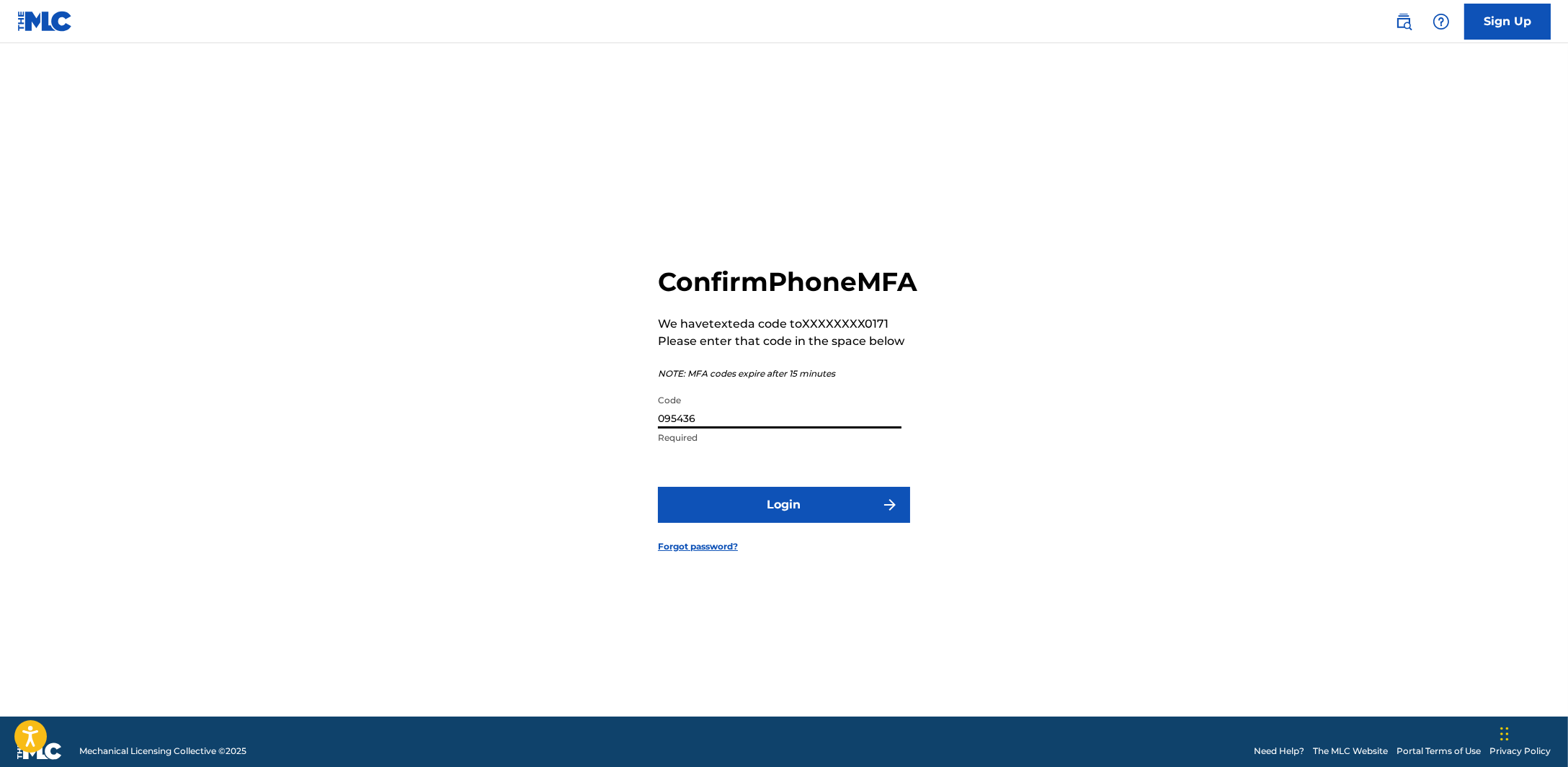
type input "095436"
click at [752, 523] on button "Login" at bounding box center [783, 505] width 252 height 36
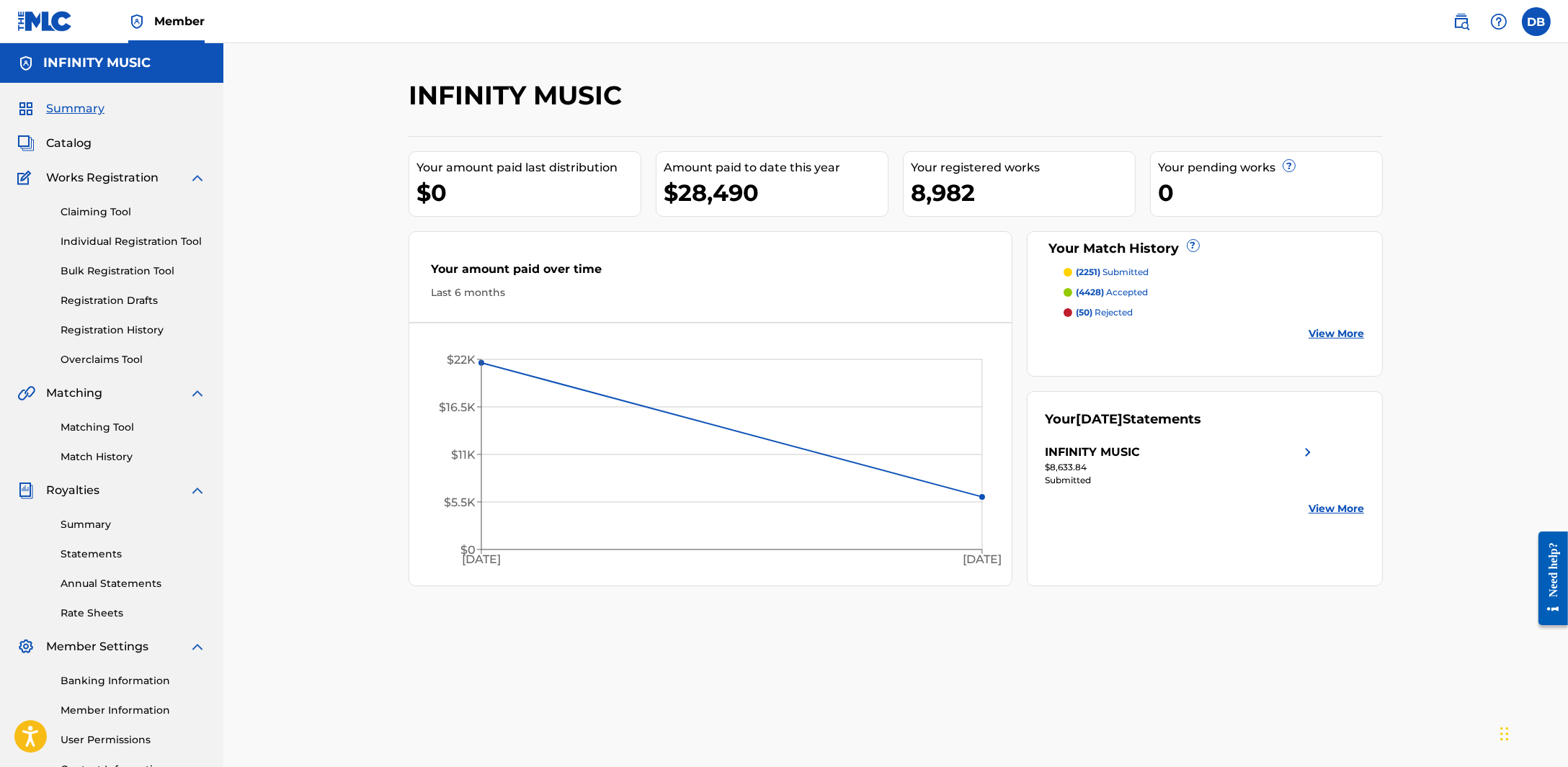
click at [152, 327] on link "Registration History" at bounding box center [133, 330] width 145 height 15
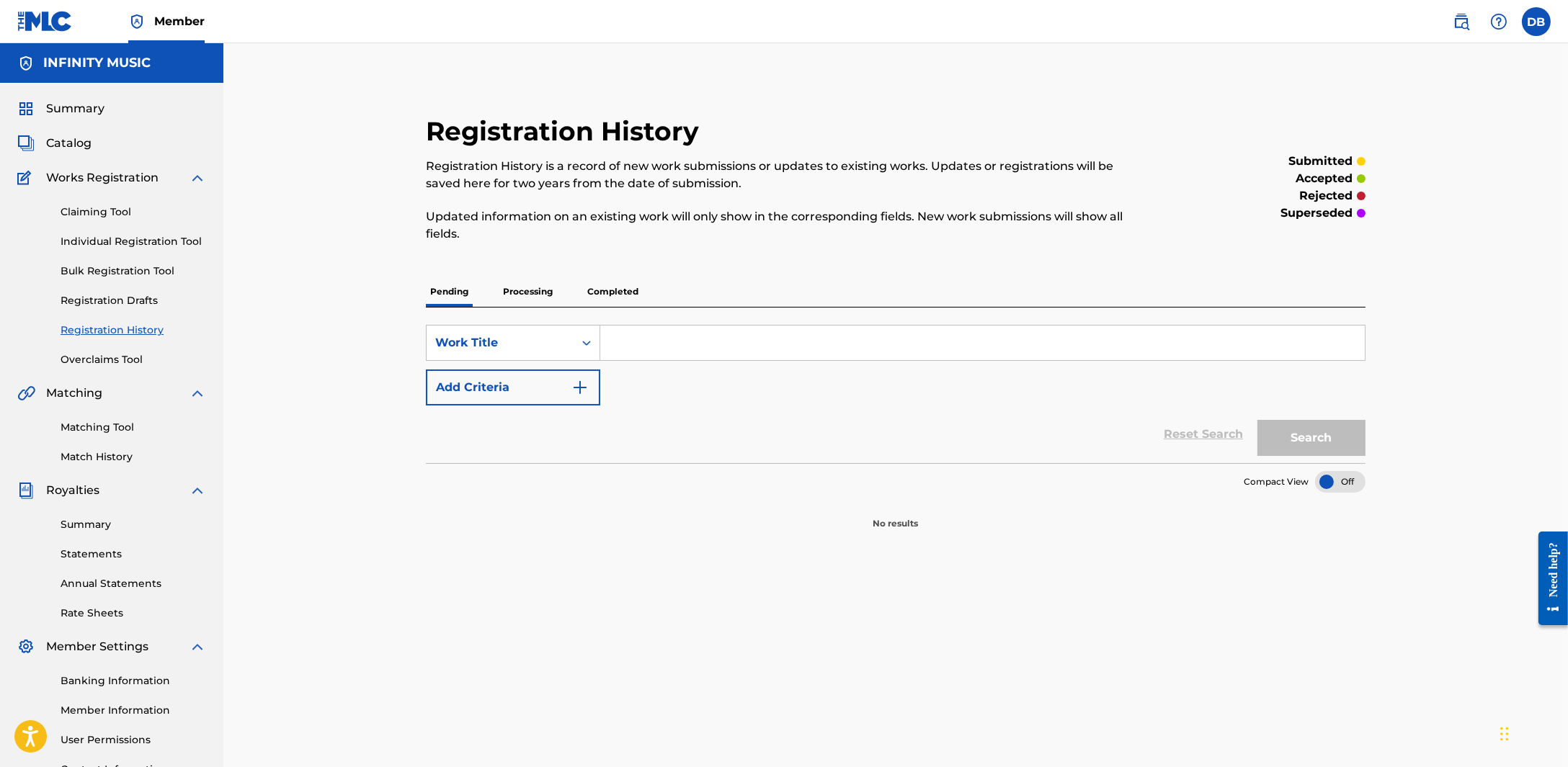
click at [586, 306] on p "Completed" at bounding box center [612, 292] width 60 height 30
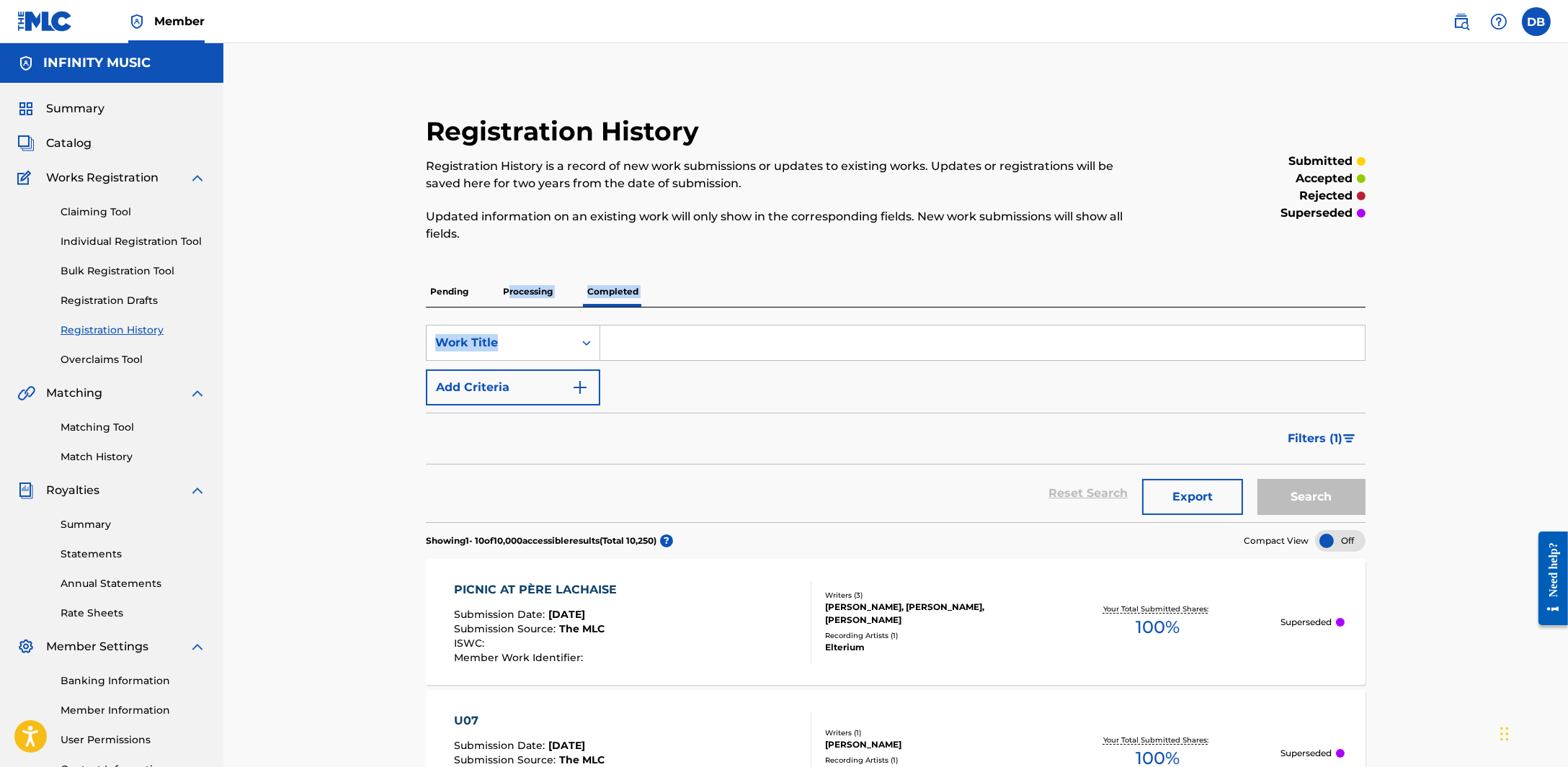
click at [569, 294] on div "Pending Processing Completed" at bounding box center [895, 292] width 940 height 30
click at [544, 294] on p "Processing" at bounding box center [528, 292] width 59 height 30
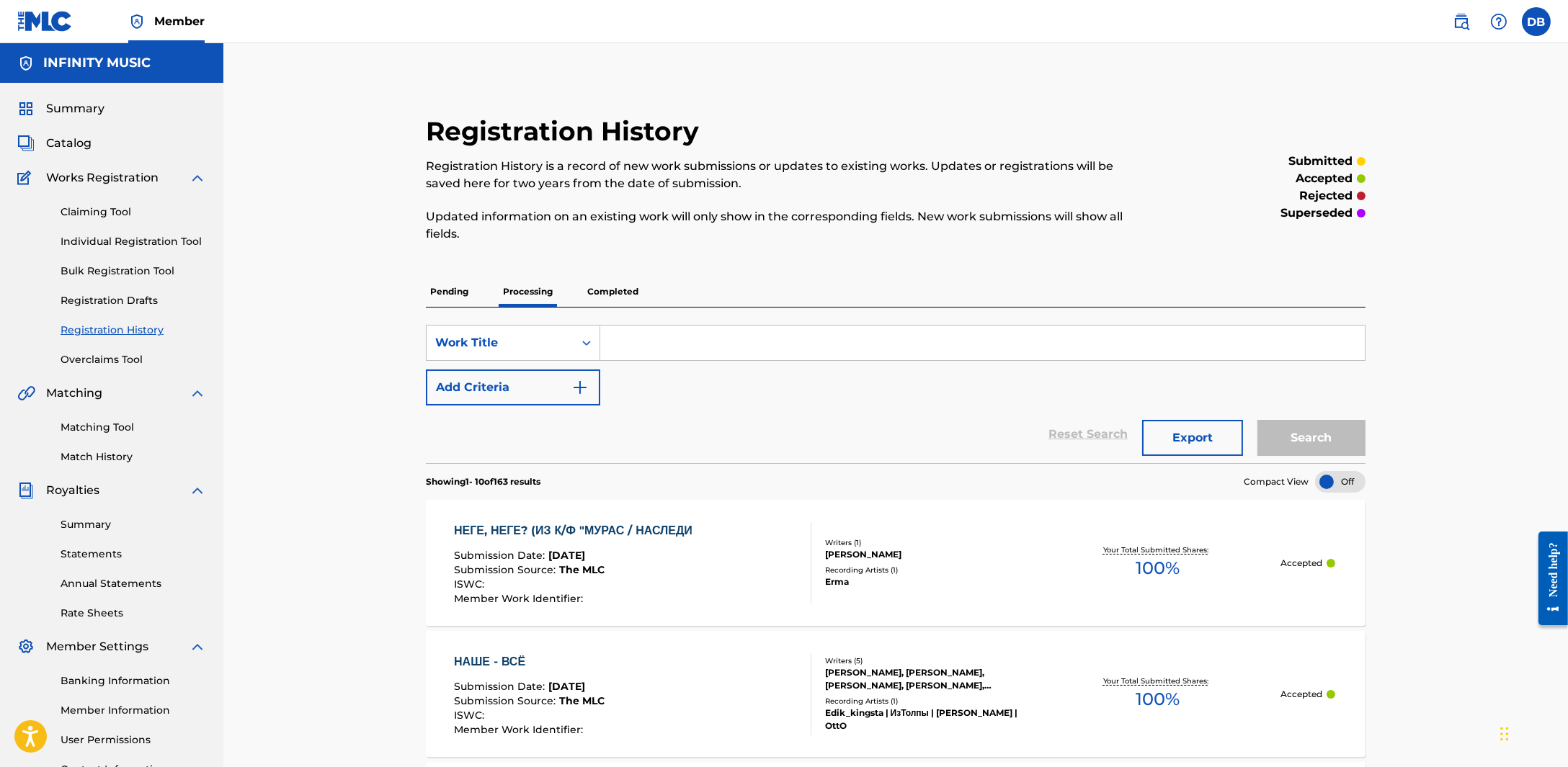
click at [609, 292] on p "Completed" at bounding box center [612, 292] width 60 height 30
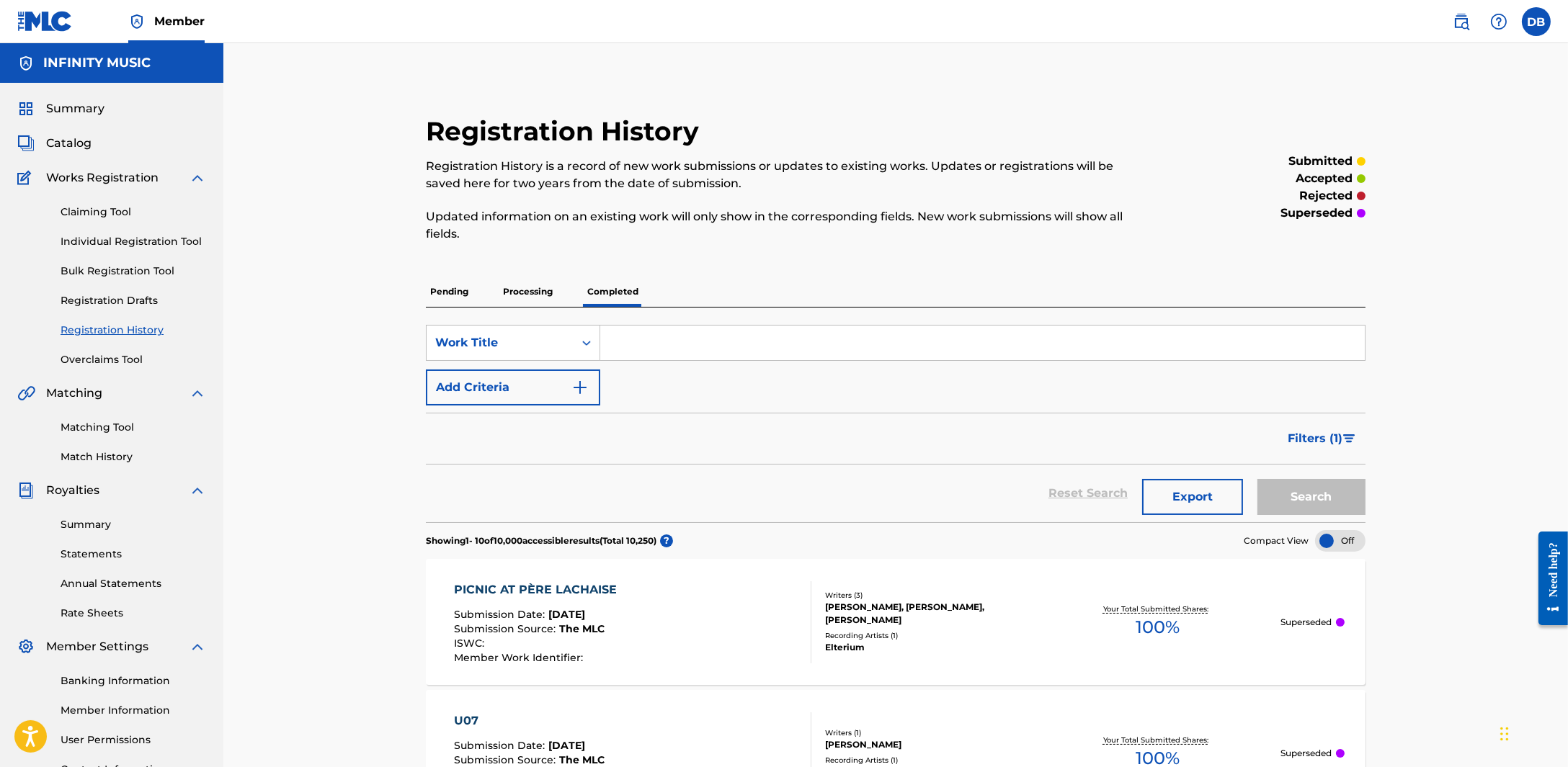
click at [1349, 438] on img "Search Form" at bounding box center [1349, 439] width 12 height 9
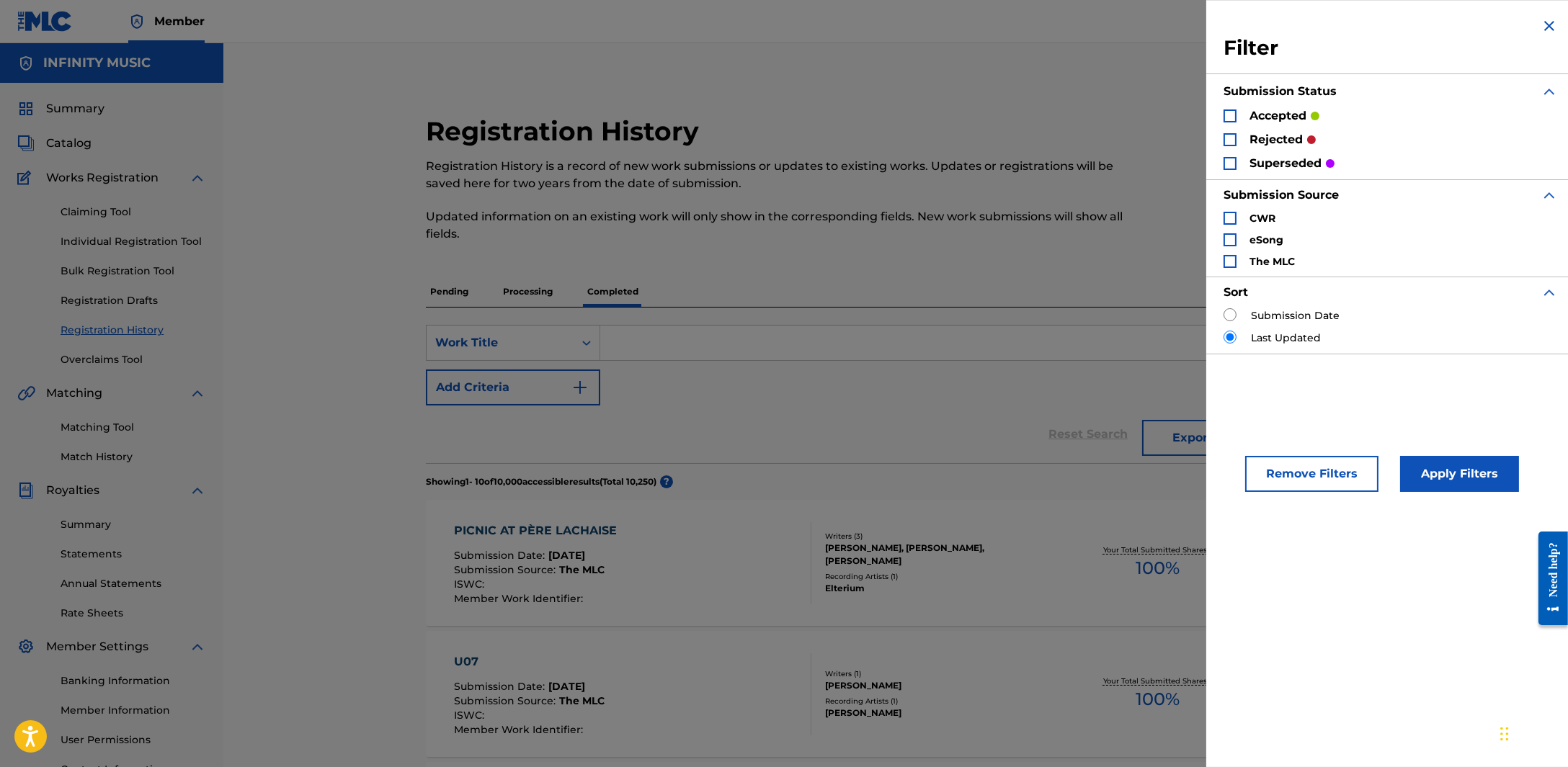
click at [1229, 145] on div "Search Form" at bounding box center [1229, 140] width 13 height 13
click at [1410, 465] on button "Apply Filters" at bounding box center [1458, 474] width 118 height 36
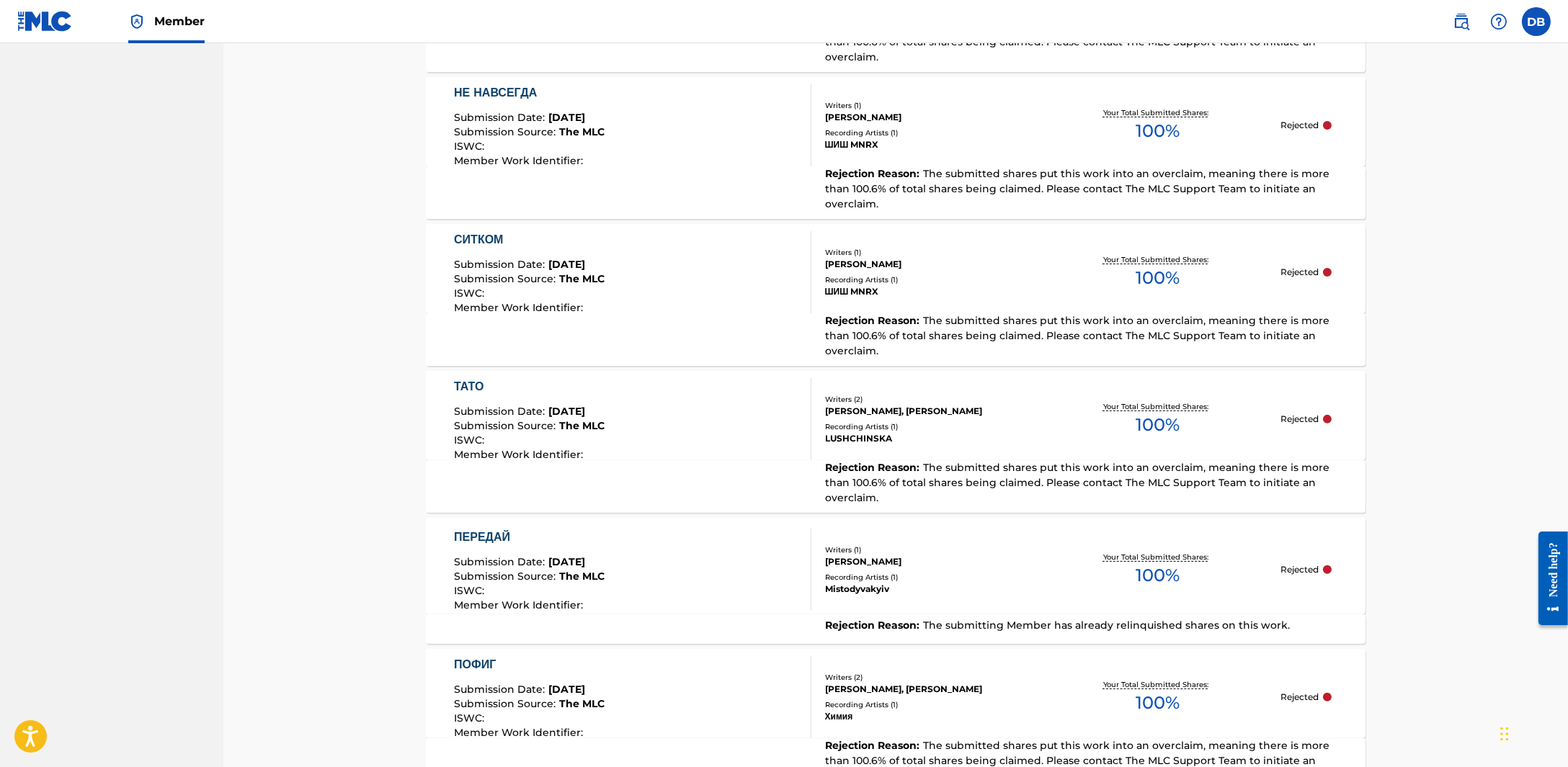
scroll to position [1269, 0]
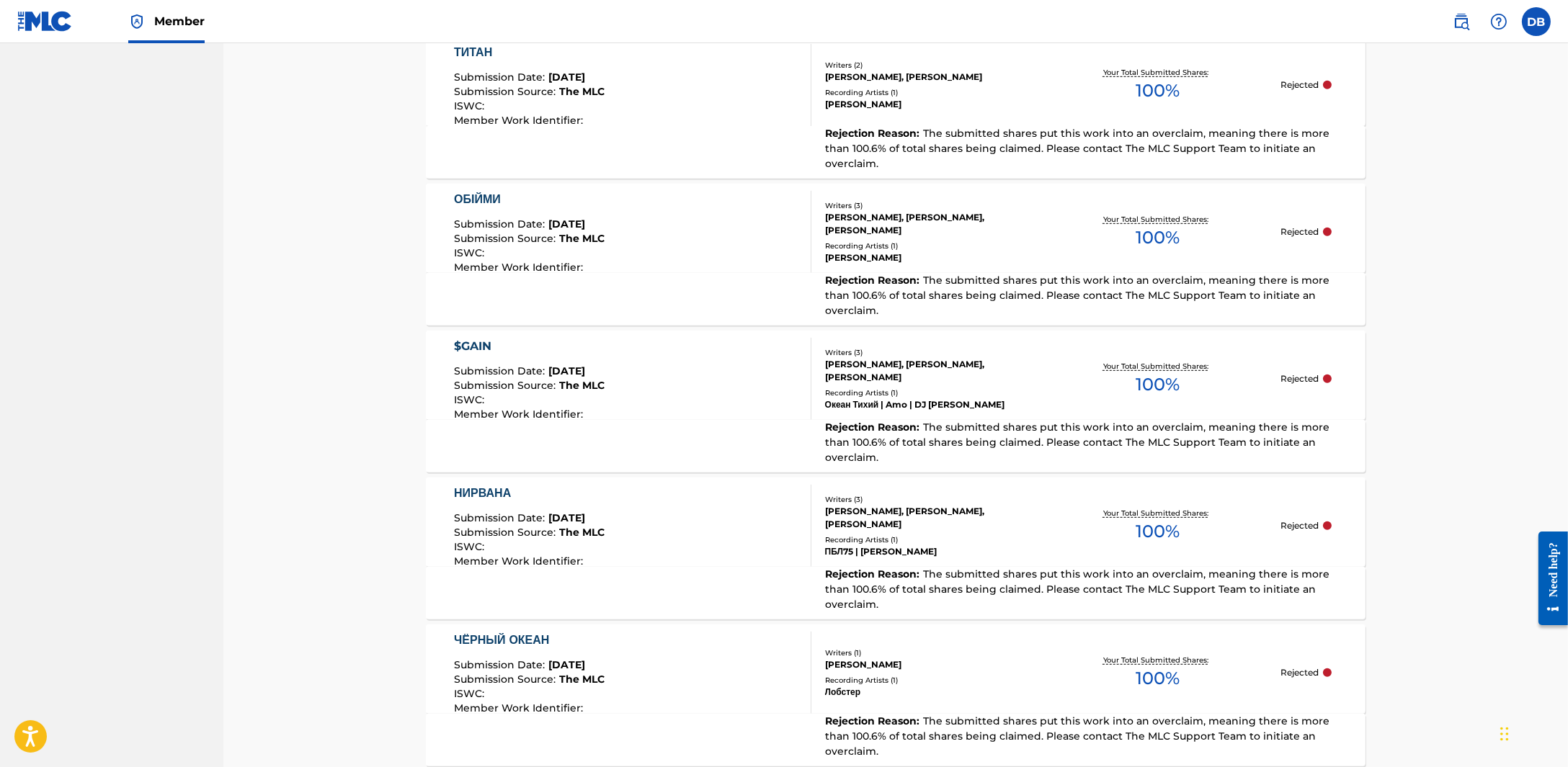
scroll to position [1990, 0]
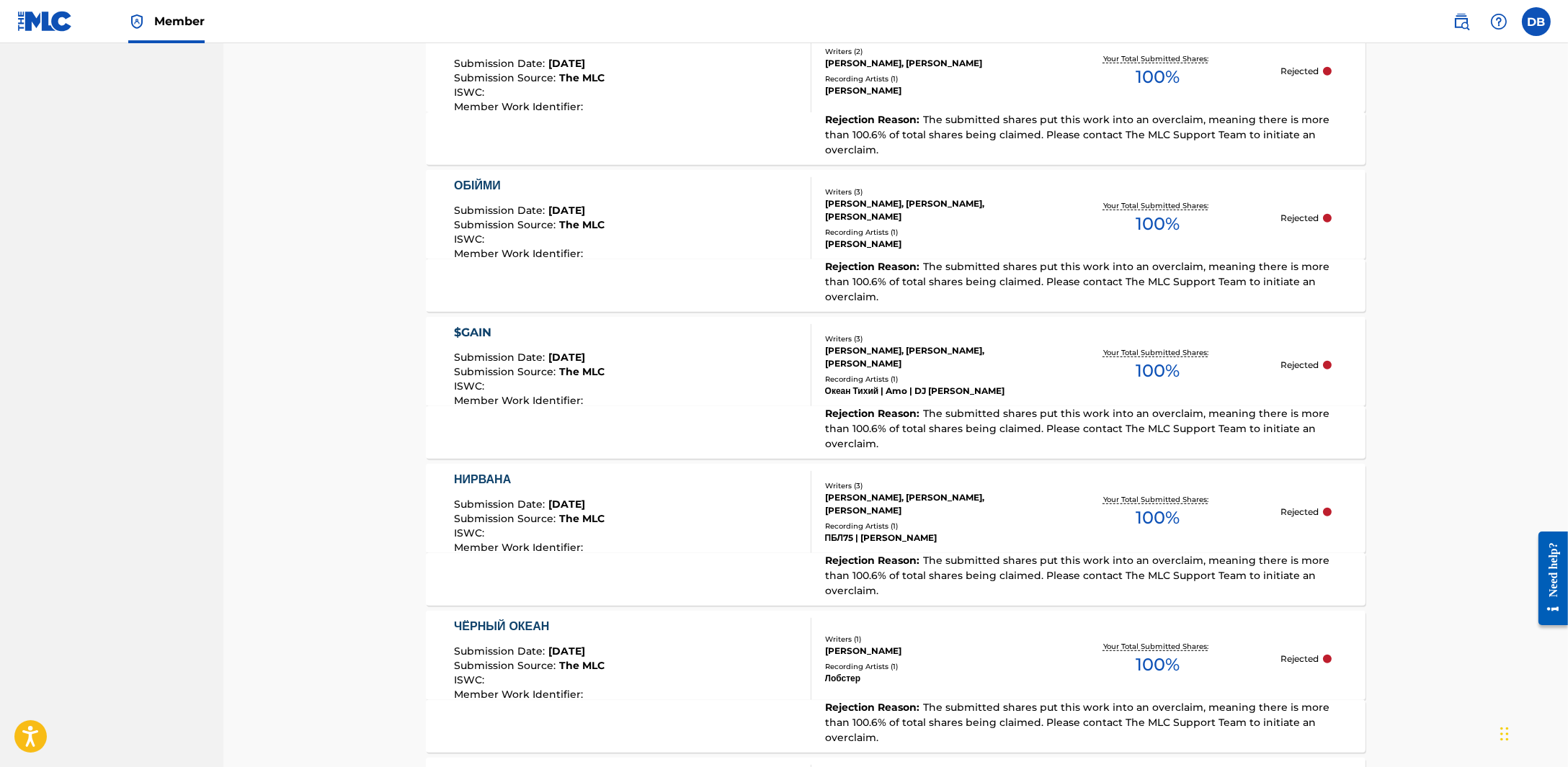
click at [501, 471] on div "НИРВАНА" at bounding box center [529, 479] width 151 height 17
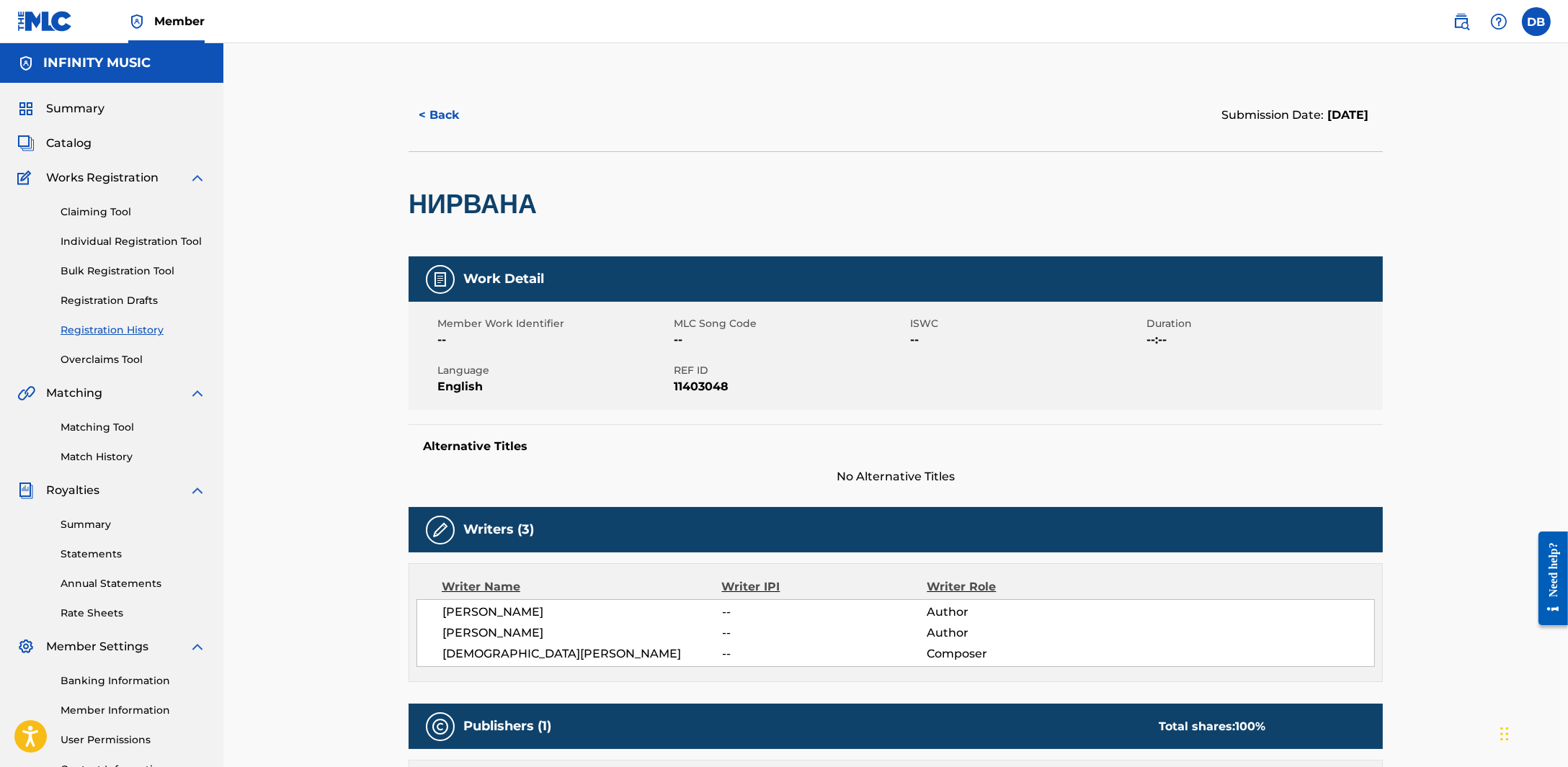
click at [448, 126] on button "< Back" at bounding box center [452, 115] width 86 height 36
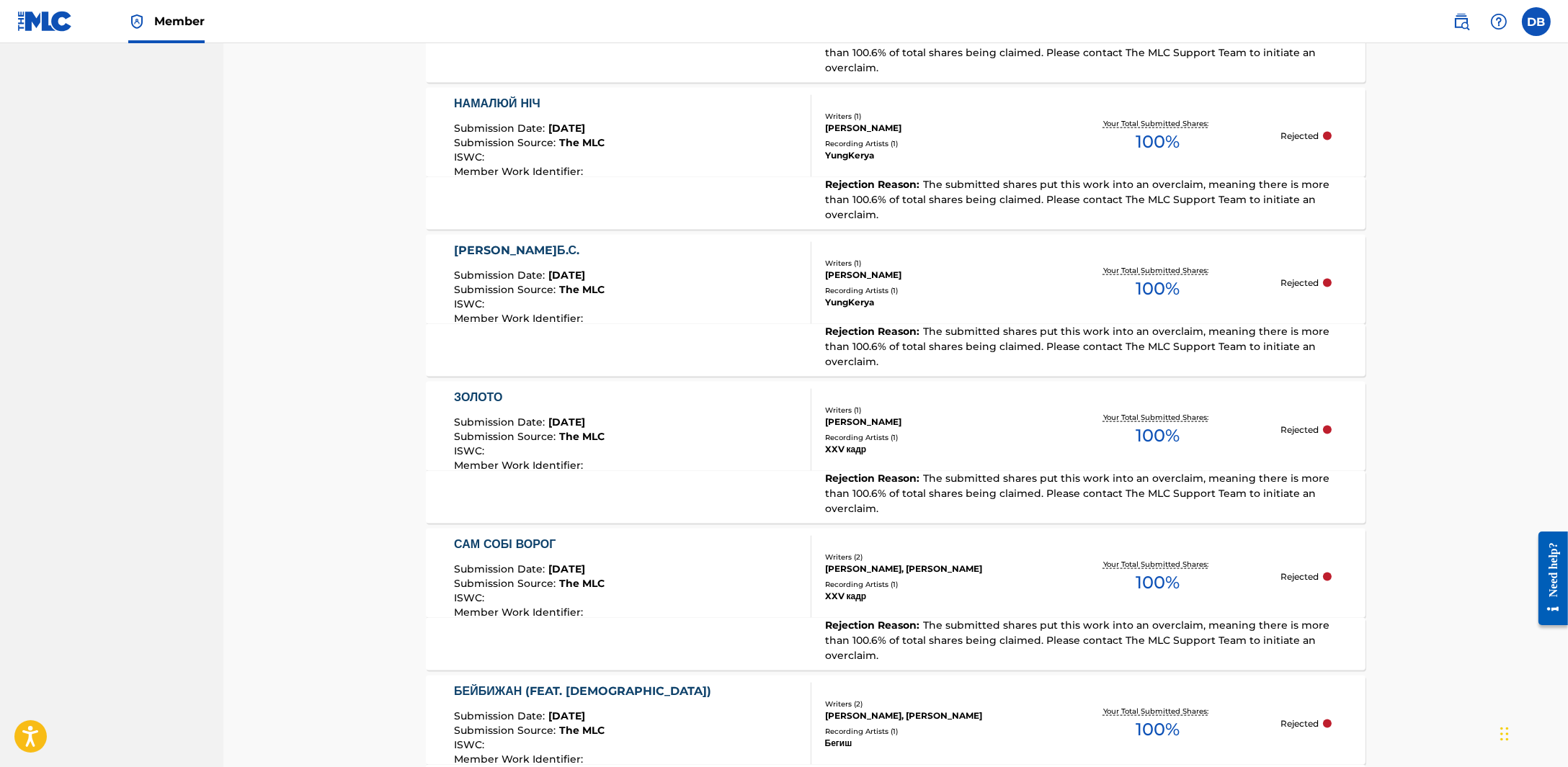
scroll to position [4394, 0]
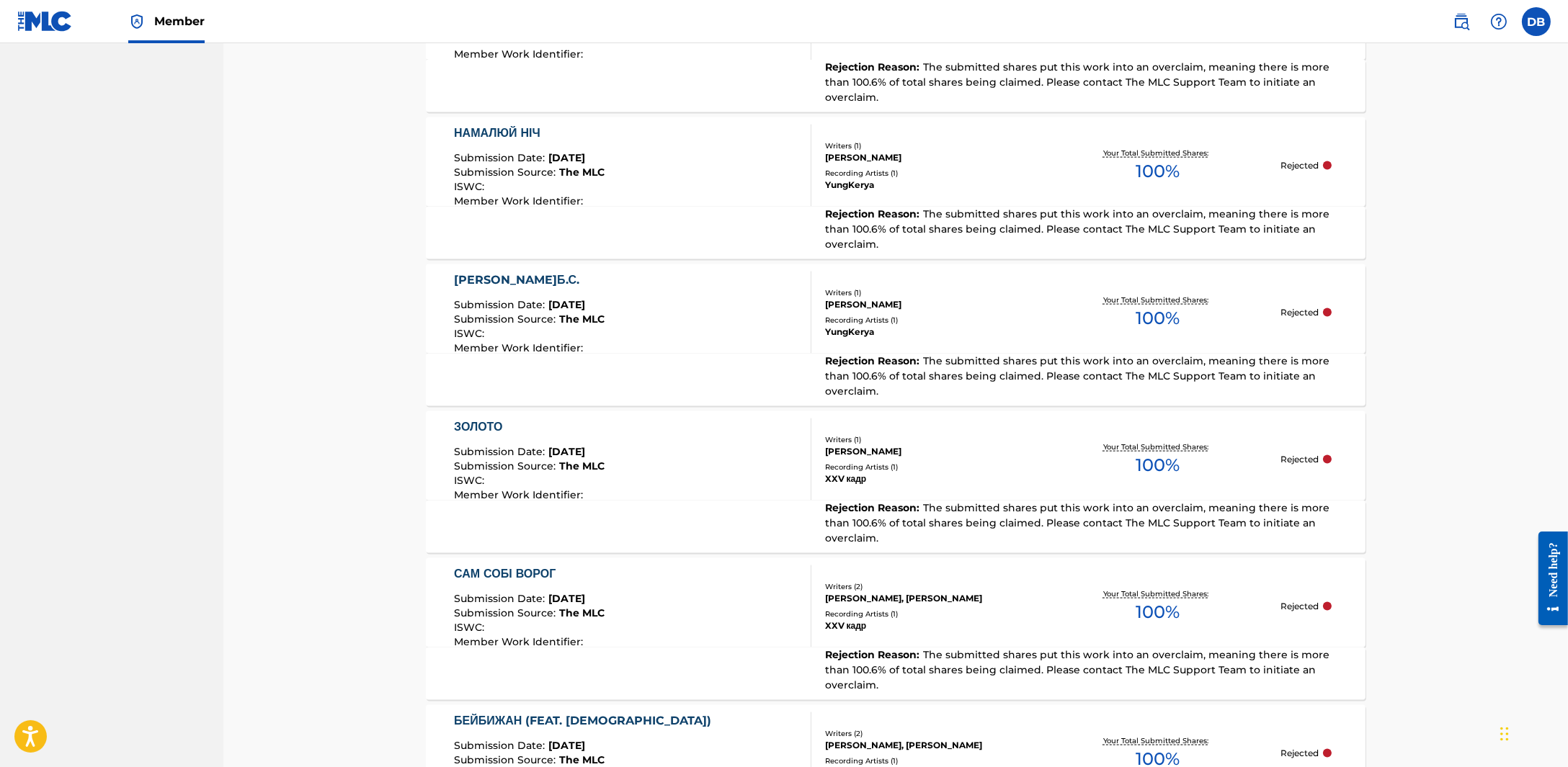
click at [575, 713] on div "БЕЙБИЖАН (FEAT. [DEMOGRAPHIC_DATA])" at bounding box center [586, 721] width 265 height 17
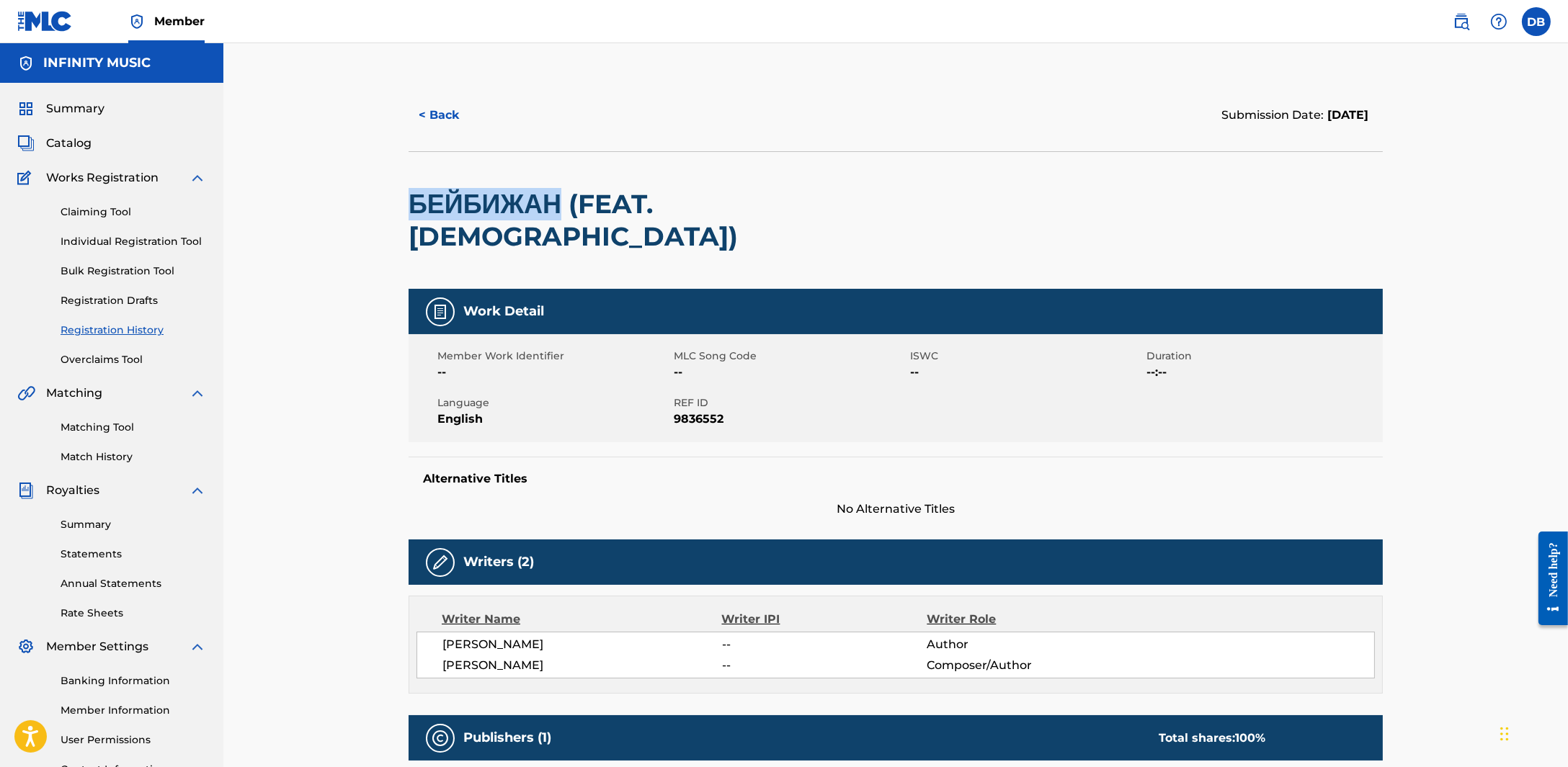
drag, startPoint x: 412, startPoint y: 200, endPoint x: 574, endPoint y: 202, distance: 162.0
click at [574, 202] on h2 "БЕЙБИЖАН (FEAT. [DEMOGRAPHIC_DATA])" at bounding box center [701, 220] width 584 height 65
copy h2 "БЕЙБИЖАН"
click at [448, 119] on button "< Back" at bounding box center [452, 115] width 86 height 36
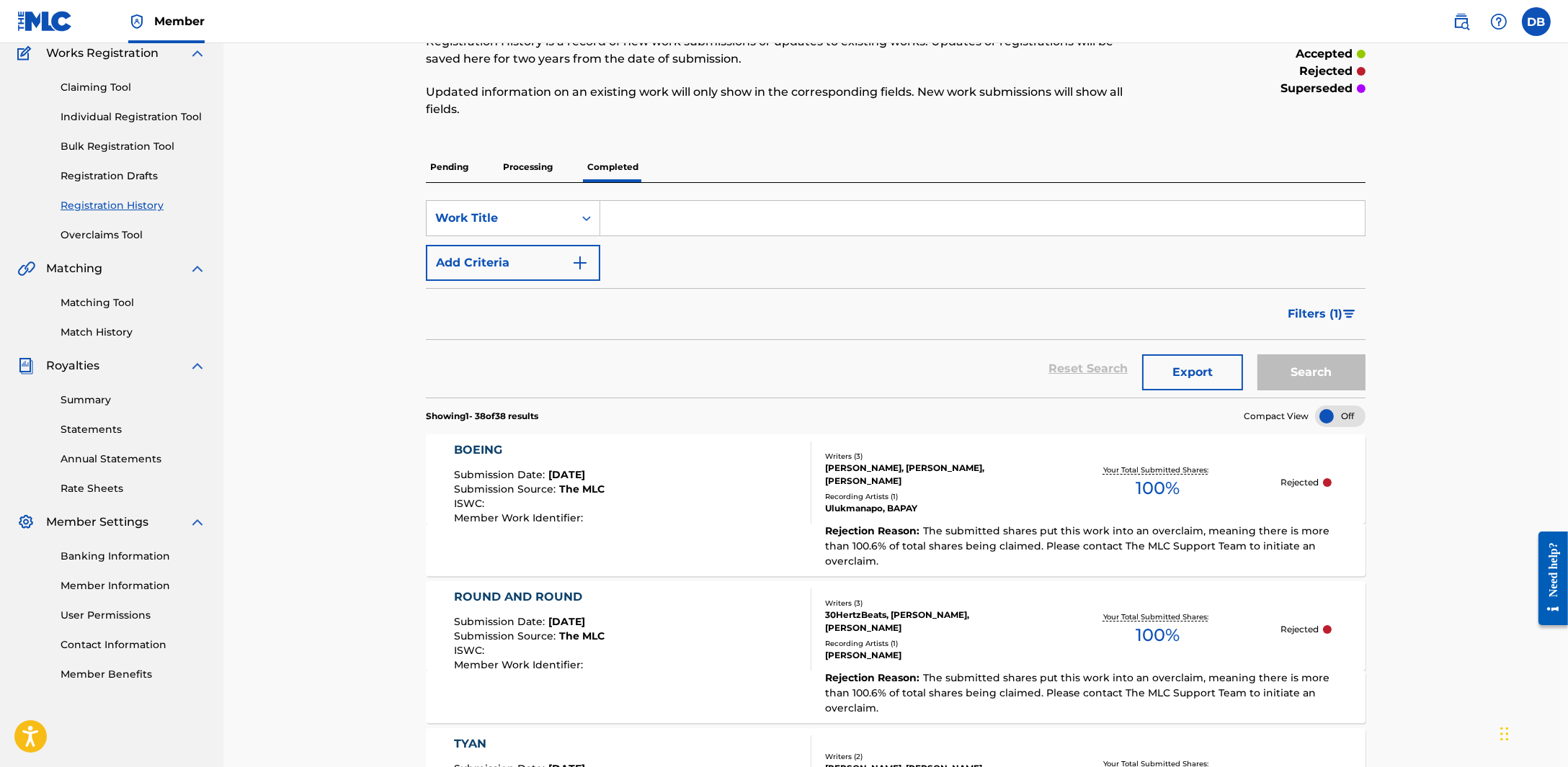
scroll to position [850, 0]
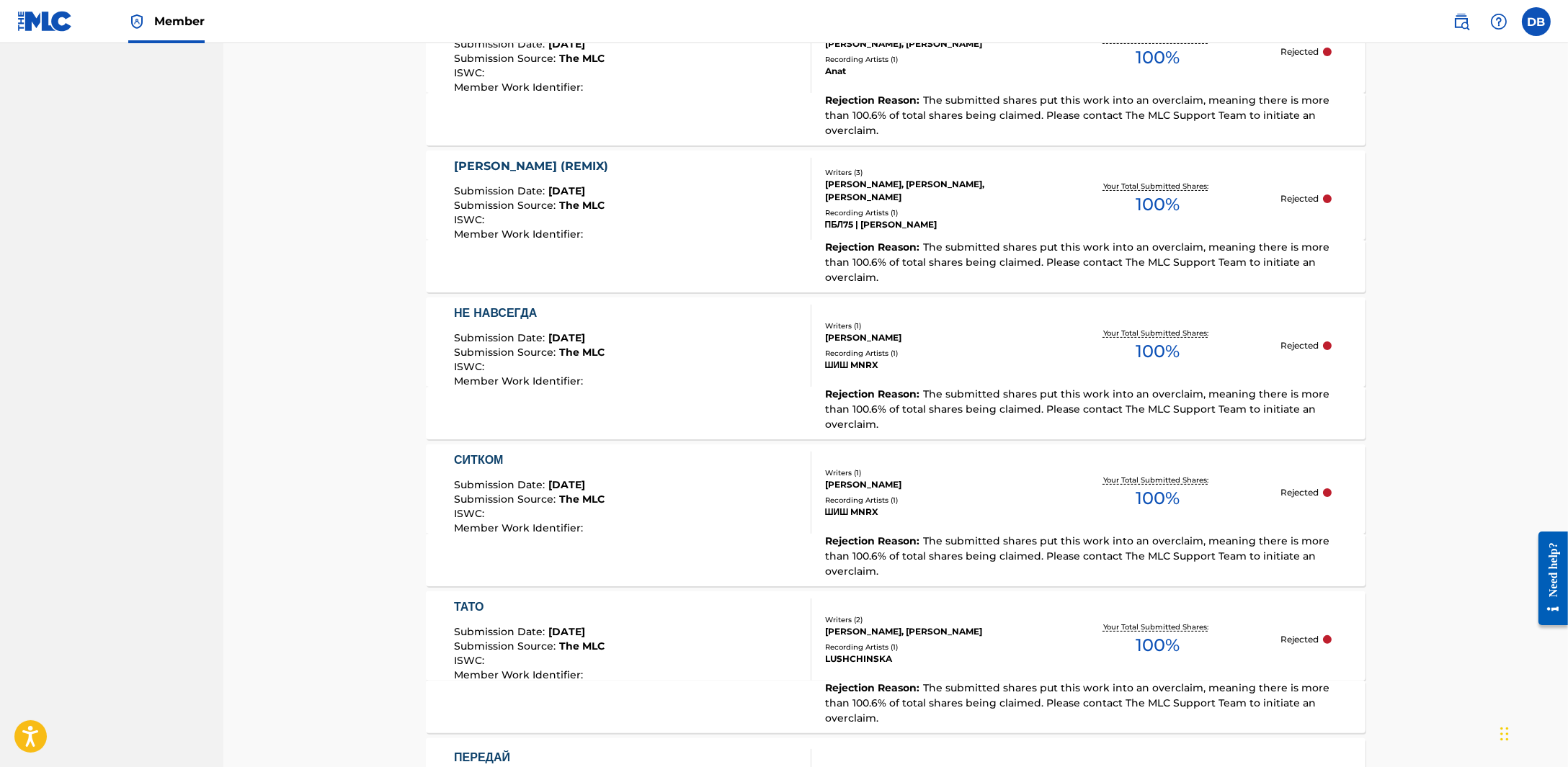
click at [529, 493] on span "Submission Source :" at bounding box center [507, 499] width 105 height 13
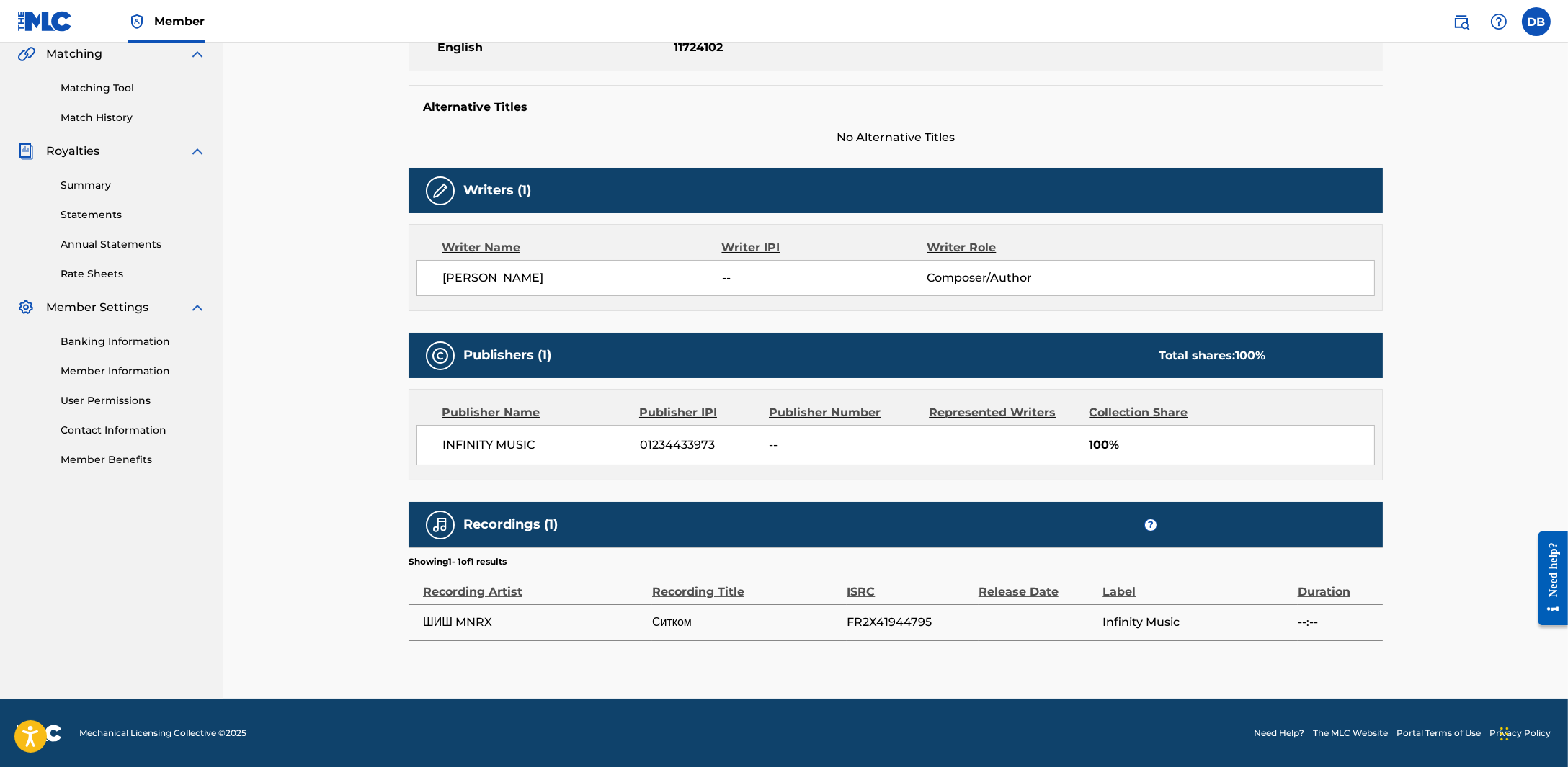
scroll to position [159, 0]
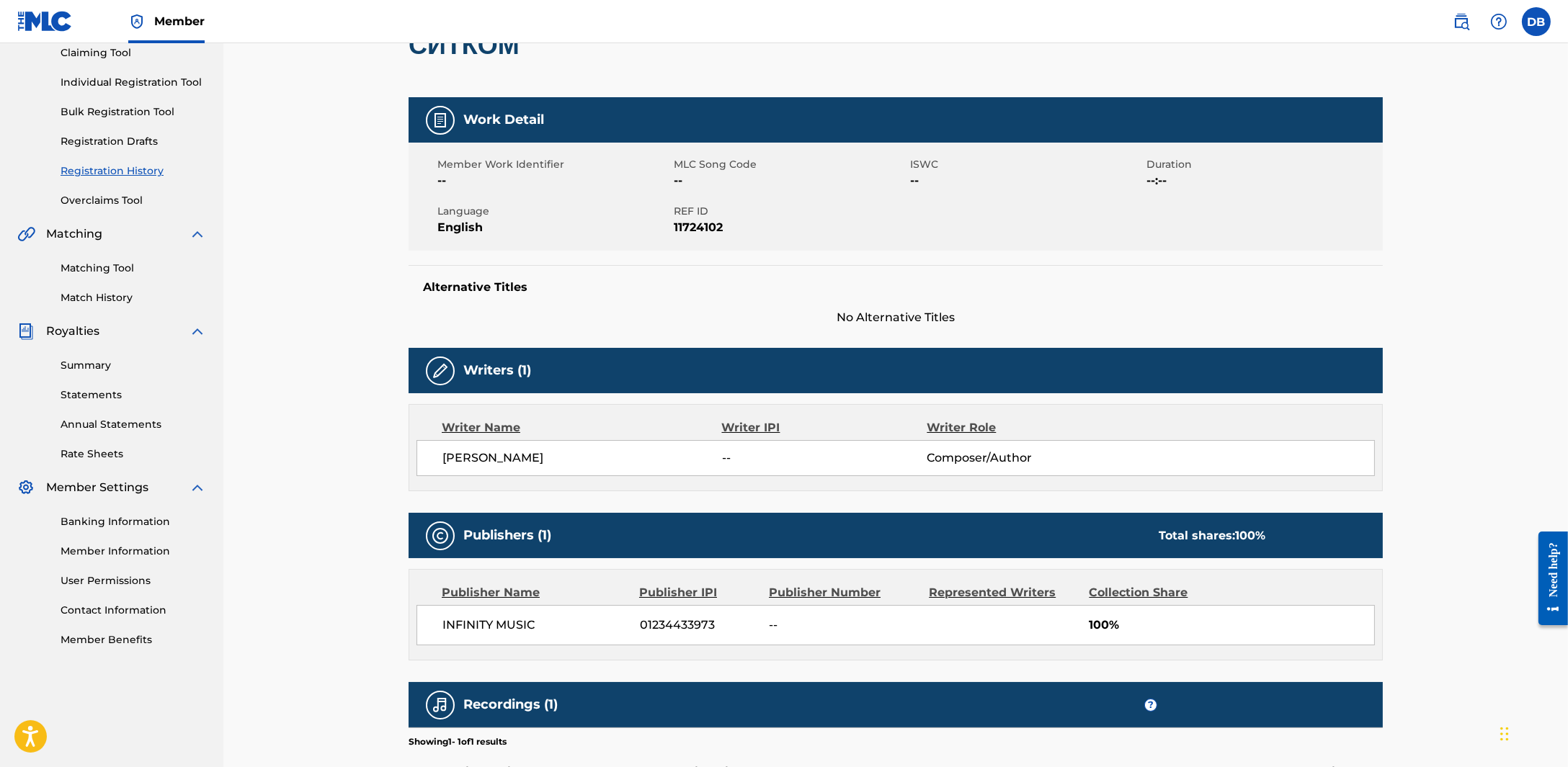
drag, startPoint x: 574, startPoint y: 454, endPoint x: 446, endPoint y: 469, distance: 128.9
click at [446, 469] on div "[PERSON_NAME] -- Composer/Author" at bounding box center [895, 458] width 959 height 36
copy span "[PERSON_NAME]"
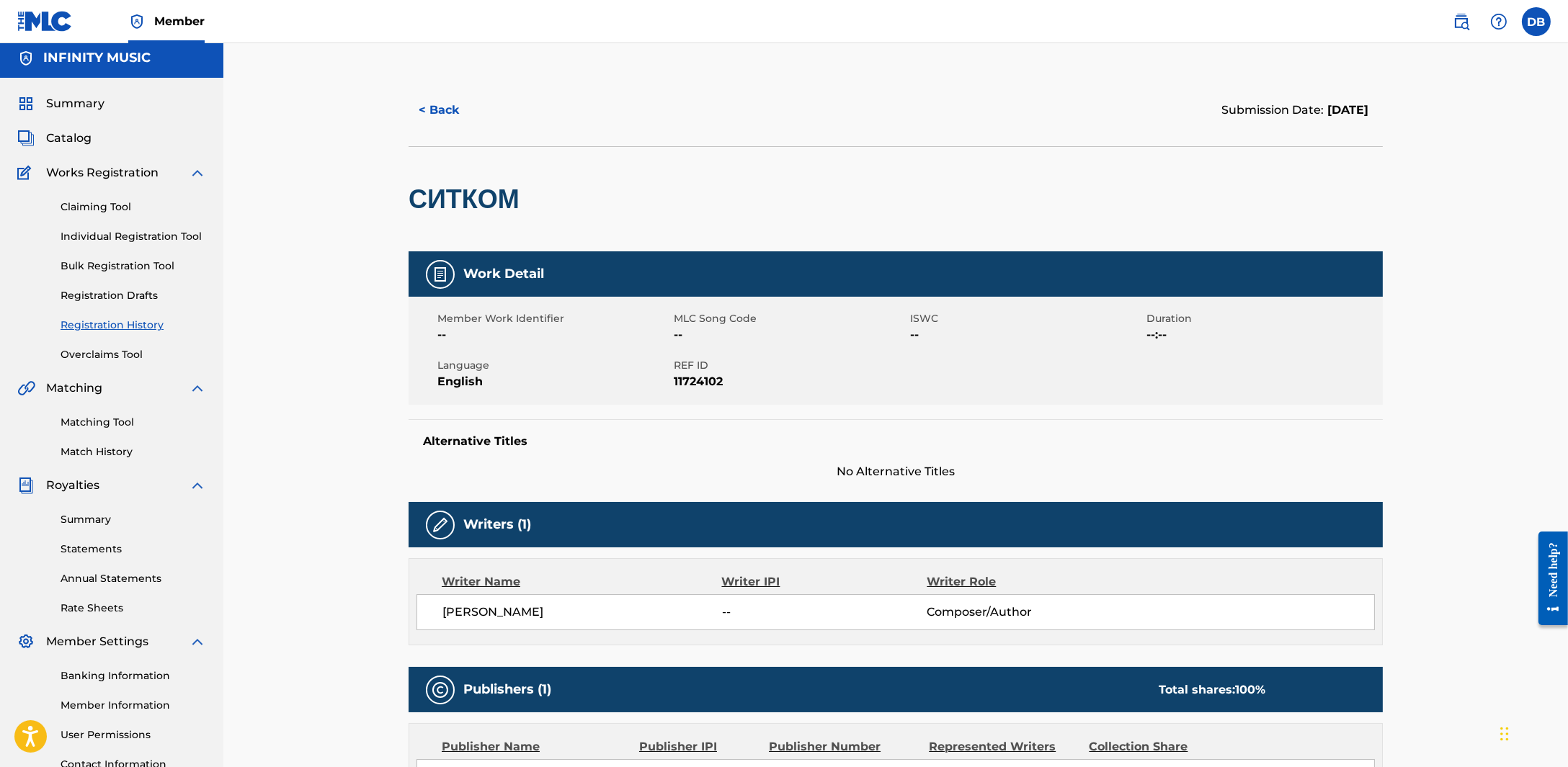
scroll to position [0, 0]
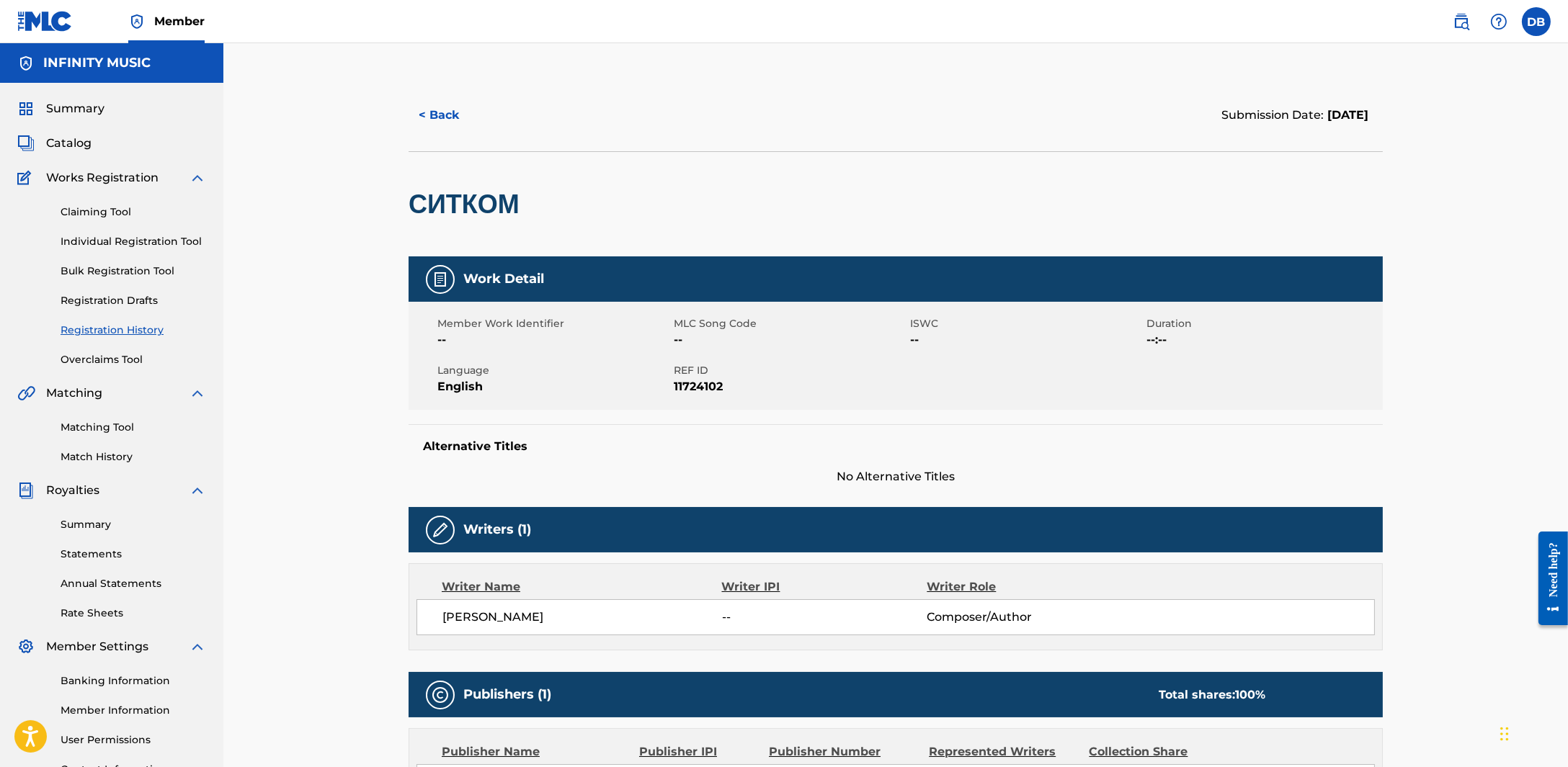
click at [462, 120] on button "< Back" at bounding box center [452, 115] width 86 height 36
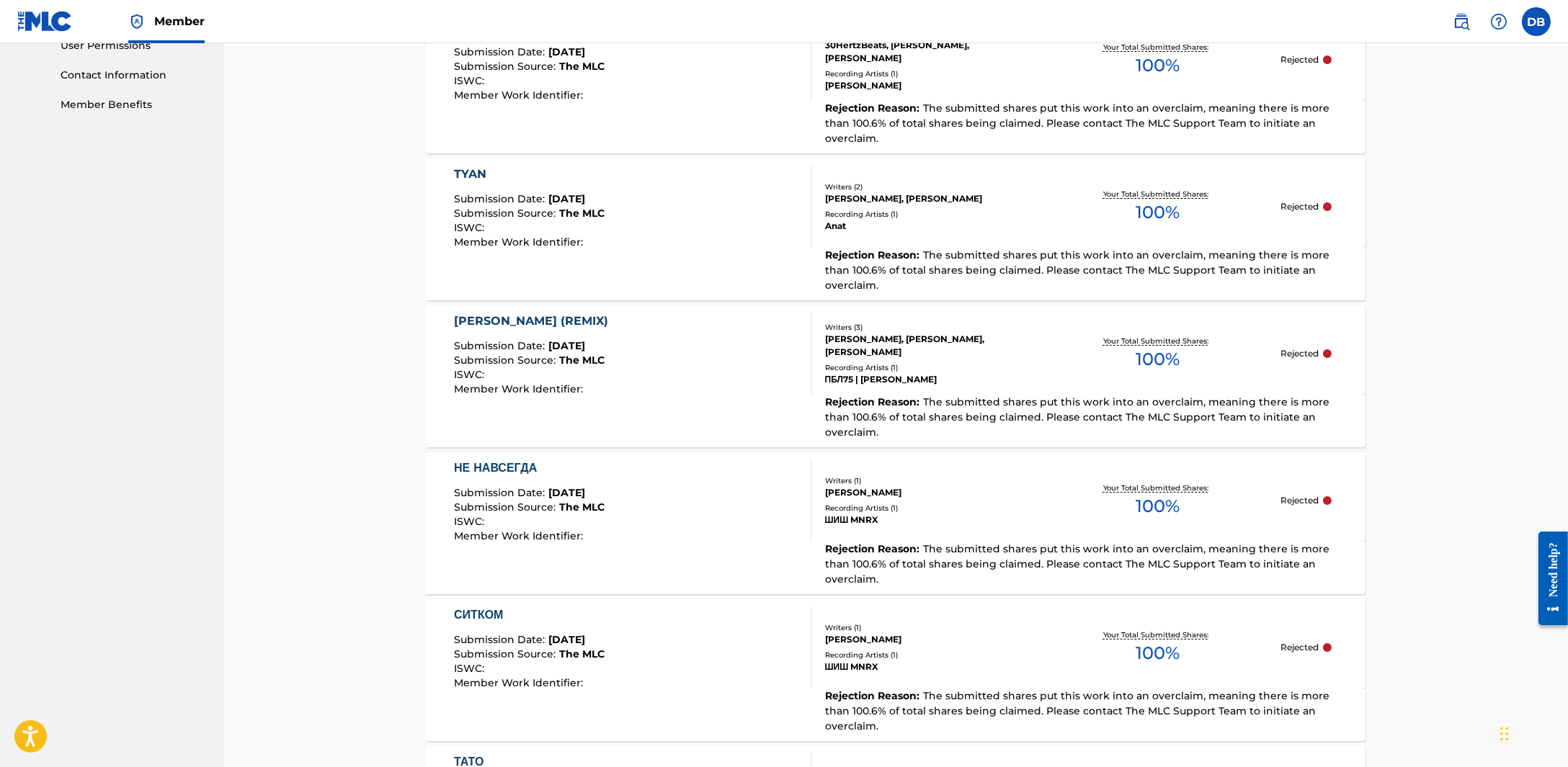
scroll to position [627, 0]
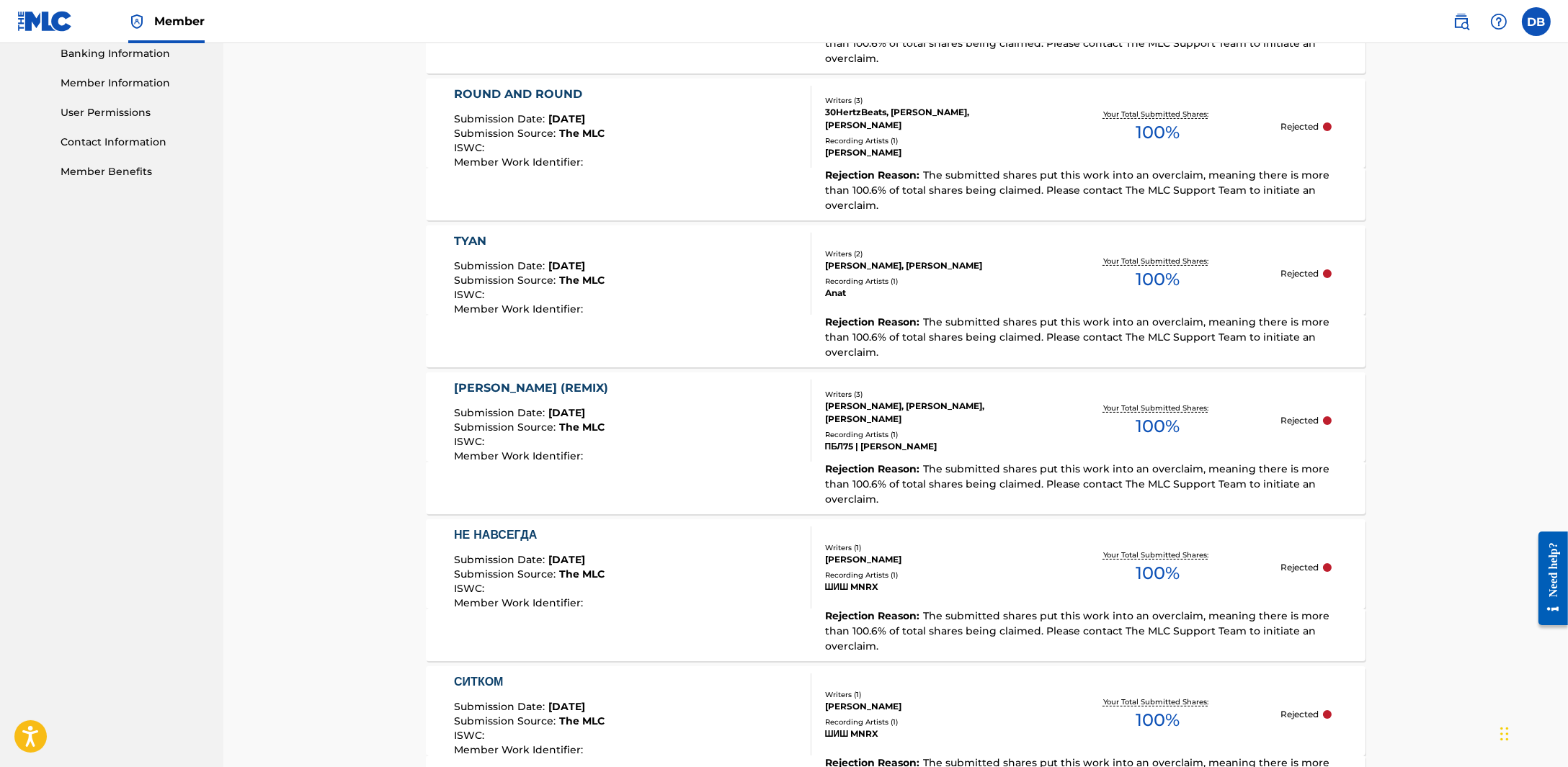
click at [491, 526] on div "НЕ НАВСЕГДА" at bounding box center [529, 534] width 151 height 17
